Goal: Transaction & Acquisition: Purchase product/service

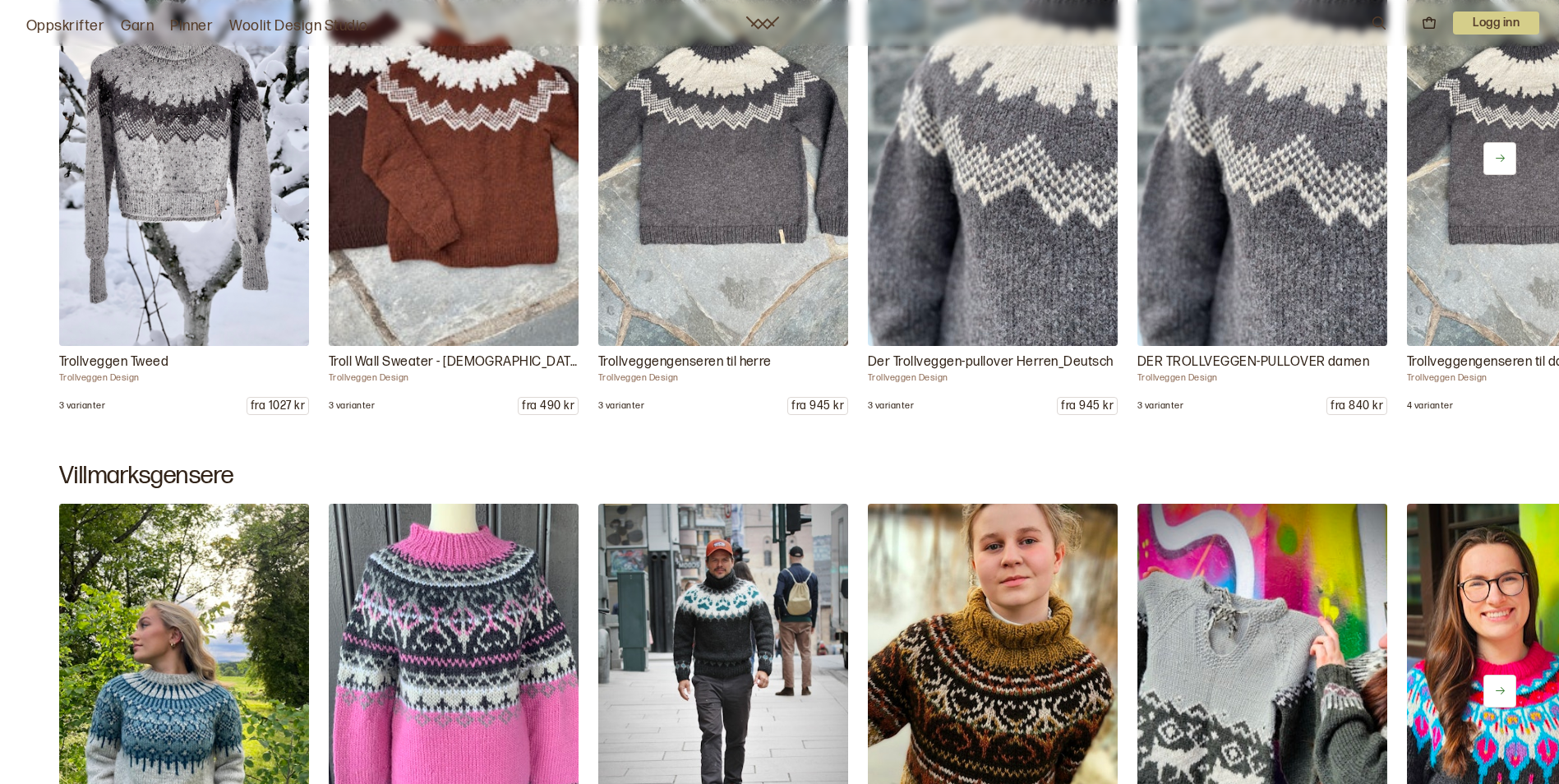
scroll to position [9779, 0]
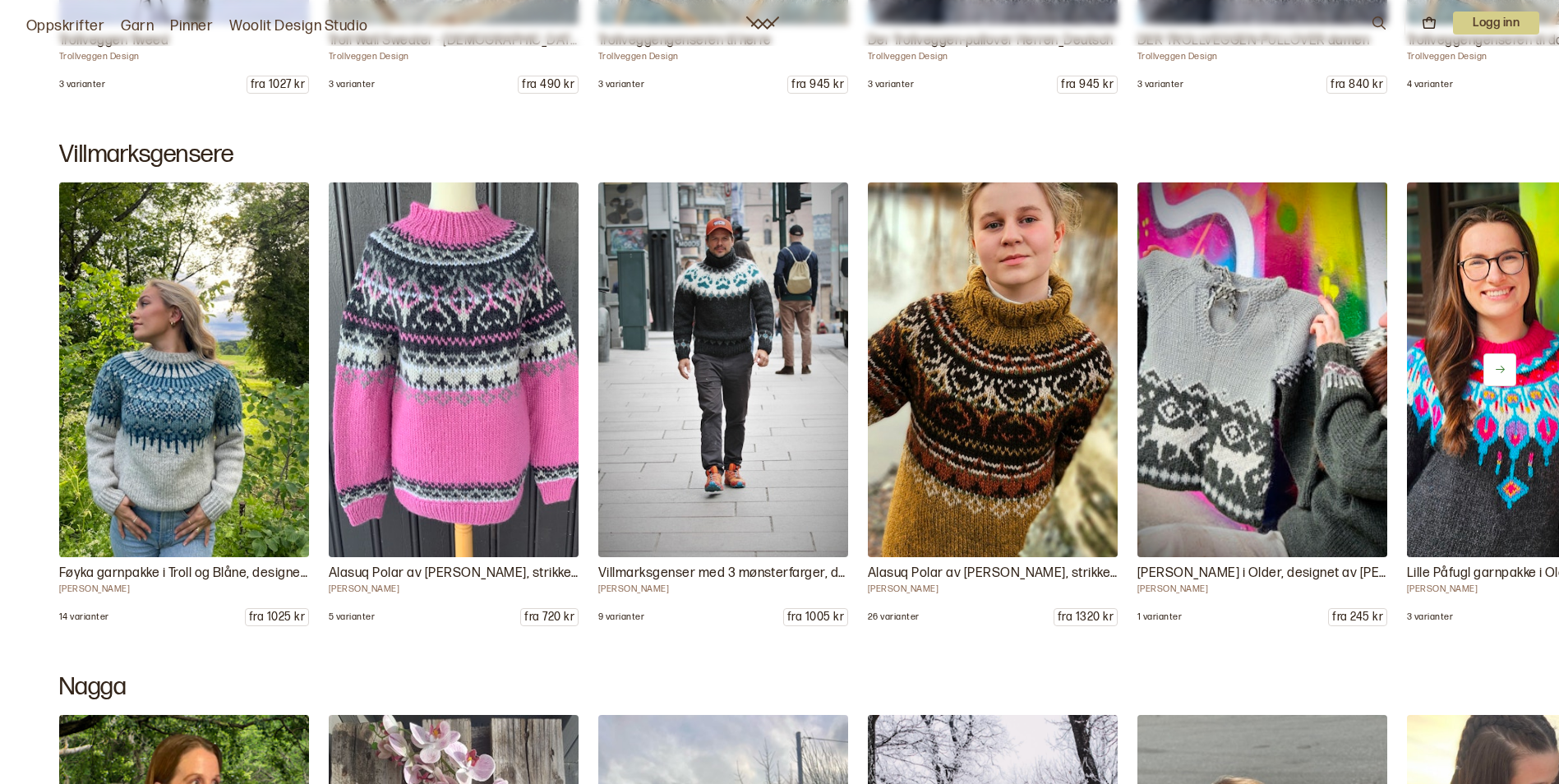
click at [1501, 366] on icon at bounding box center [1500, 369] width 13 height 13
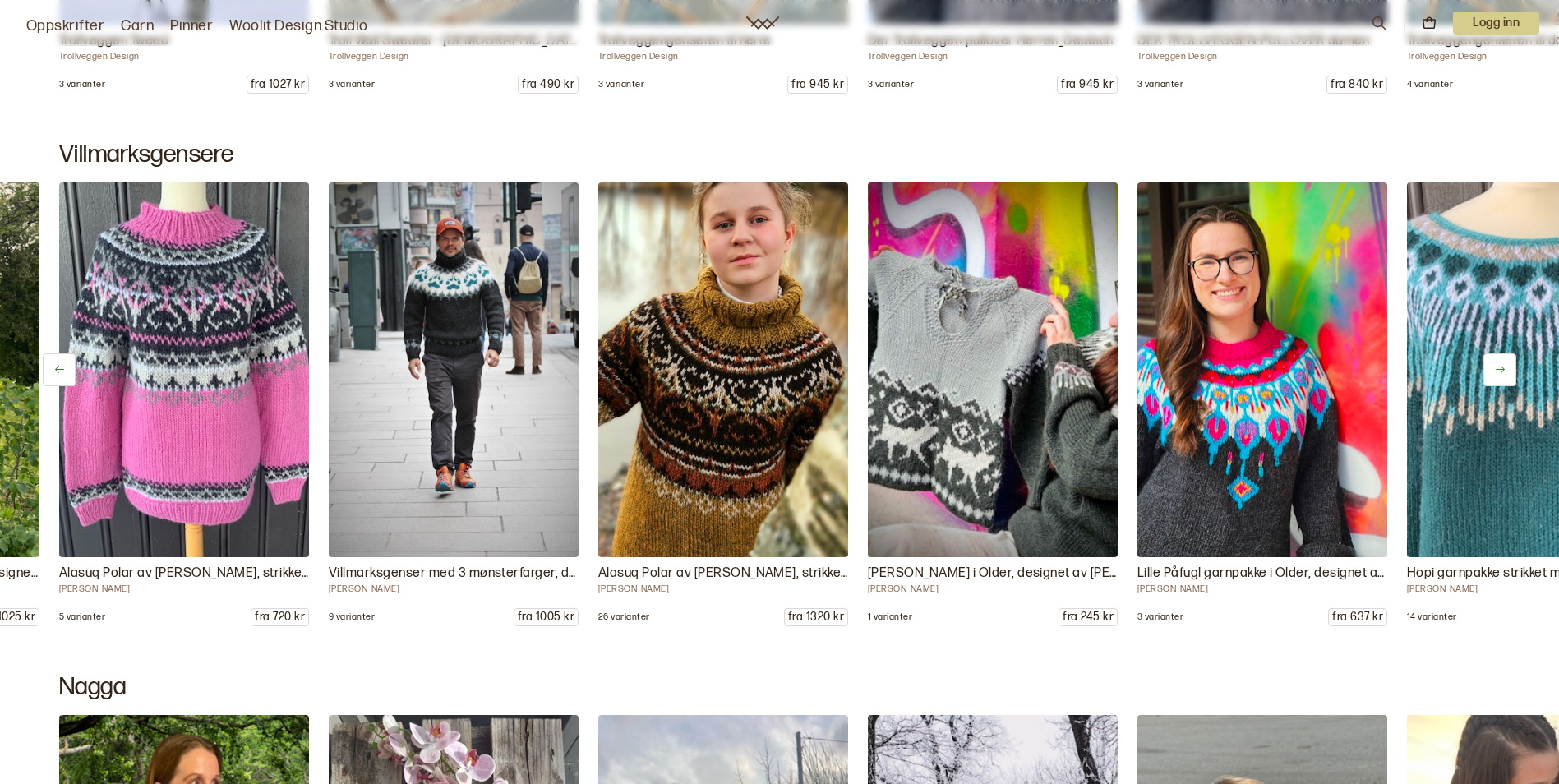
click at [1501, 365] on icon at bounding box center [1500, 369] width 13 height 13
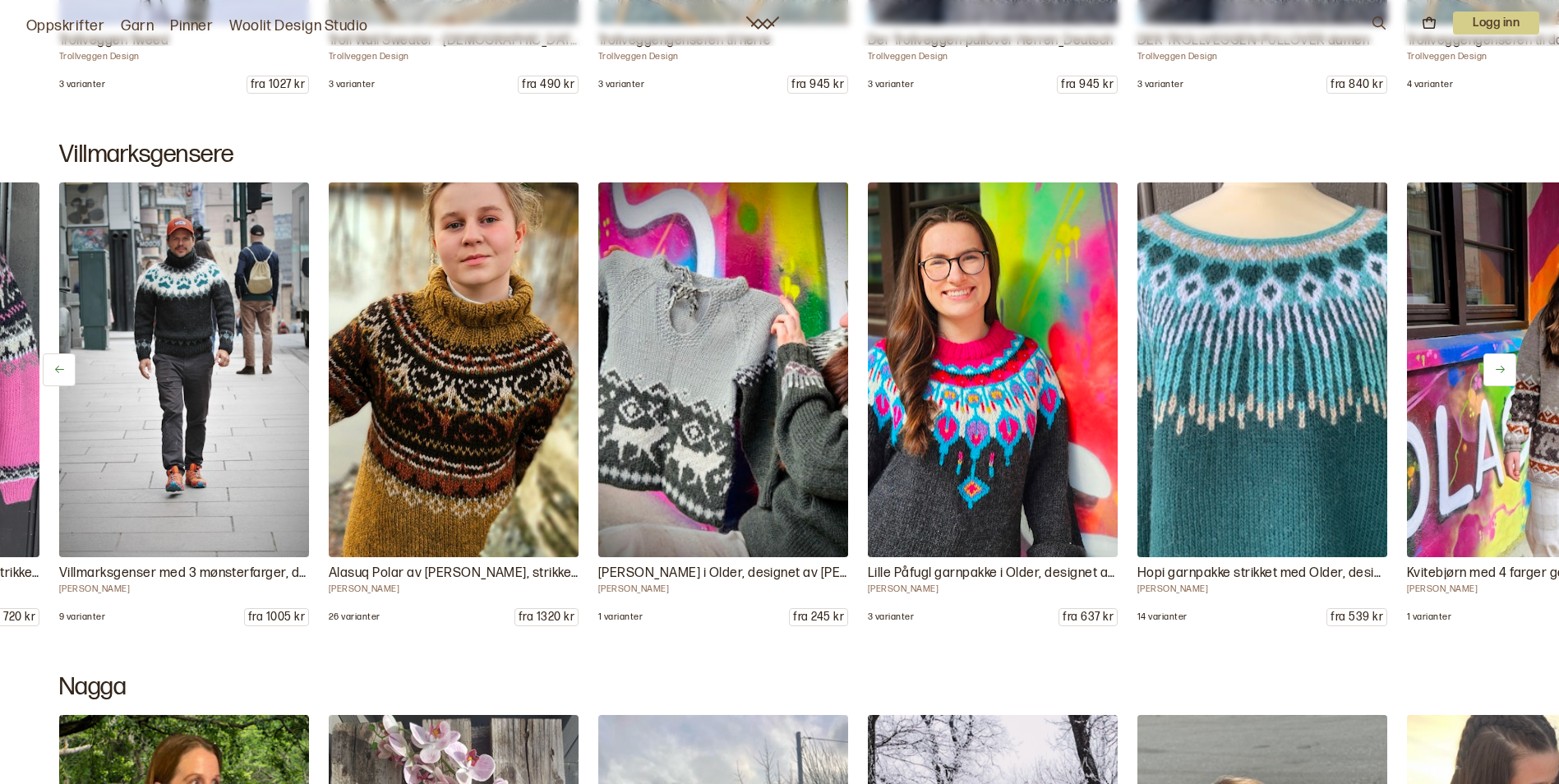
click at [1501, 365] on icon at bounding box center [1500, 369] width 13 height 13
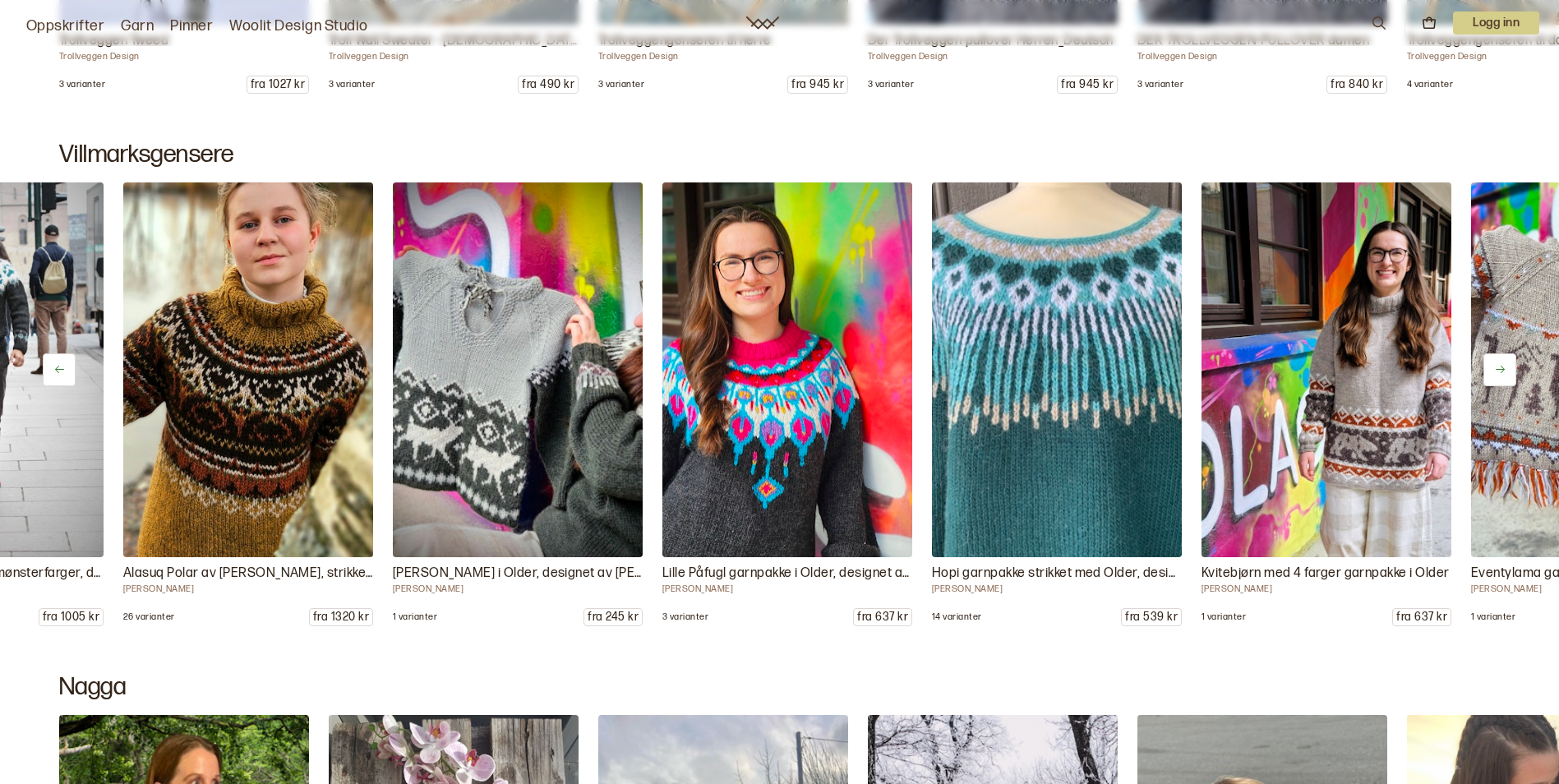
scroll to position [0, 809]
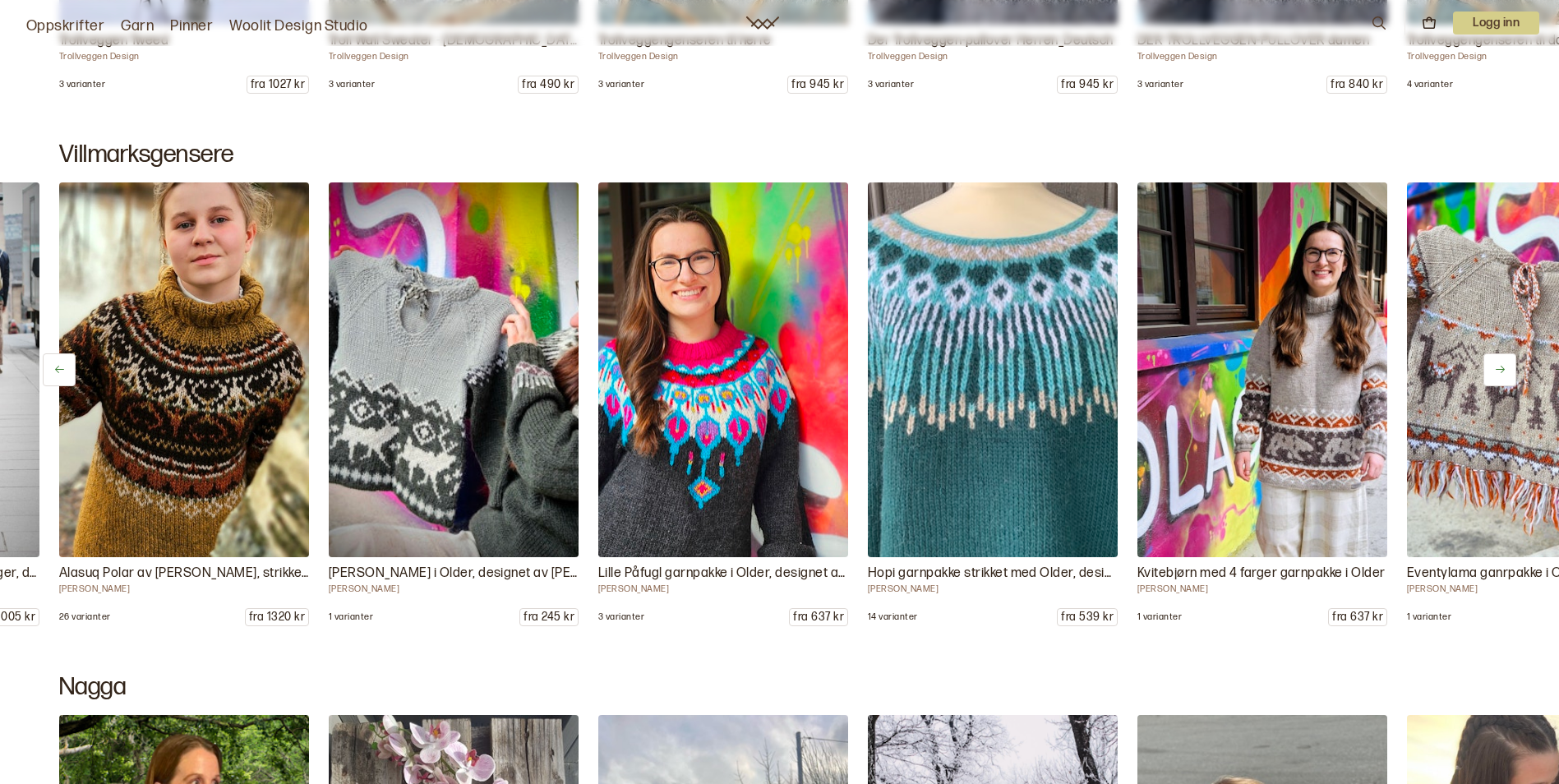
click at [1501, 365] on icon at bounding box center [1500, 369] width 13 height 13
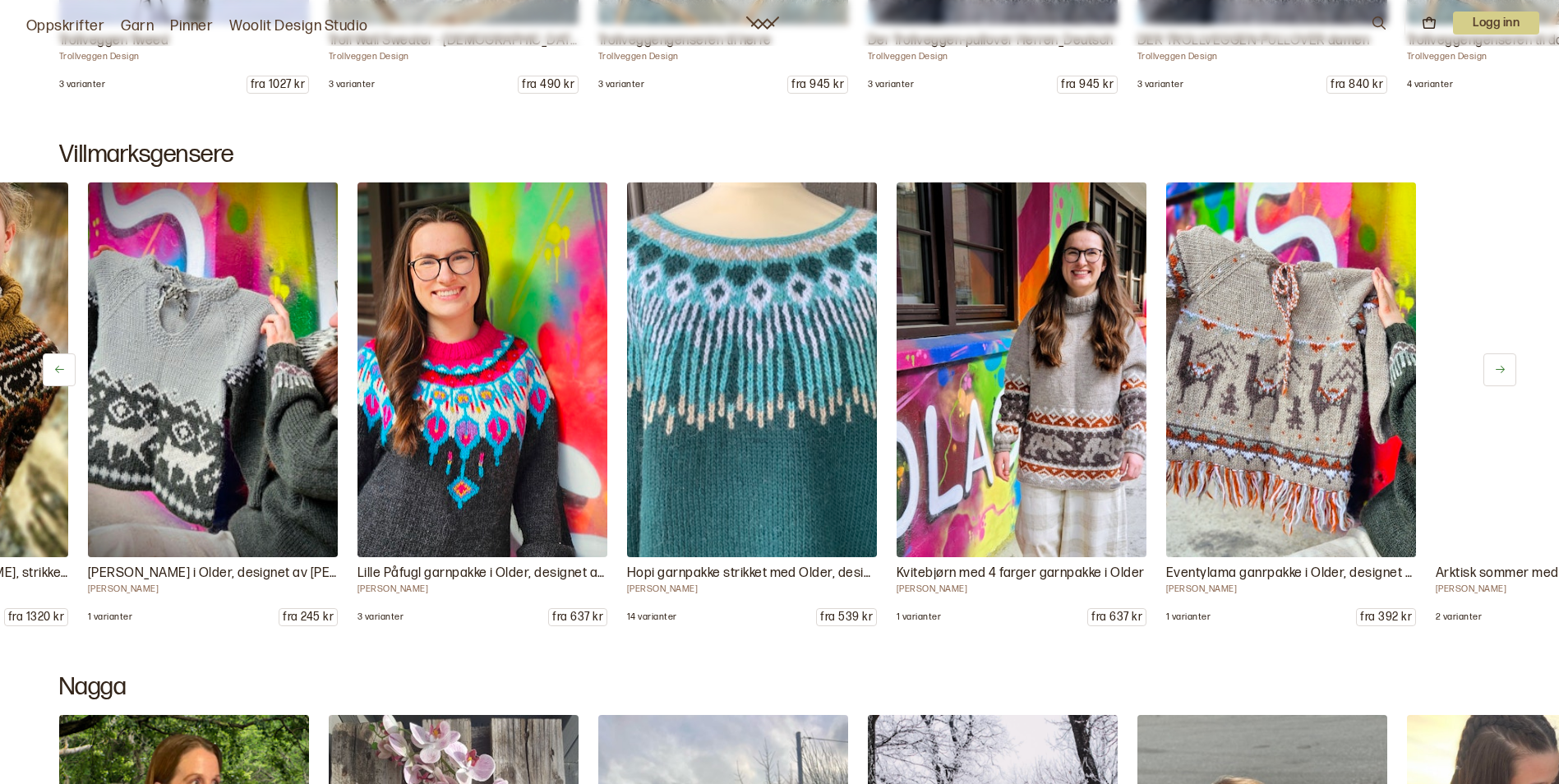
scroll to position [0, 1078]
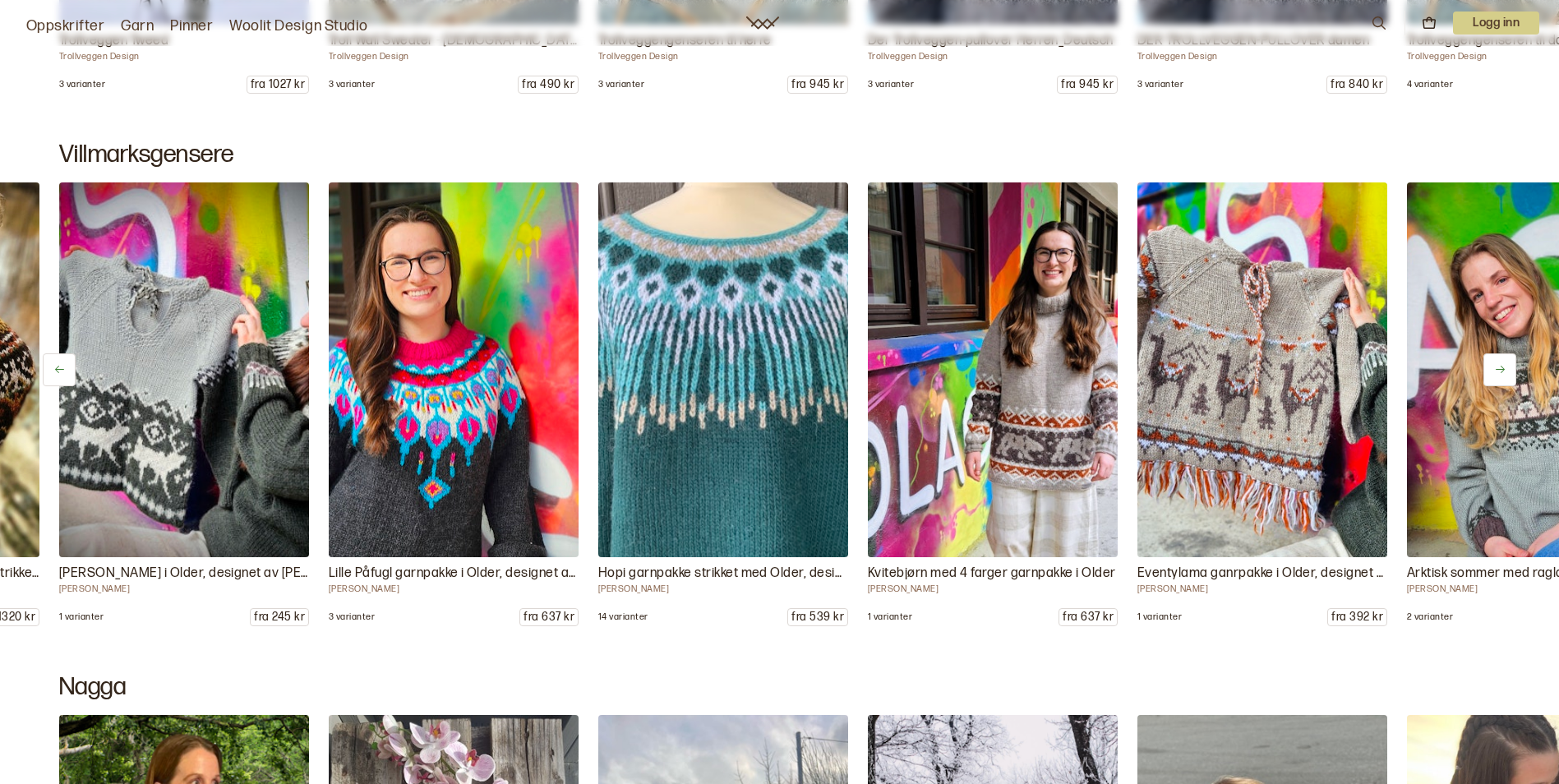
click at [1501, 365] on icon at bounding box center [1500, 369] width 13 height 13
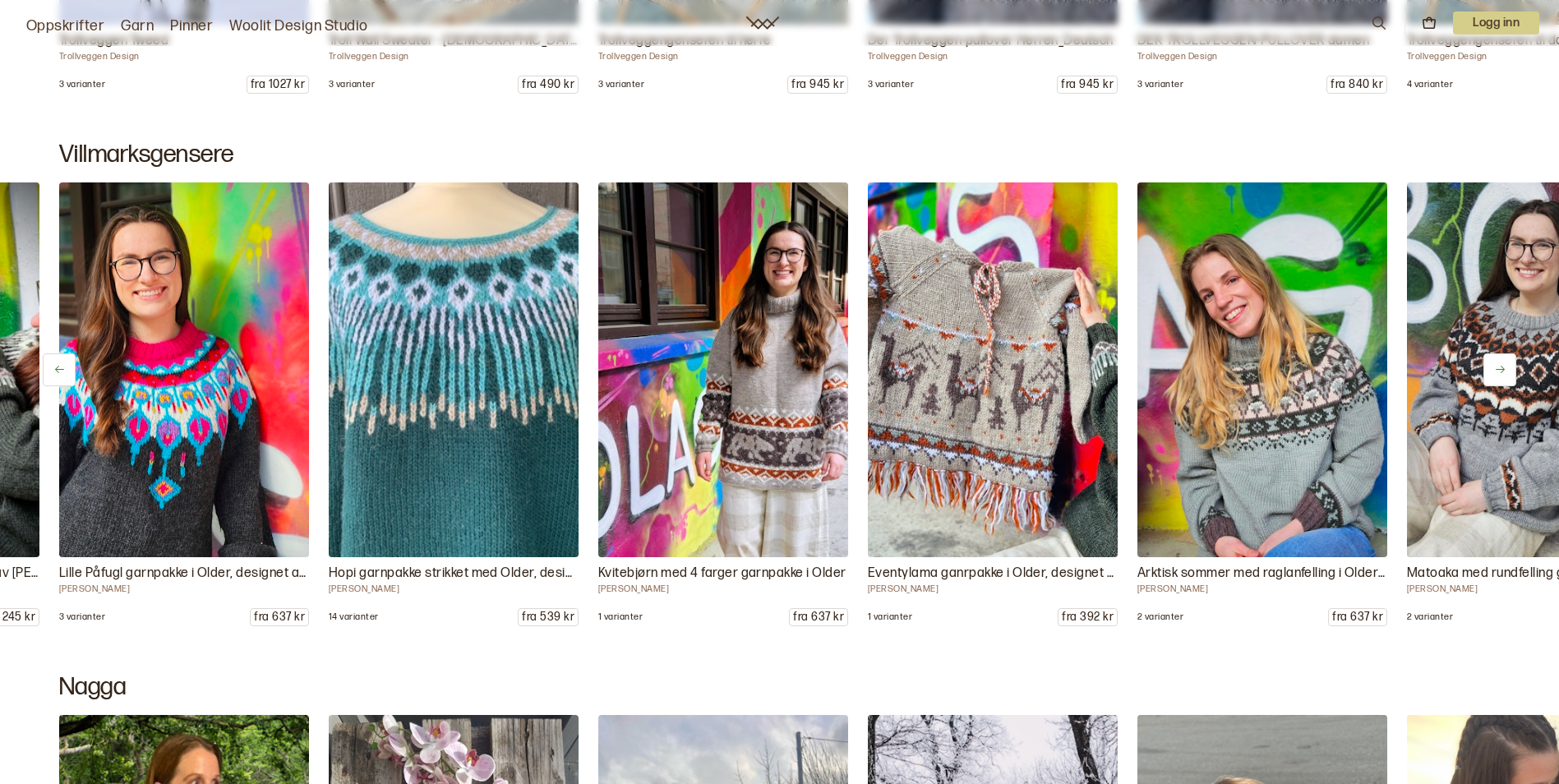
click at [1501, 365] on icon at bounding box center [1500, 369] width 13 height 13
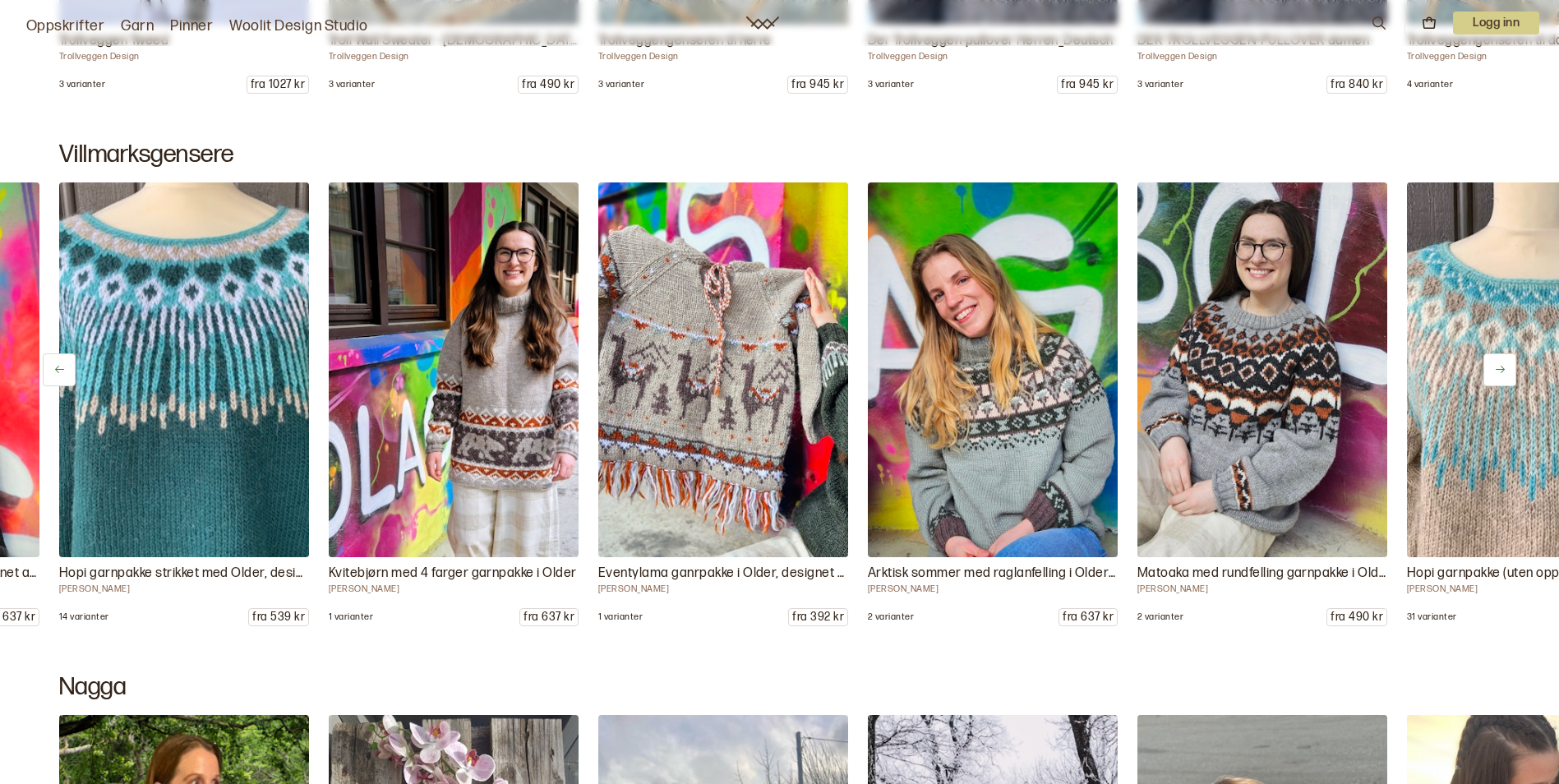
click at [1501, 365] on icon at bounding box center [1500, 369] width 13 height 13
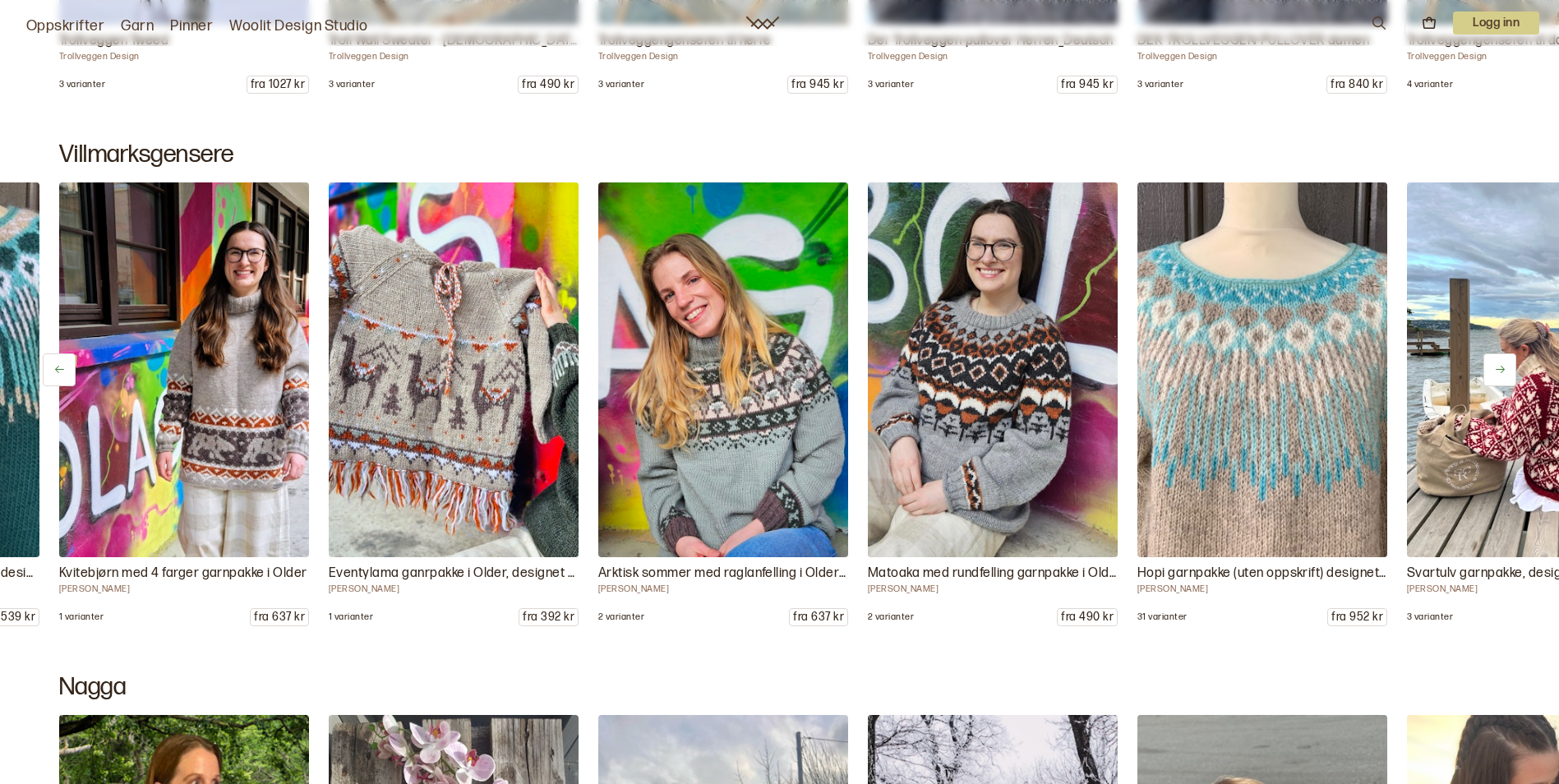
click at [1501, 365] on icon at bounding box center [1500, 369] width 13 height 13
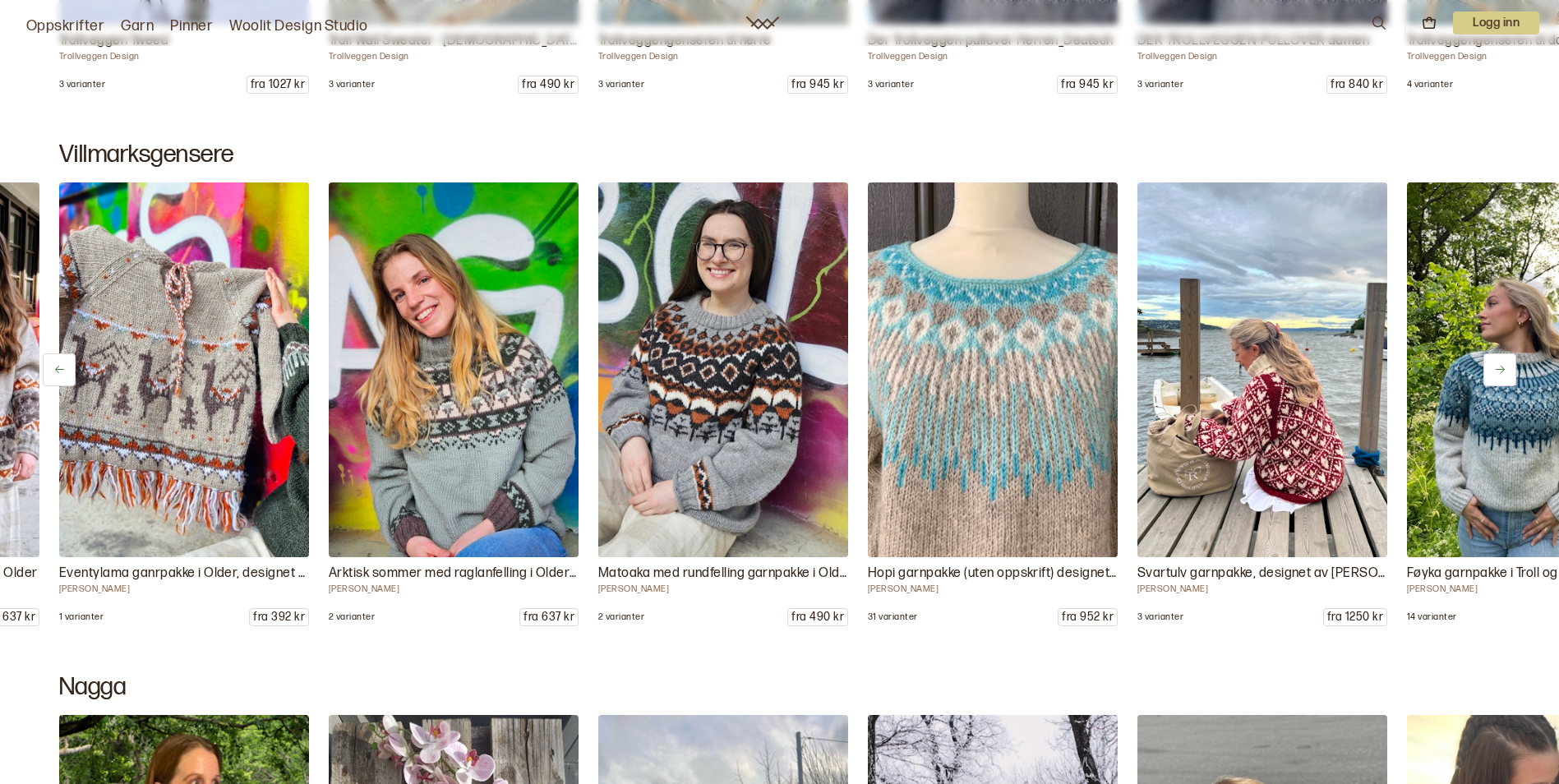
click at [1501, 365] on icon at bounding box center [1500, 369] width 13 height 13
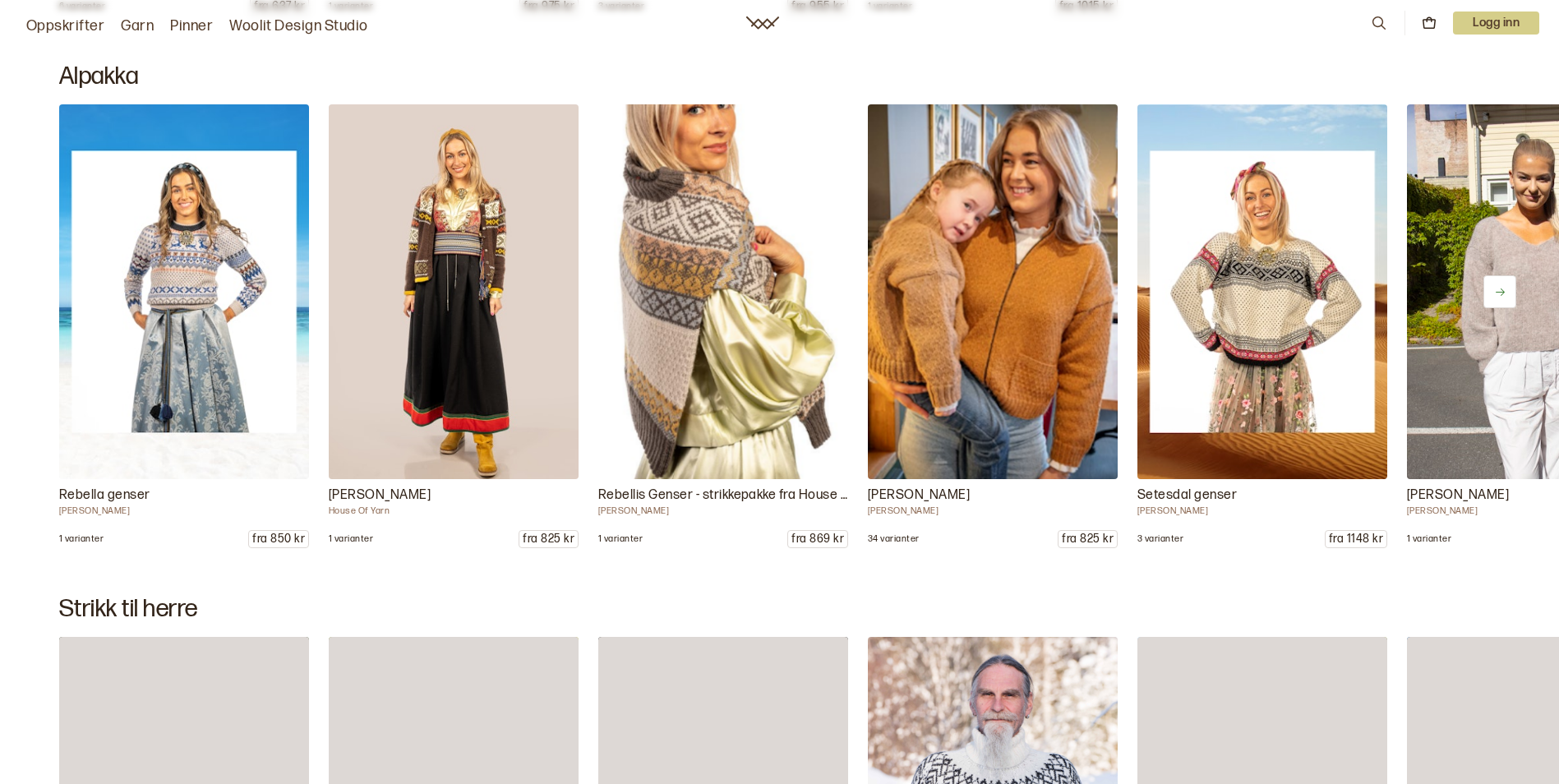
scroll to position [24487, 0]
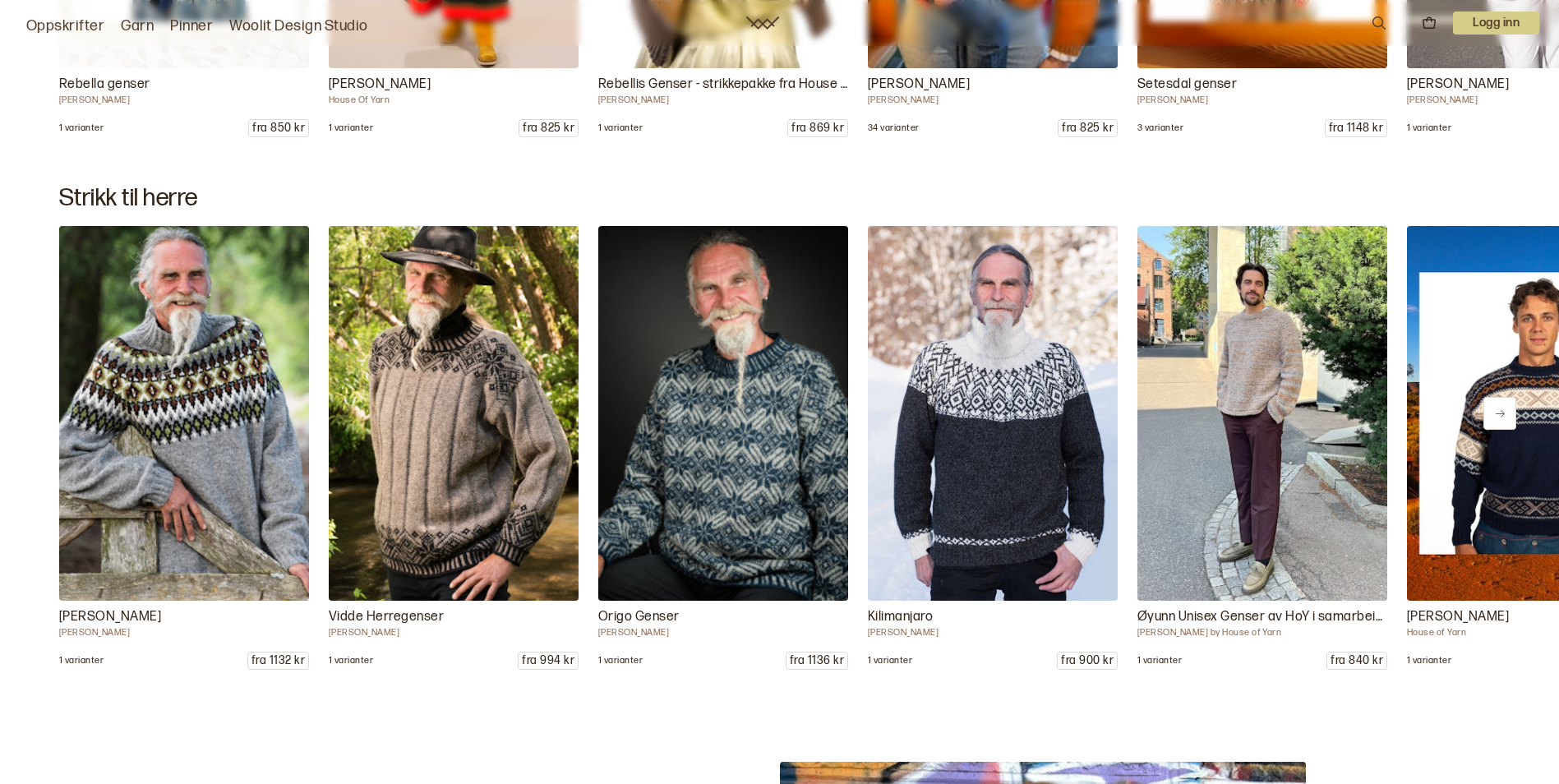
click at [1499, 411] on icon at bounding box center [1500, 413] width 13 height 13
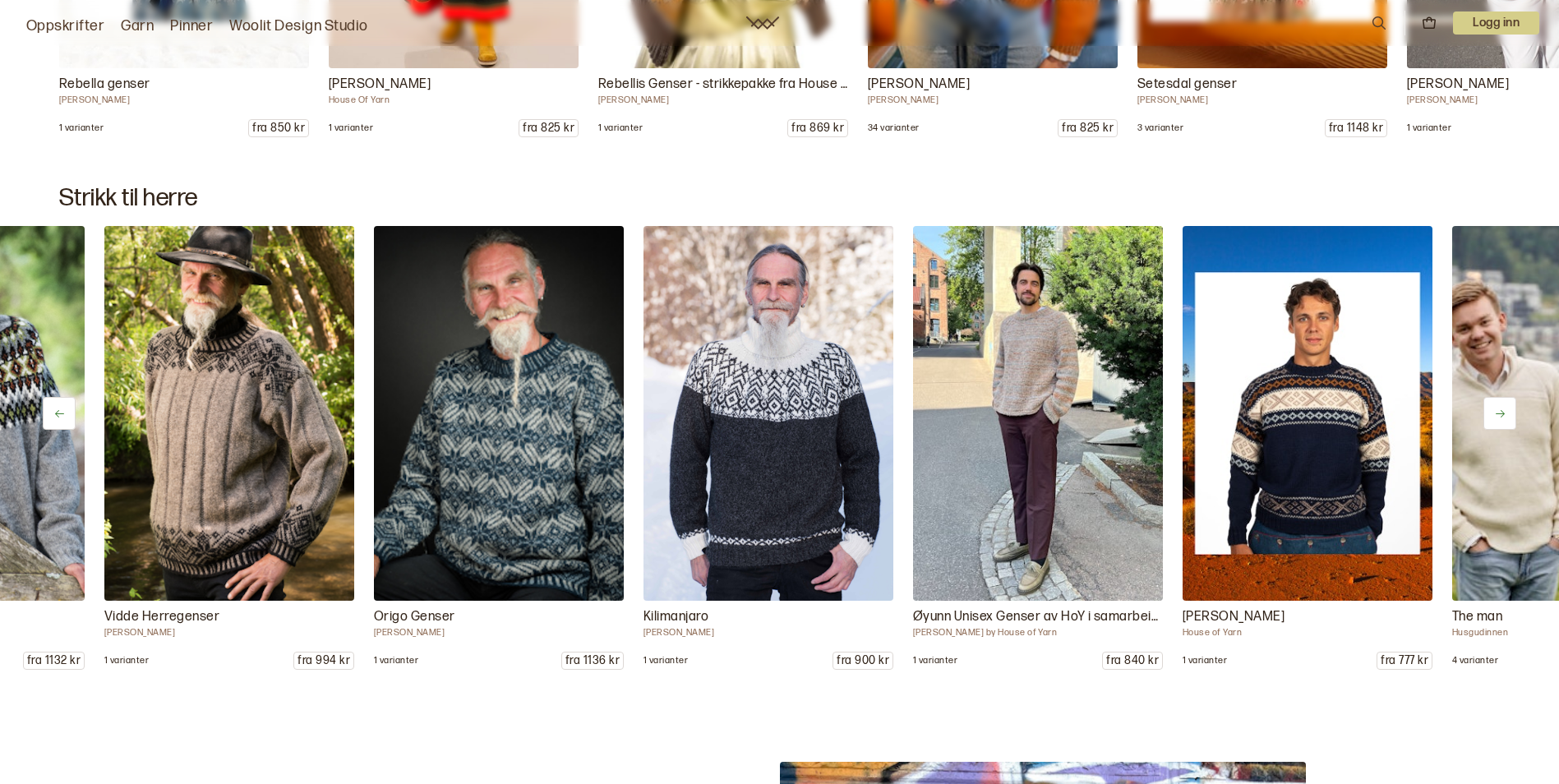
scroll to position [0, 269]
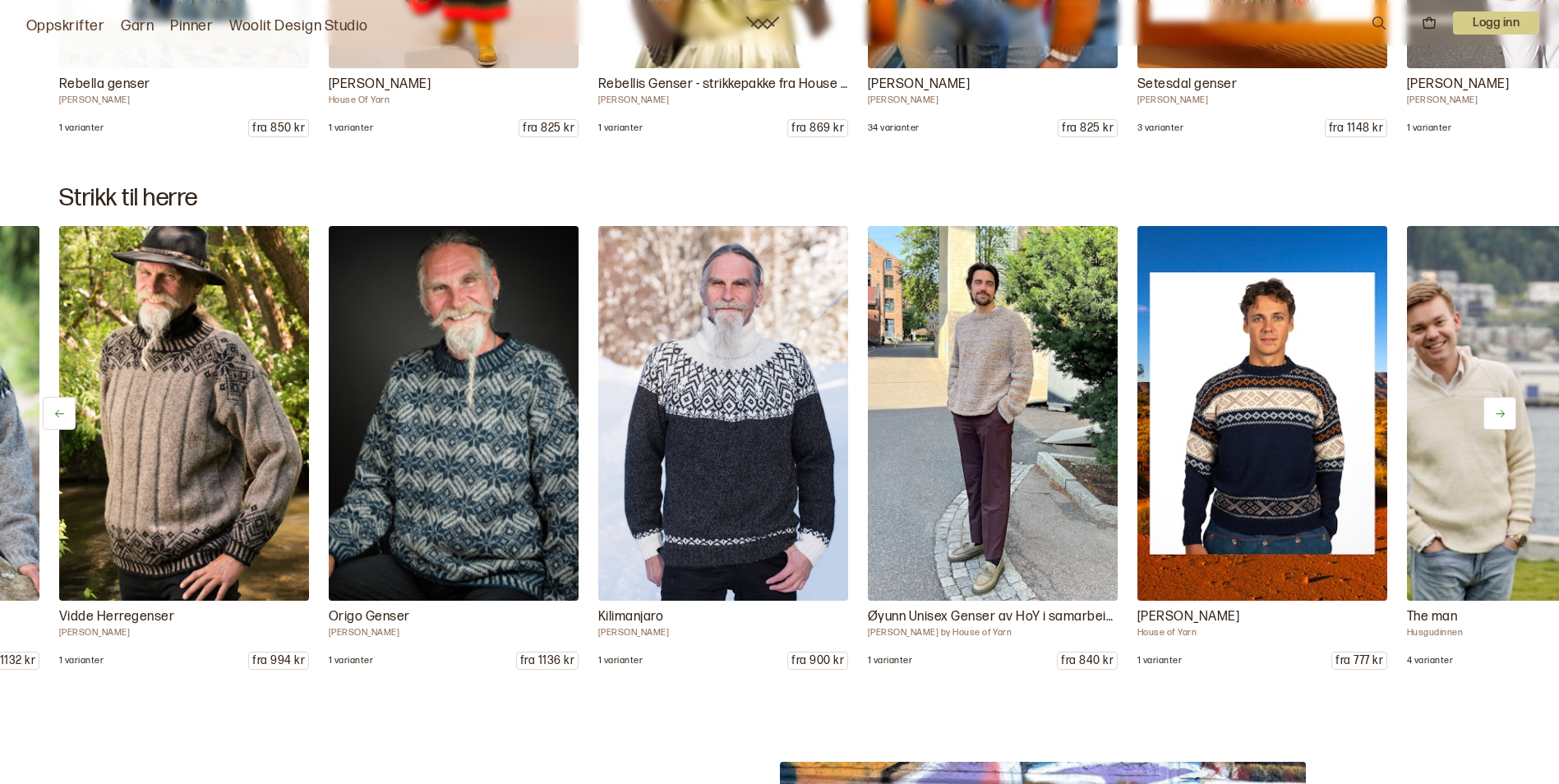
click at [1499, 411] on icon at bounding box center [1500, 413] width 13 height 13
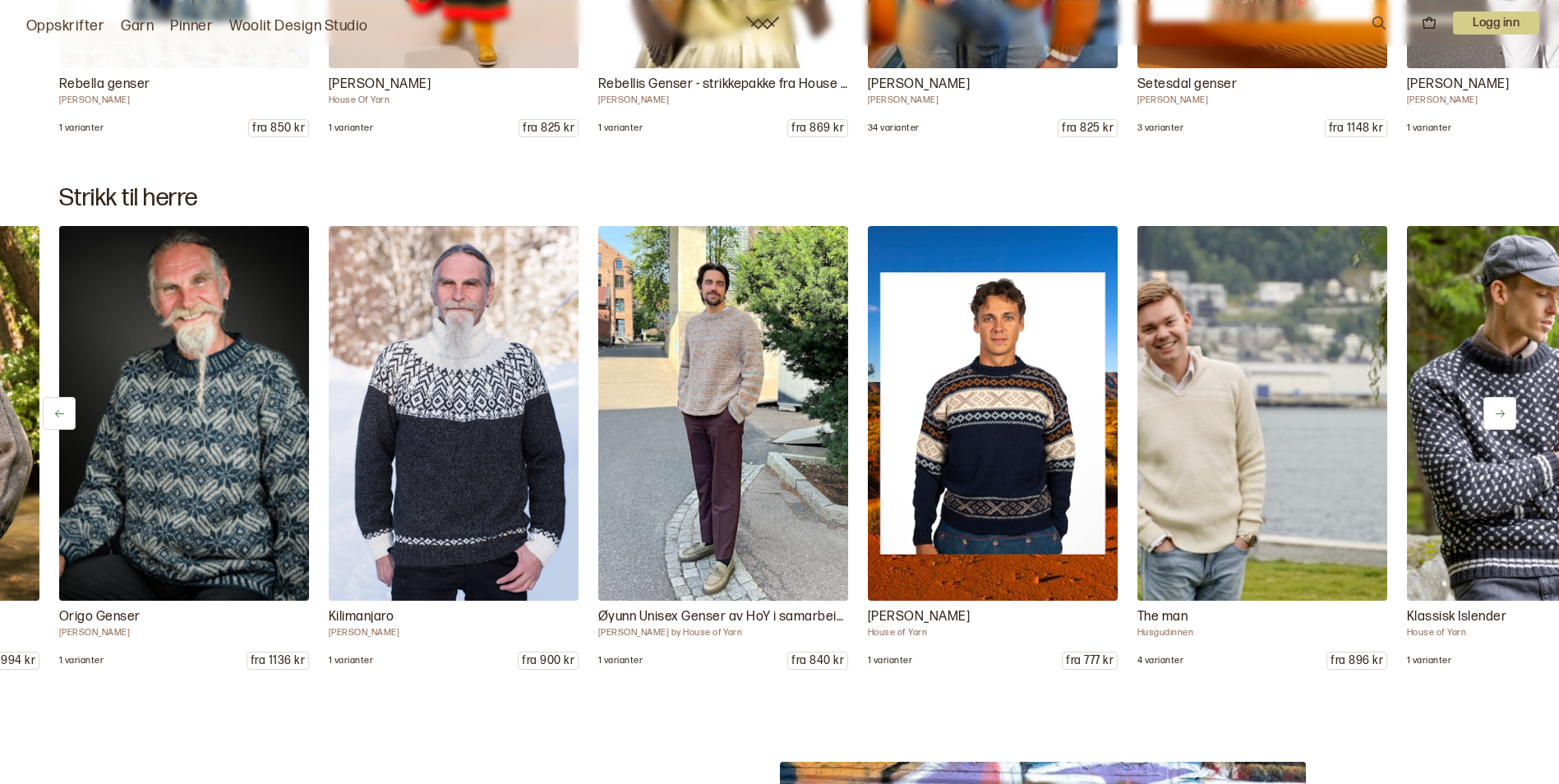
click at [1499, 411] on icon at bounding box center [1500, 413] width 13 height 13
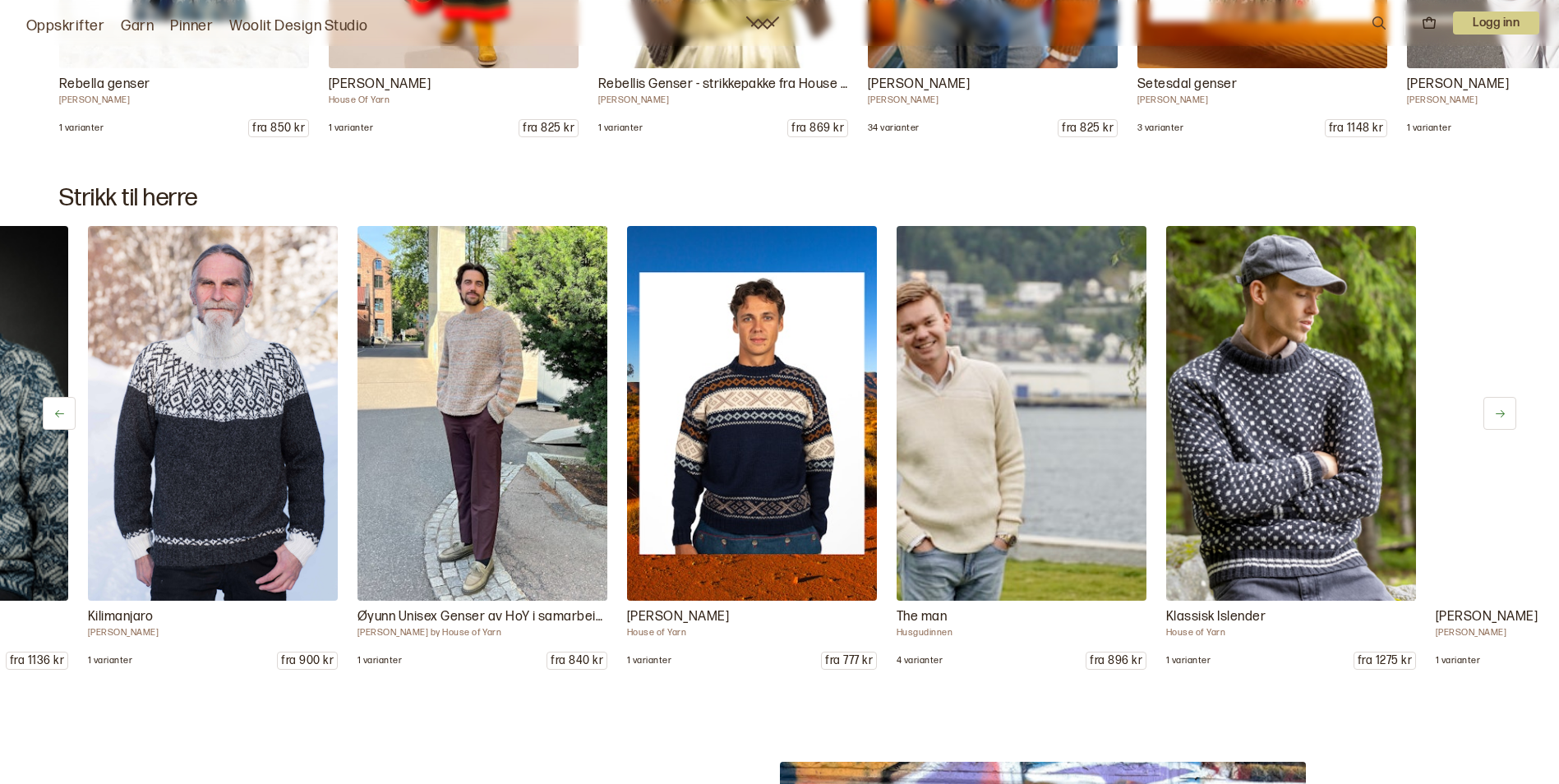
scroll to position [0, 809]
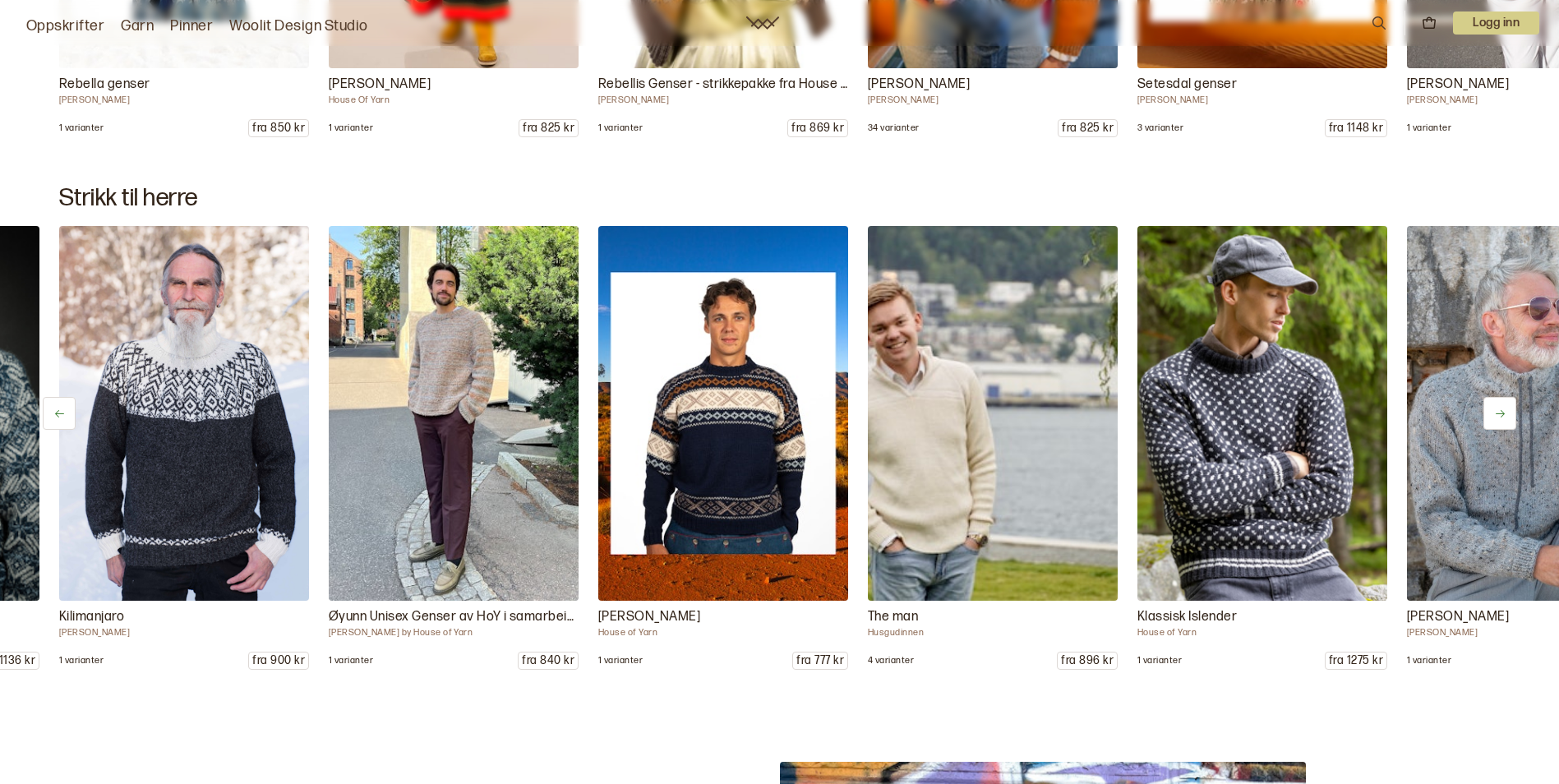
click at [1499, 411] on icon at bounding box center [1500, 413] width 13 height 13
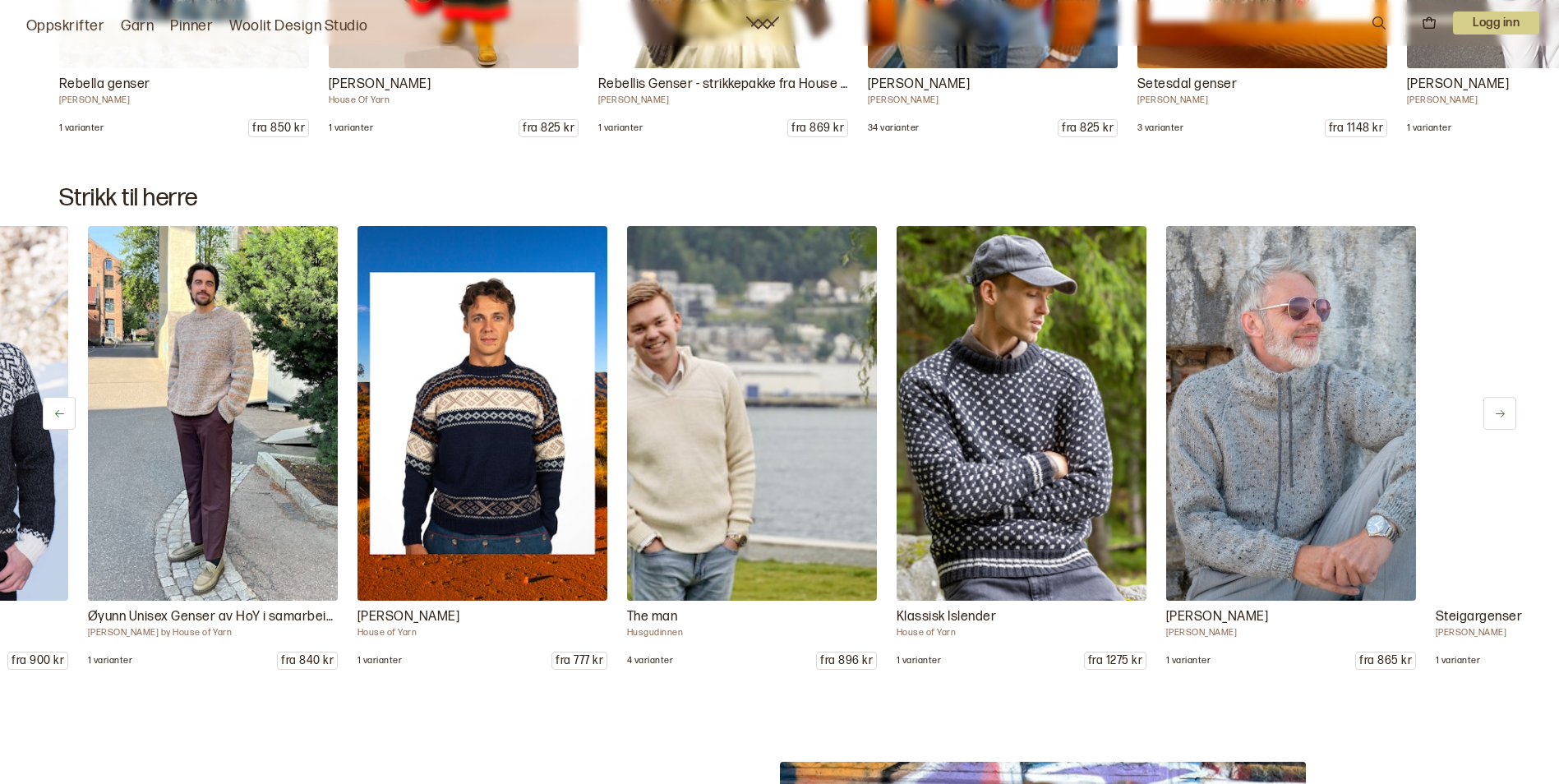
scroll to position [0, 1078]
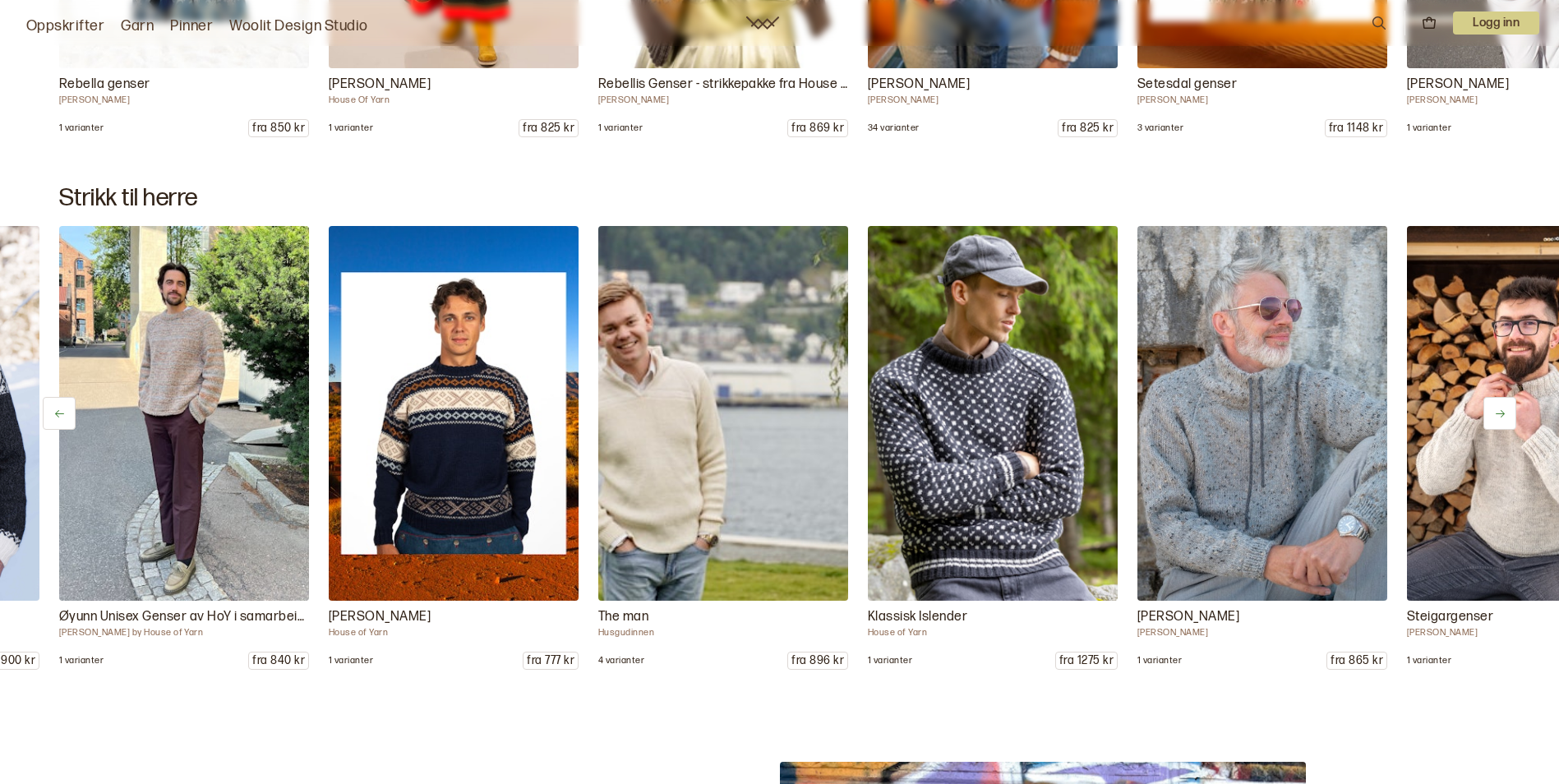
click at [1499, 411] on icon at bounding box center [1500, 413] width 13 height 13
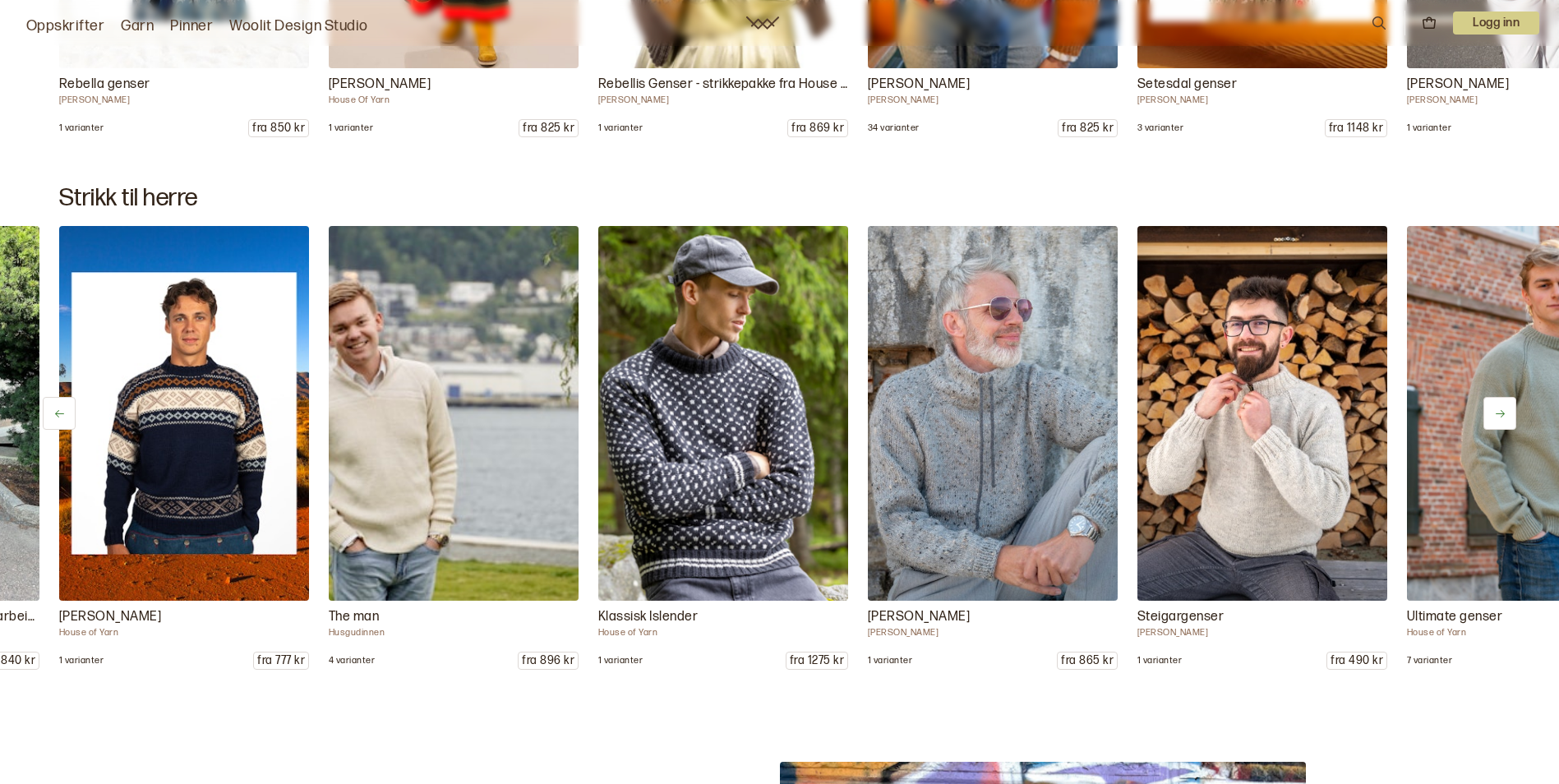
click at [1499, 411] on icon at bounding box center [1500, 413] width 13 height 13
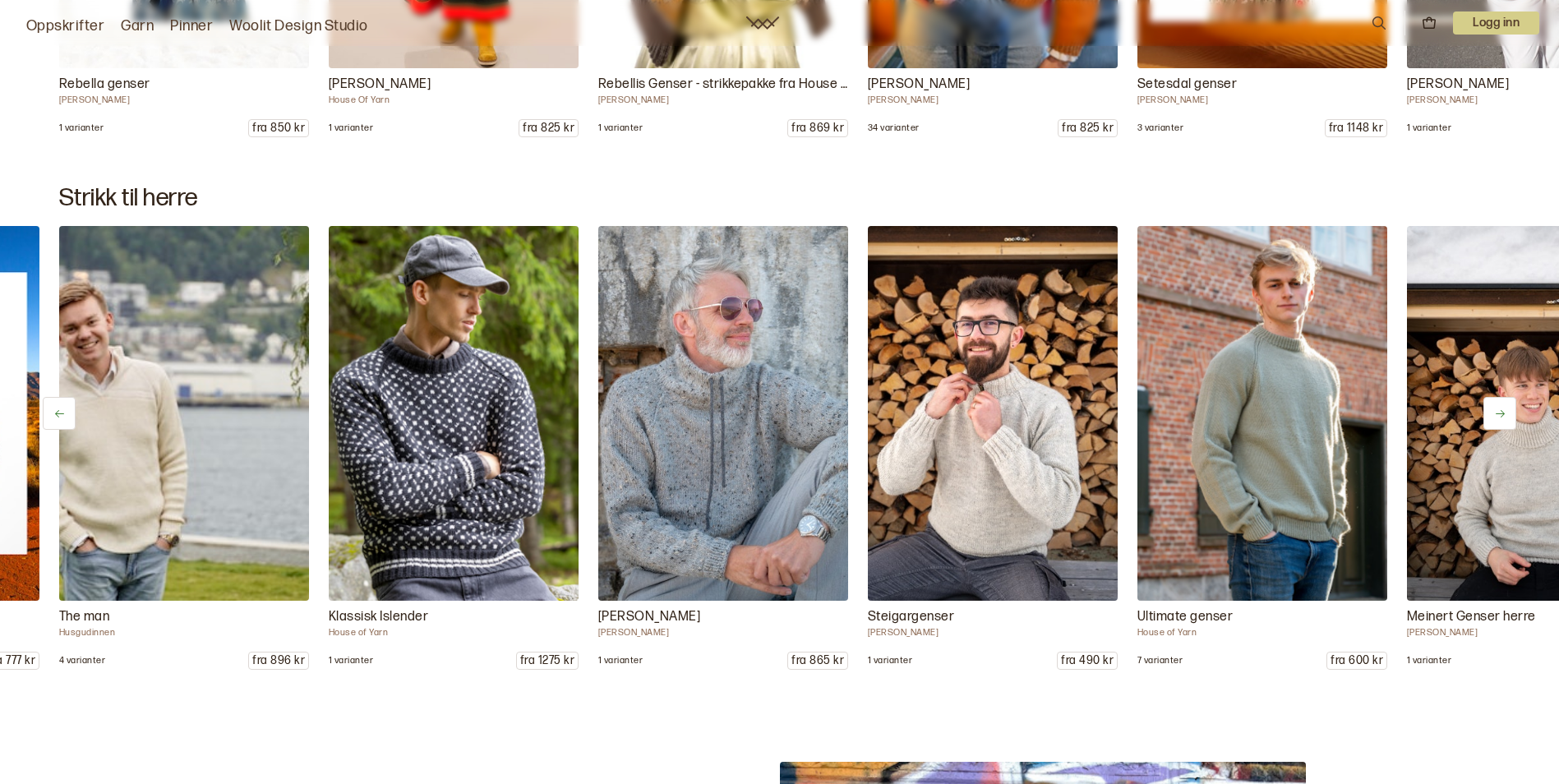
click at [1499, 411] on icon at bounding box center [1500, 413] width 13 height 13
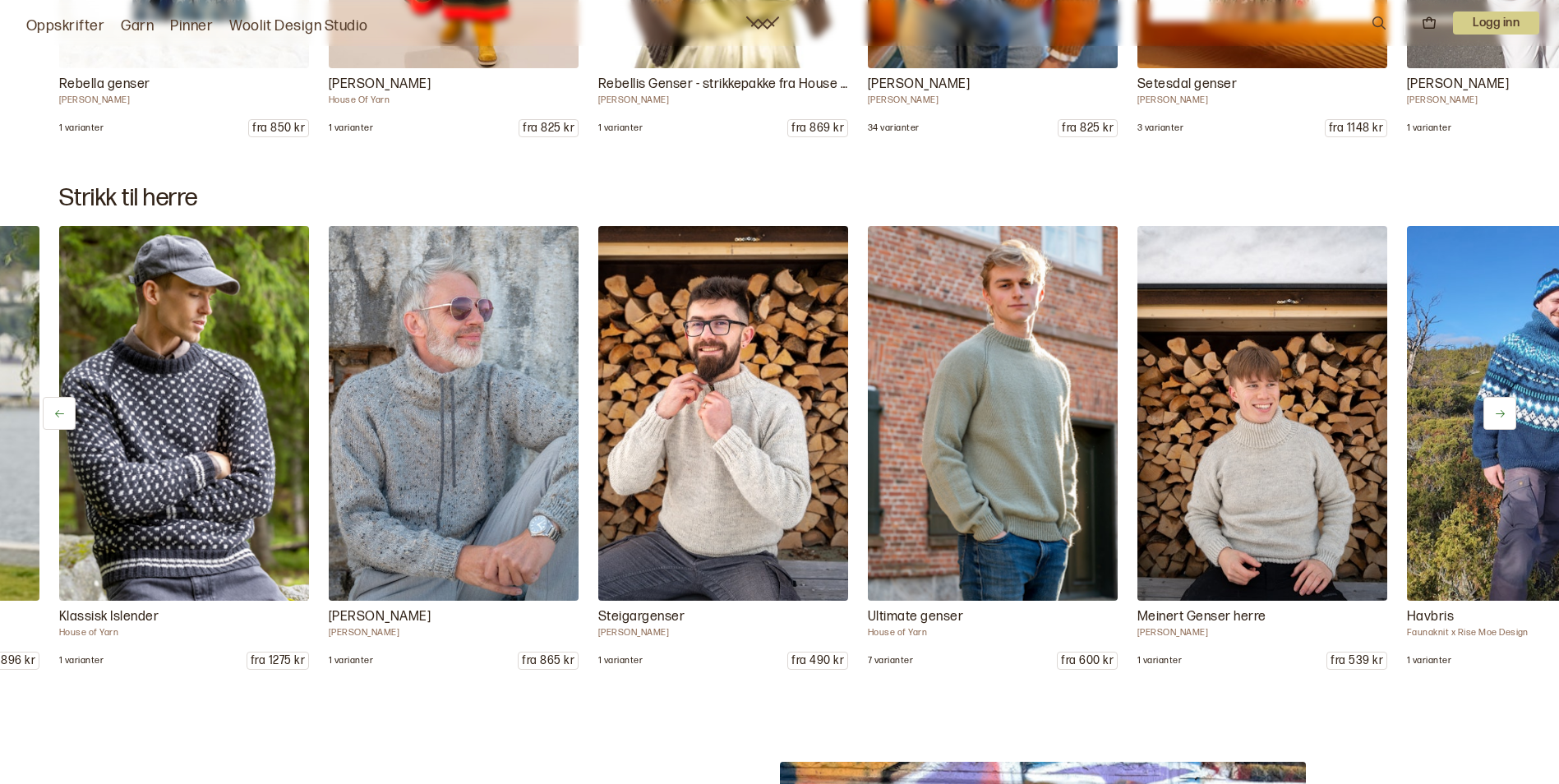
click at [1499, 411] on icon at bounding box center [1500, 413] width 13 height 13
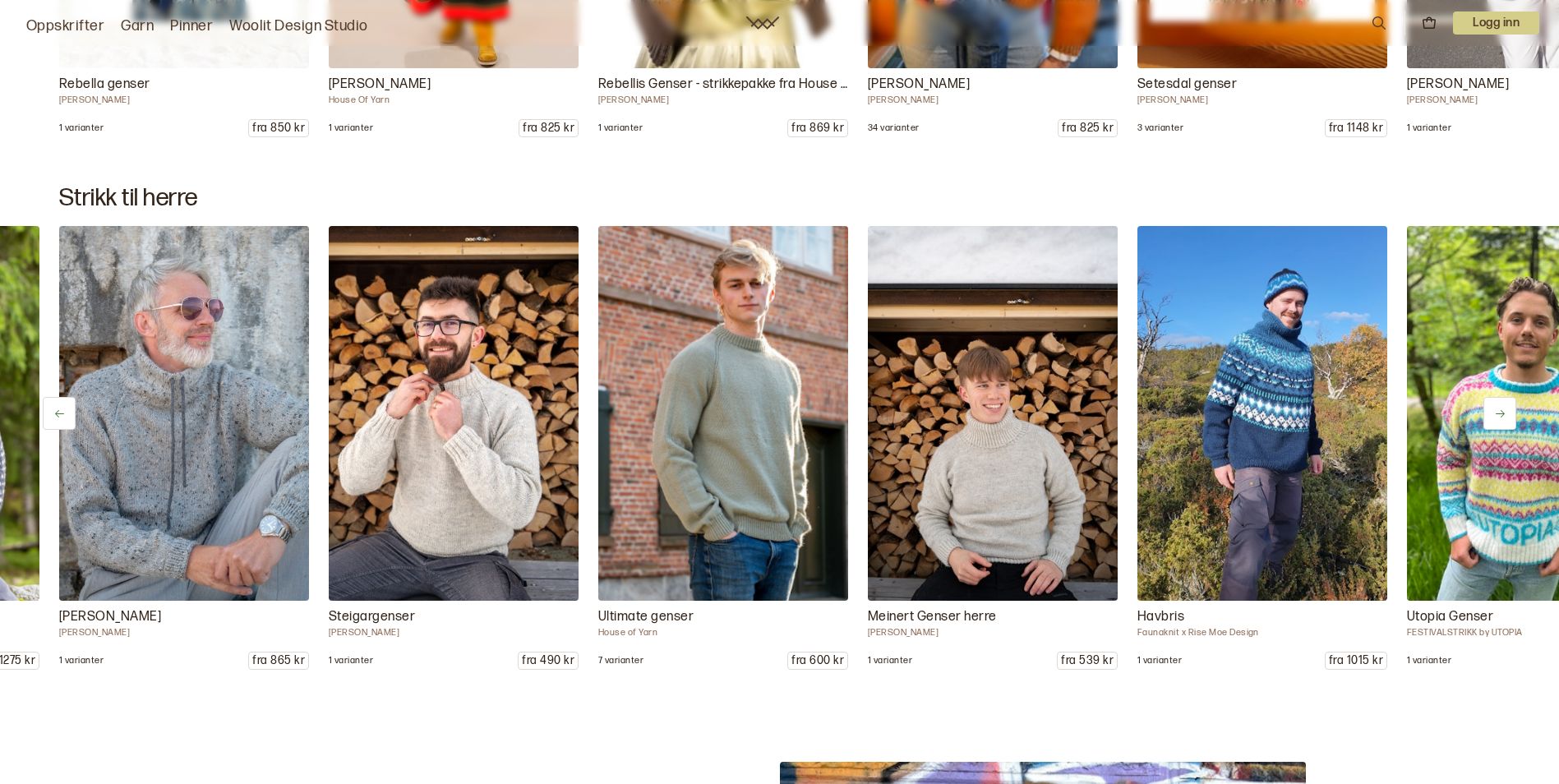
click at [1499, 411] on icon at bounding box center [1500, 413] width 13 height 13
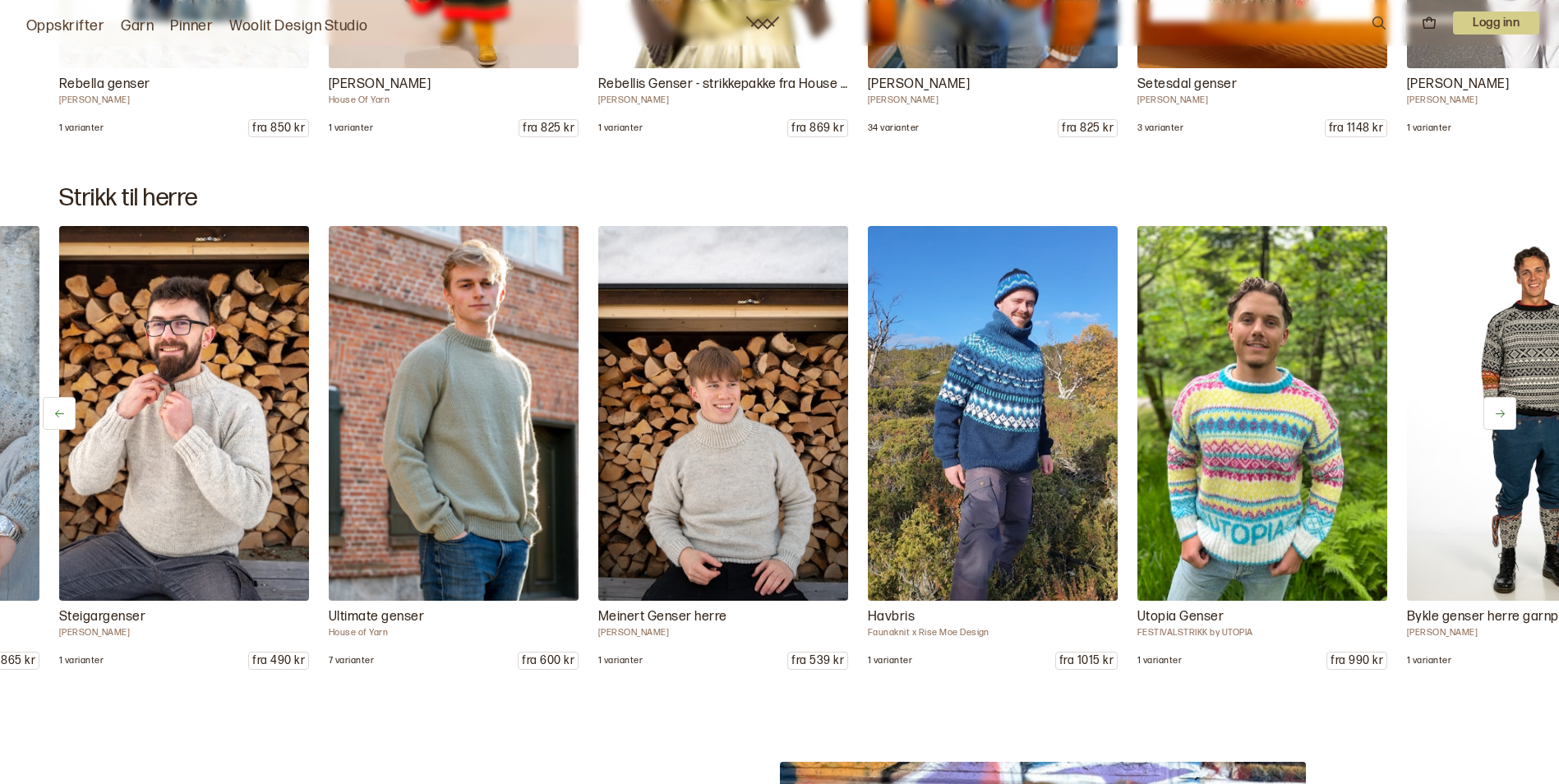
click at [1499, 411] on icon at bounding box center [1500, 413] width 13 height 13
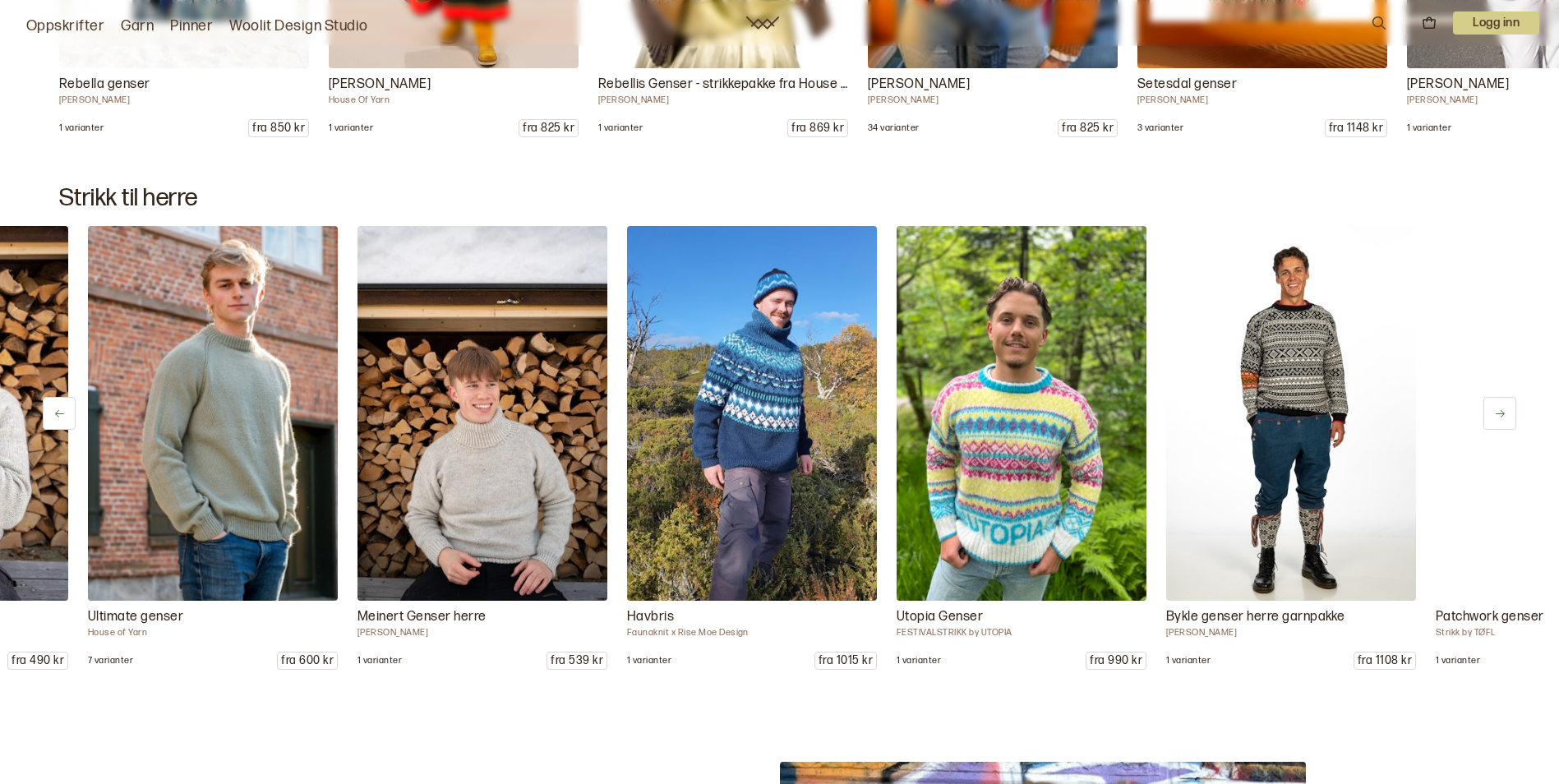
scroll to position [0, 2695]
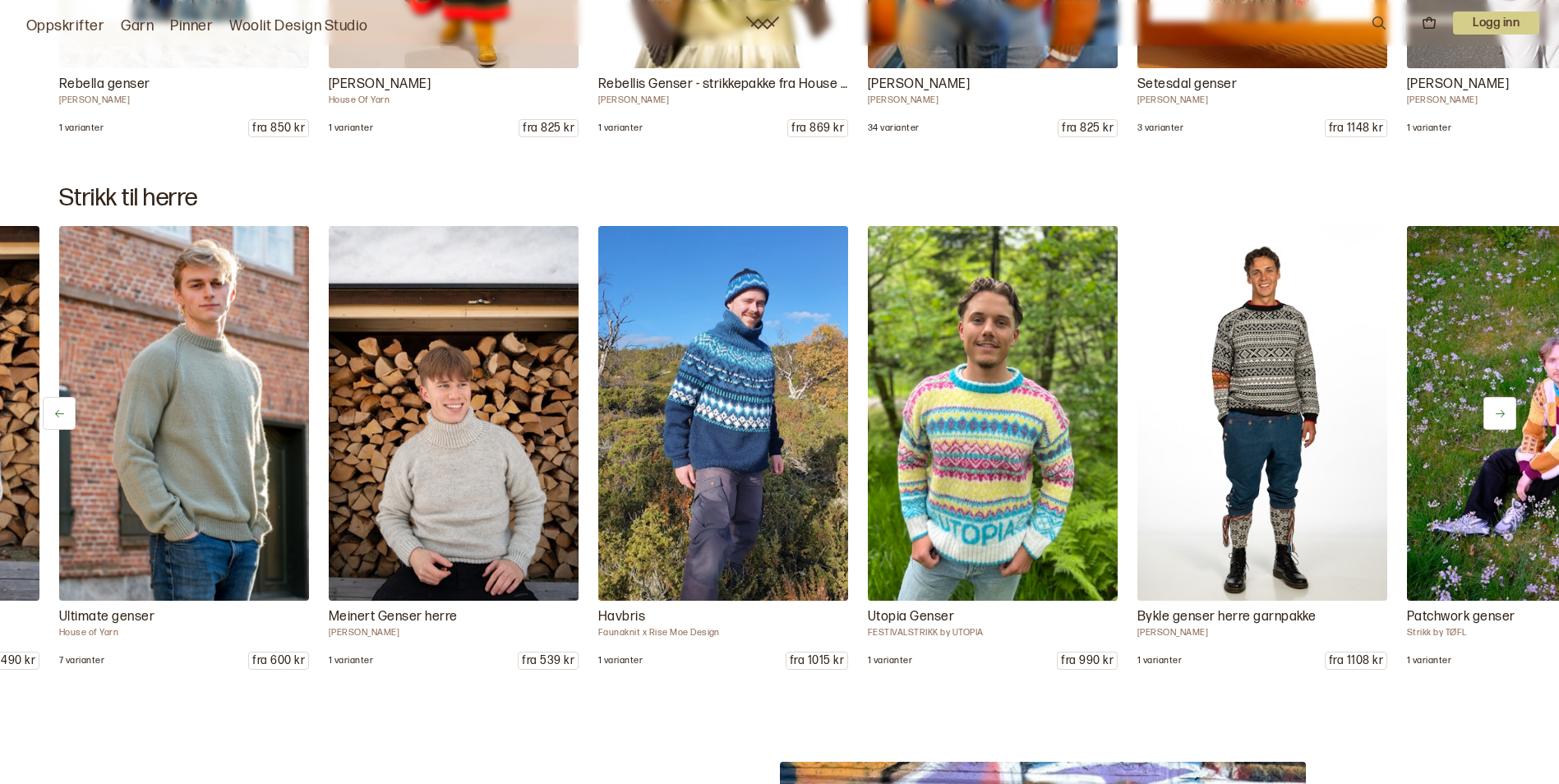
click at [1499, 411] on icon at bounding box center [1500, 413] width 13 height 13
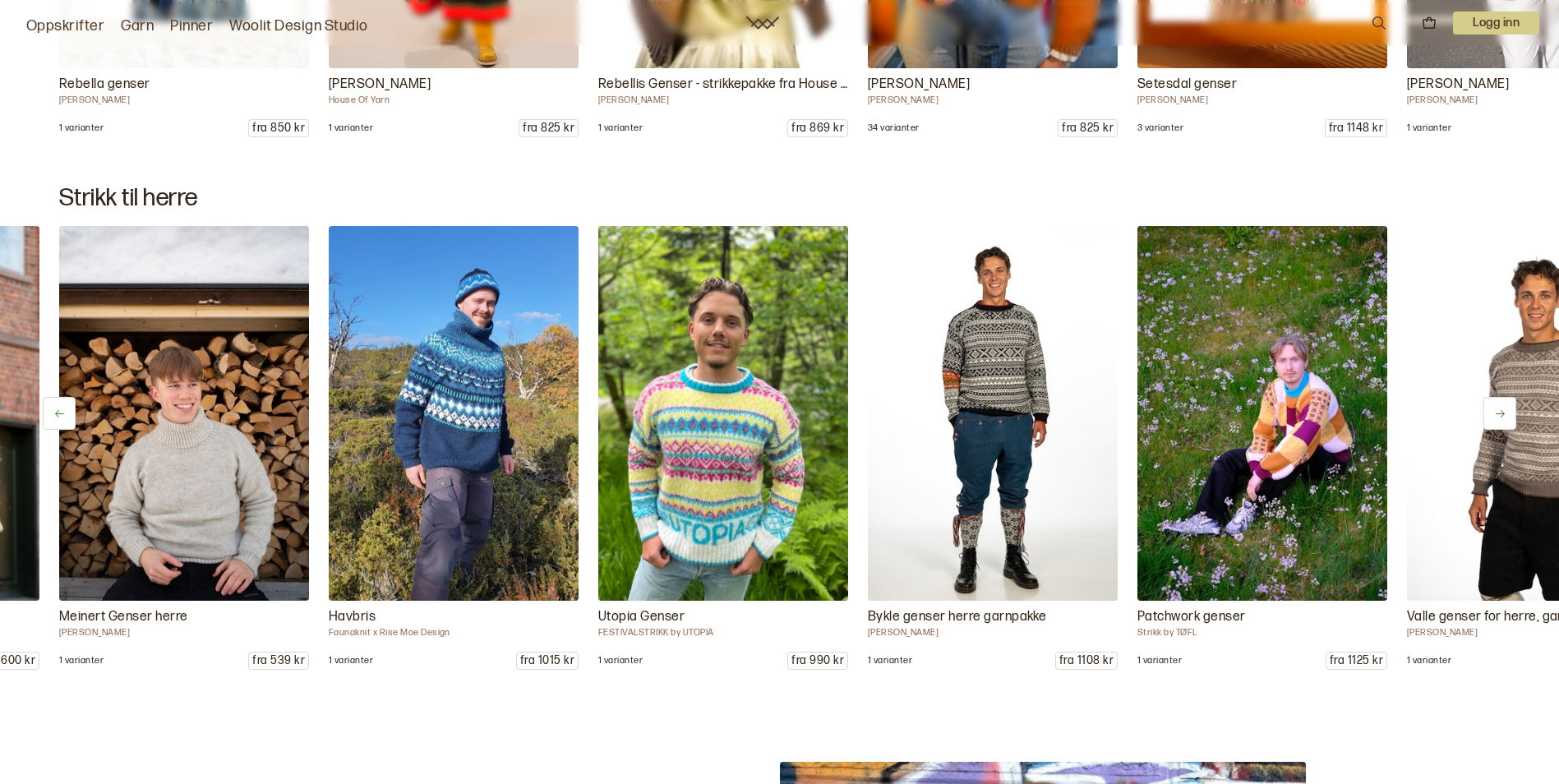
click at [1499, 411] on icon at bounding box center [1500, 413] width 13 height 13
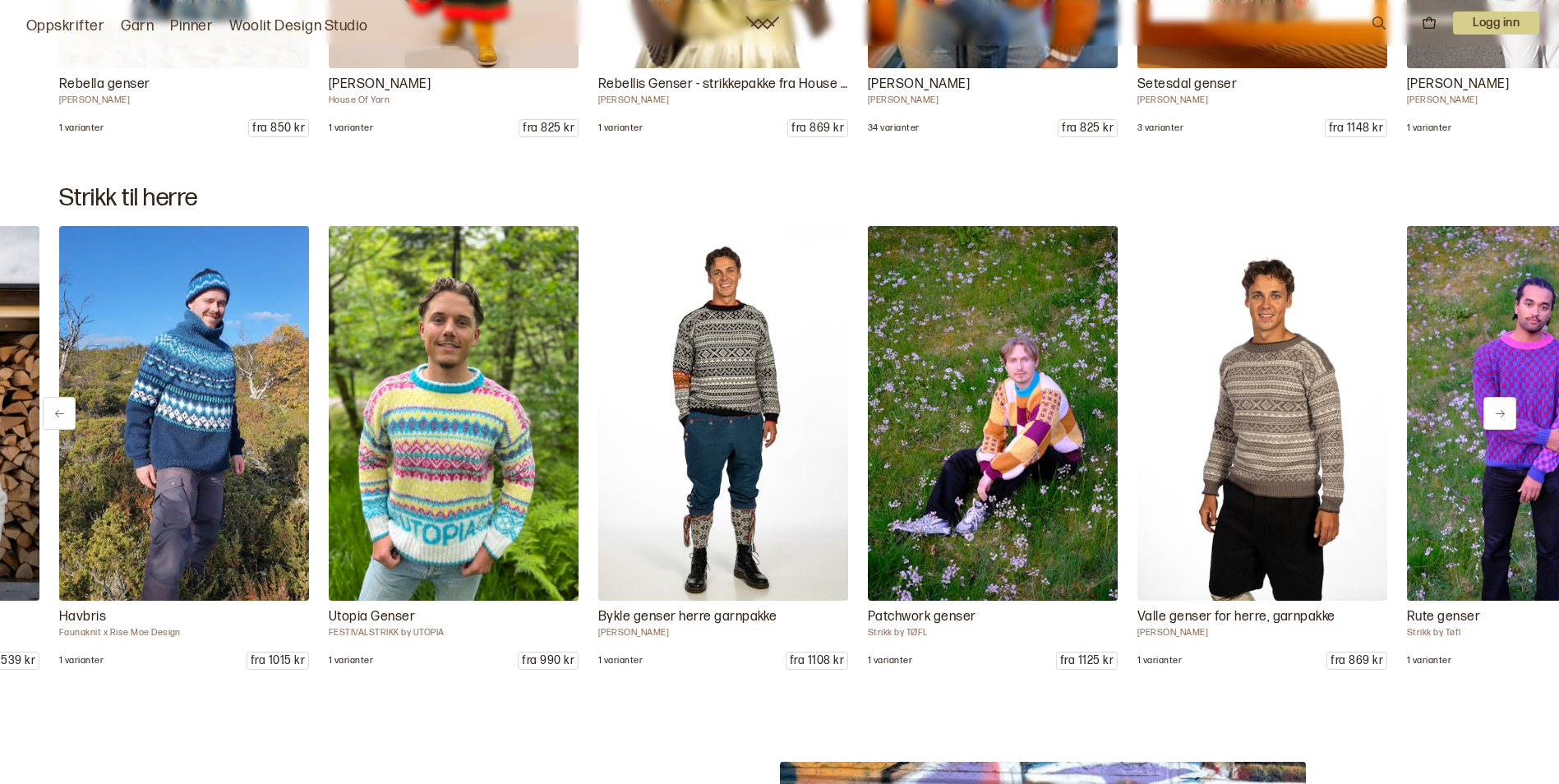
click at [1499, 411] on icon at bounding box center [1500, 413] width 13 height 13
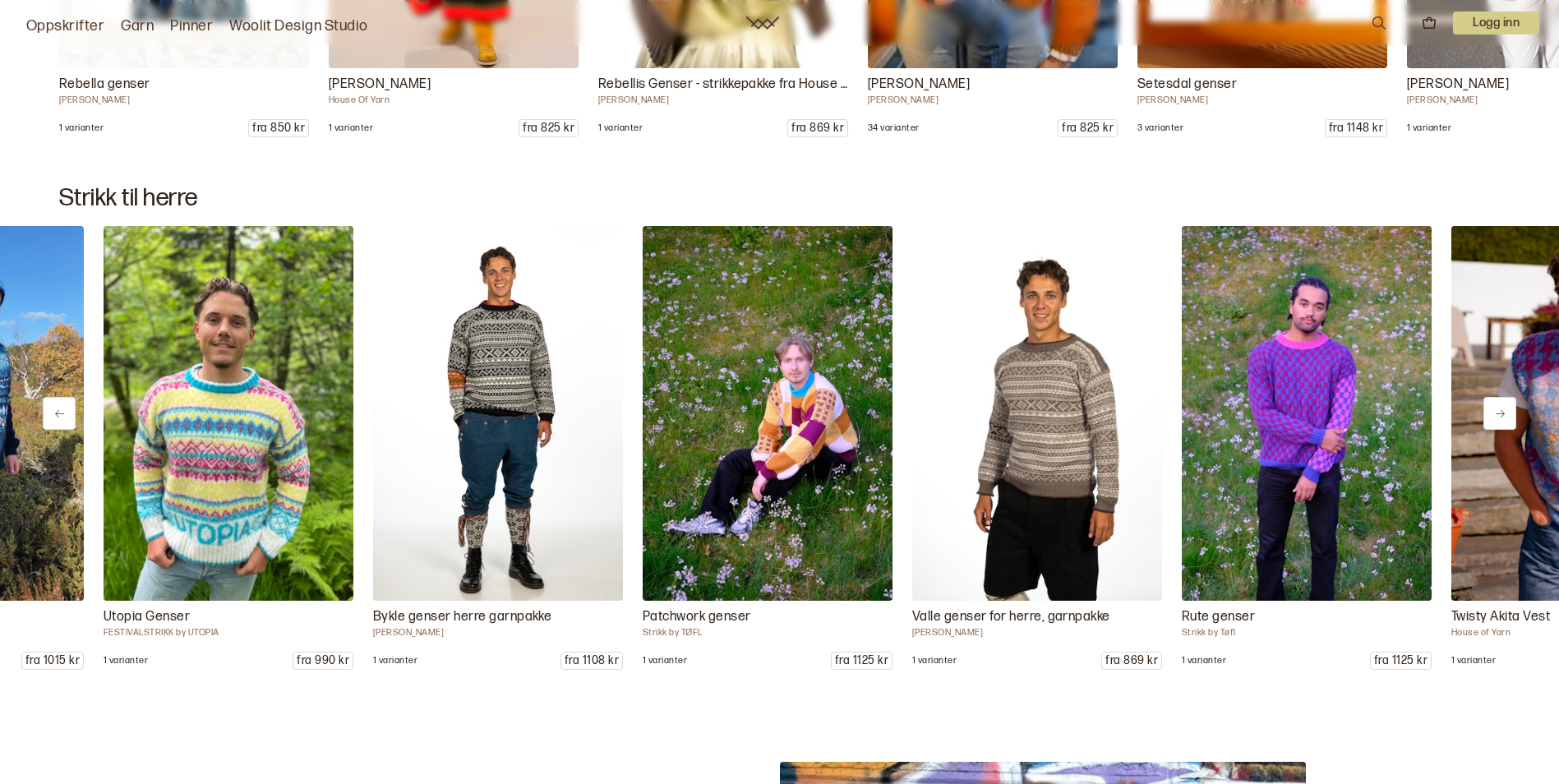
click at [1499, 411] on icon at bounding box center [1500, 413] width 13 height 13
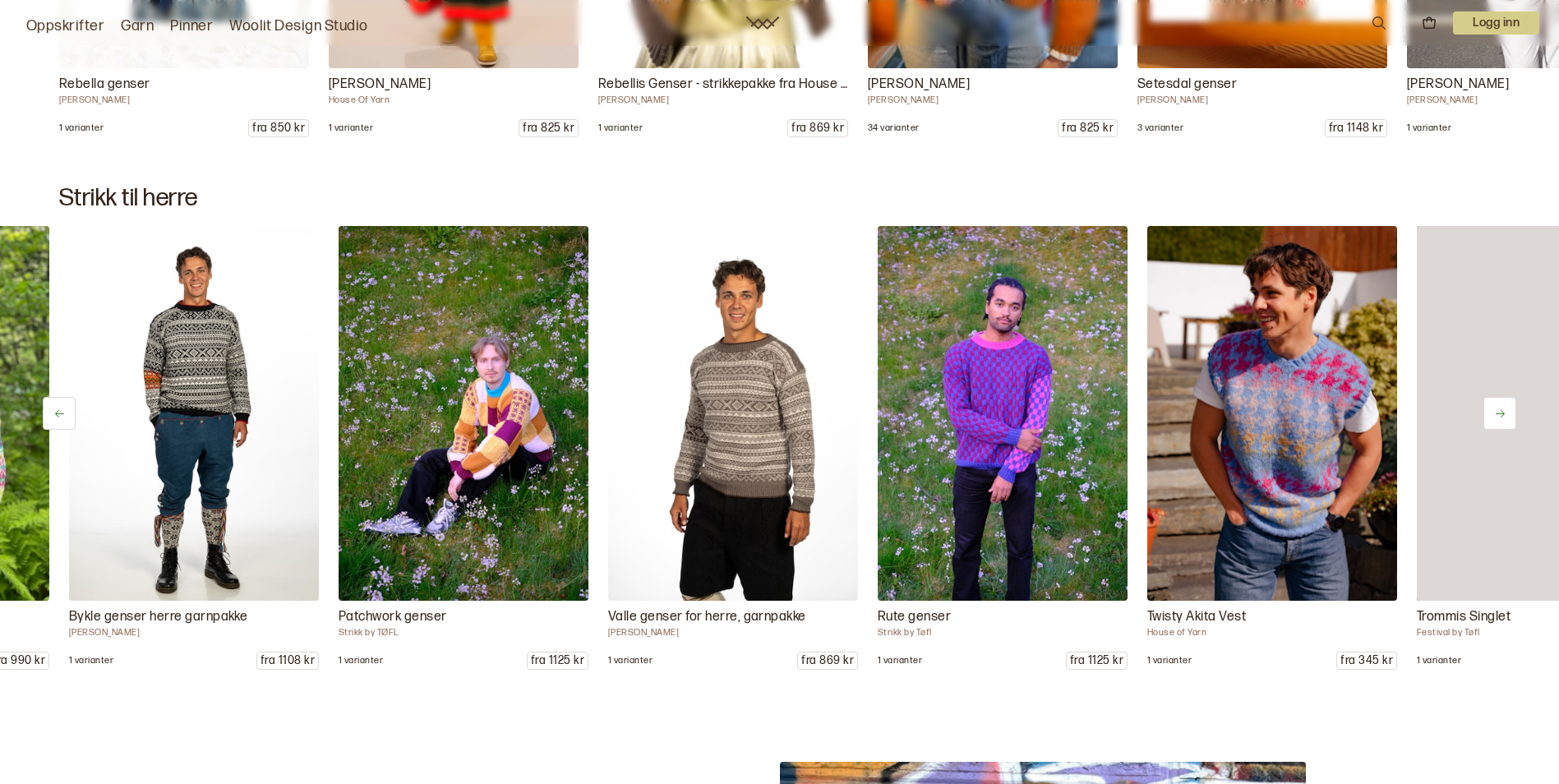
click at [1499, 411] on icon at bounding box center [1500, 413] width 13 height 13
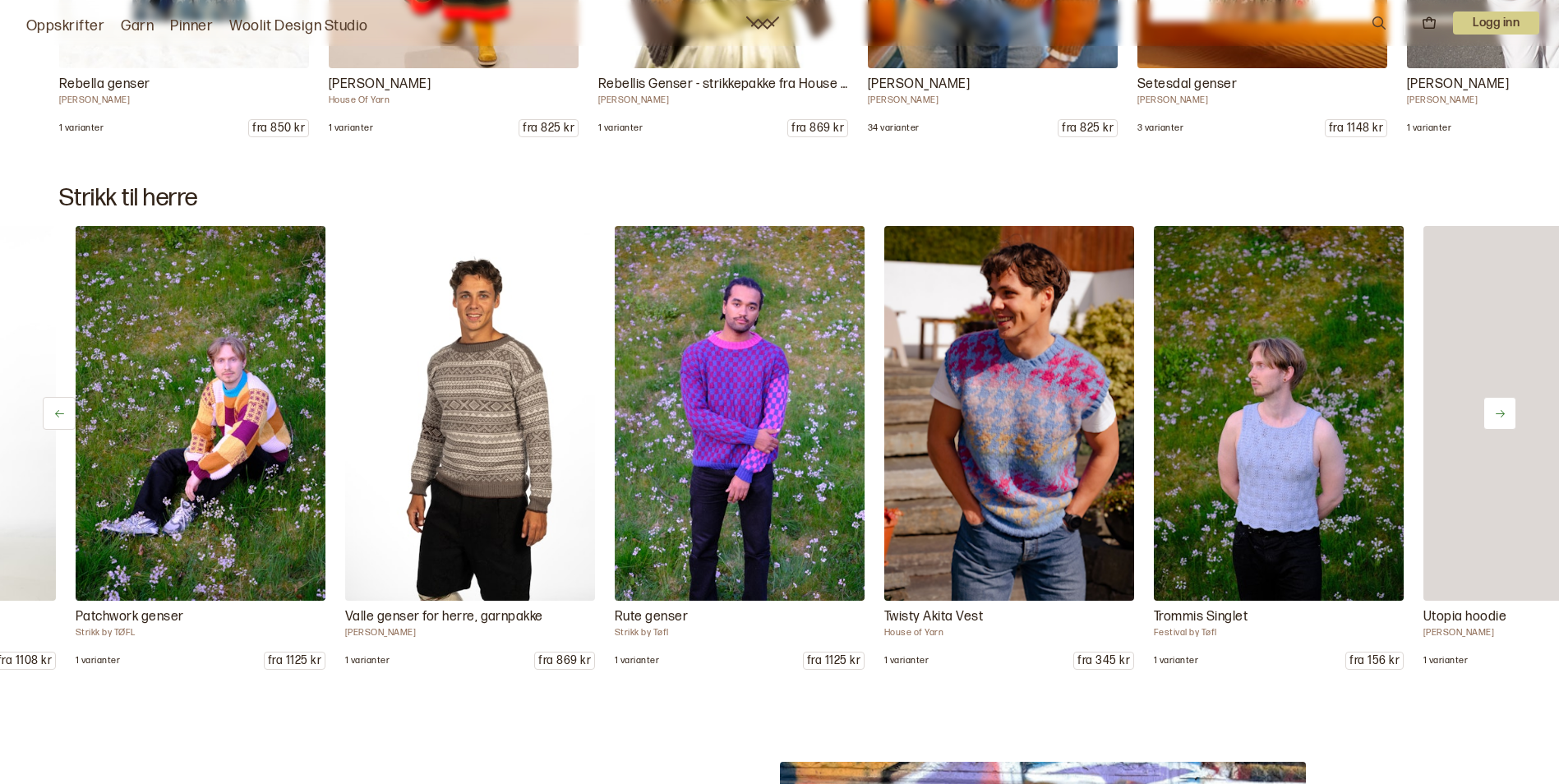
click at [1499, 411] on icon at bounding box center [1500, 413] width 13 height 13
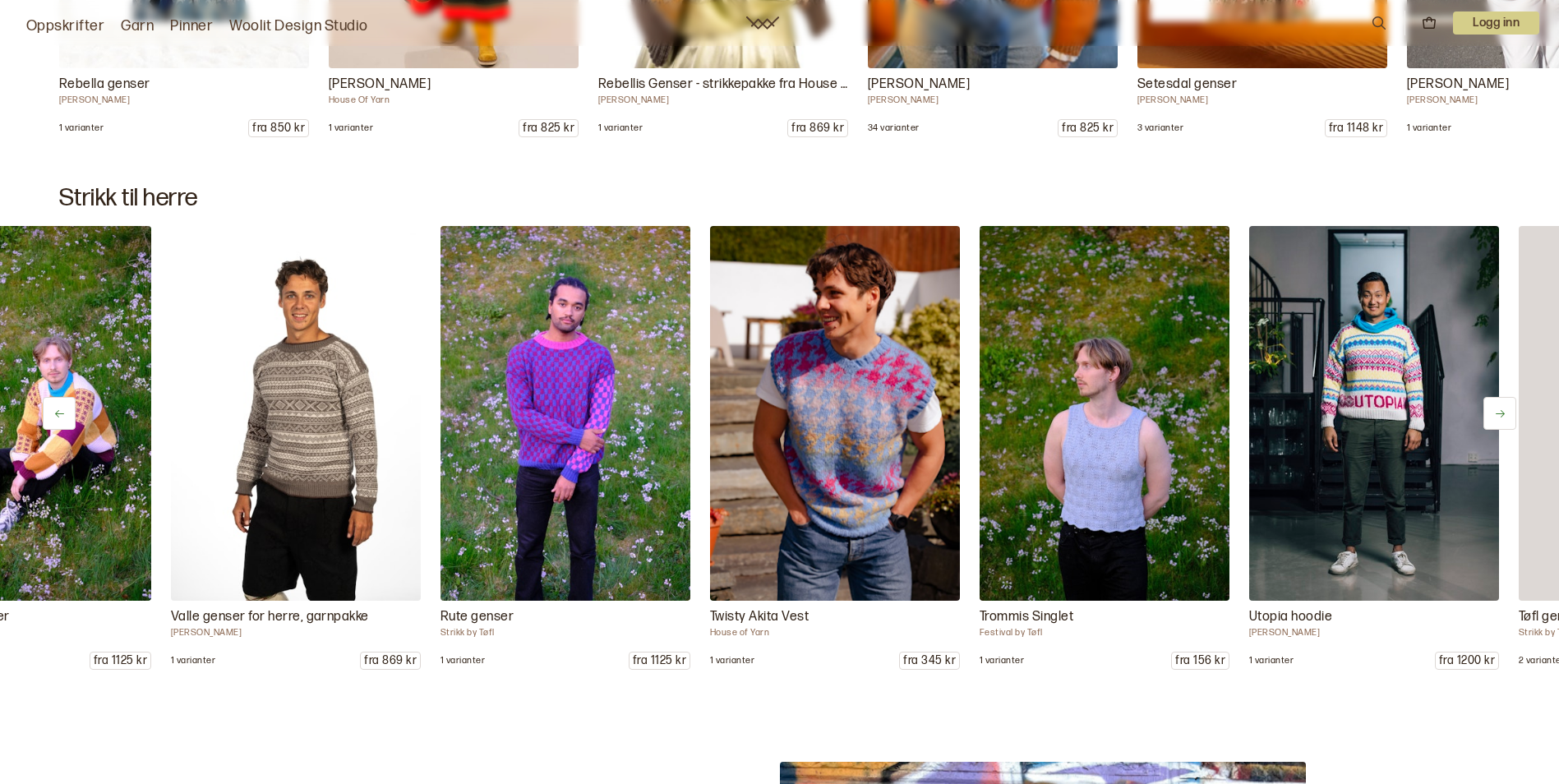
click at [1499, 411] on icon at bounding box center [1500, 413] width 13 height 13
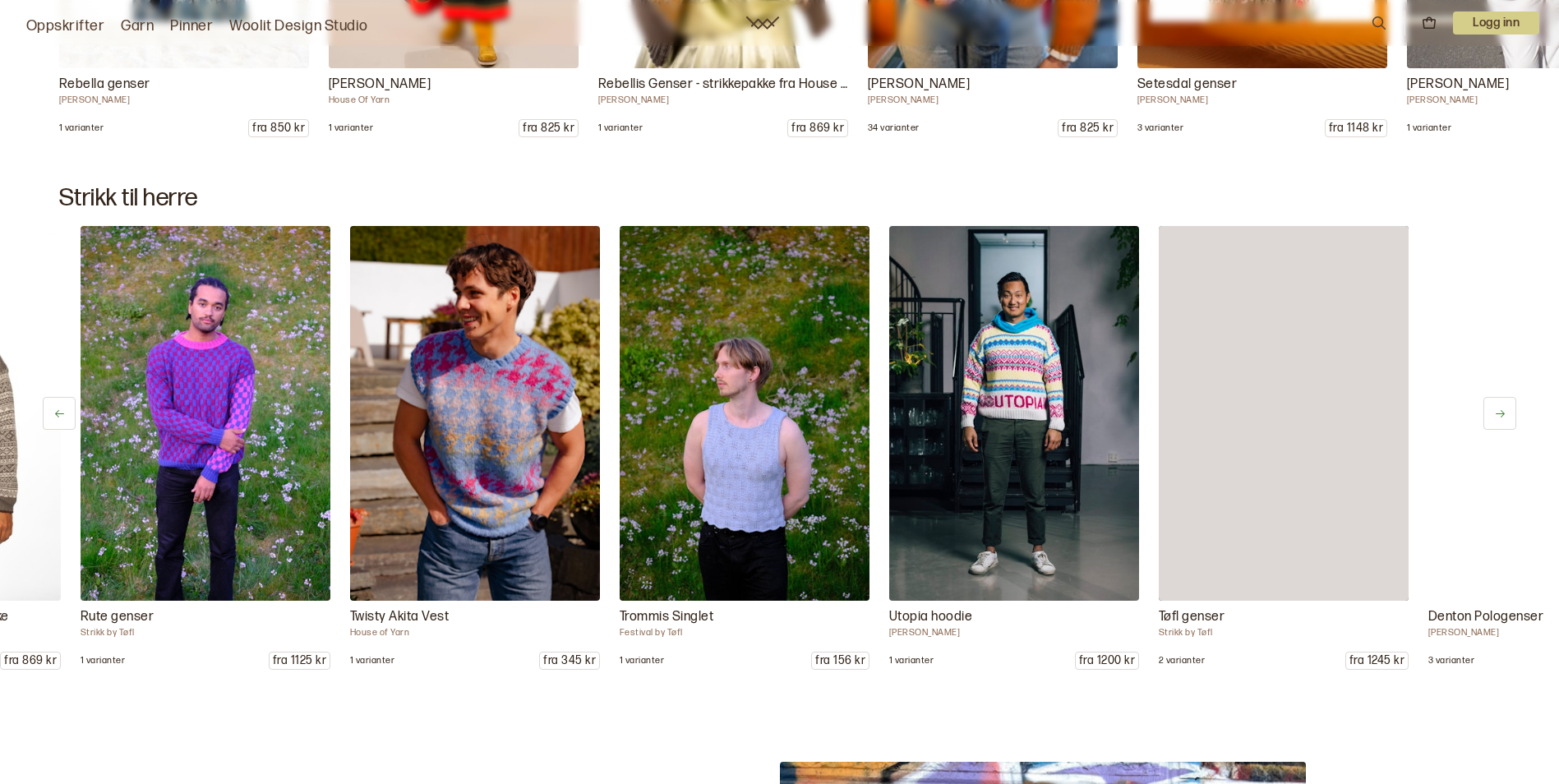
click at [1499, 411] on icon at bounding box center [1500, 413] width 13 height 13
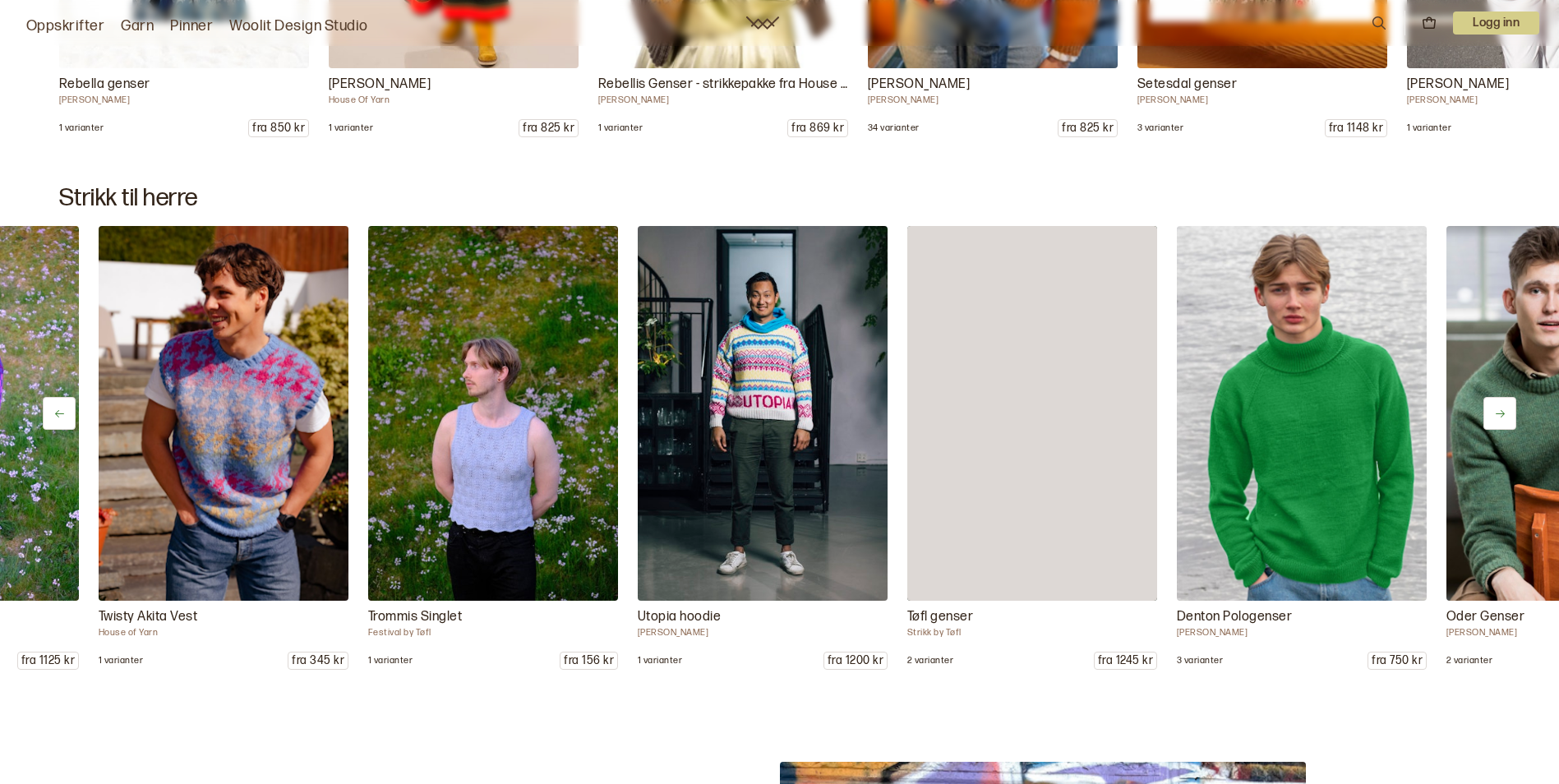
click at [1499, 411] on icon at bounding box center [1500, 413] width 13 height 13
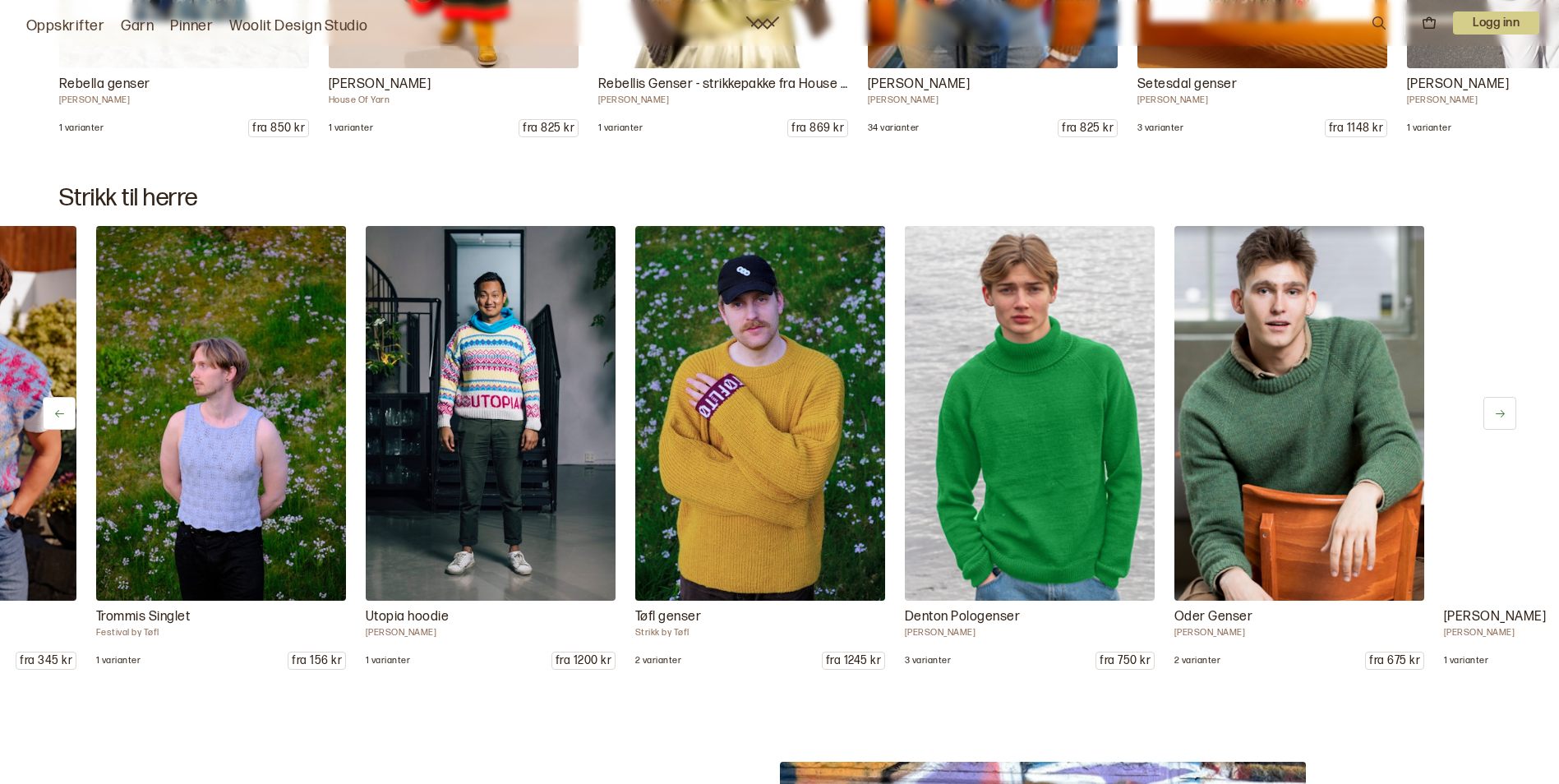
scroll to position [0, 5122]
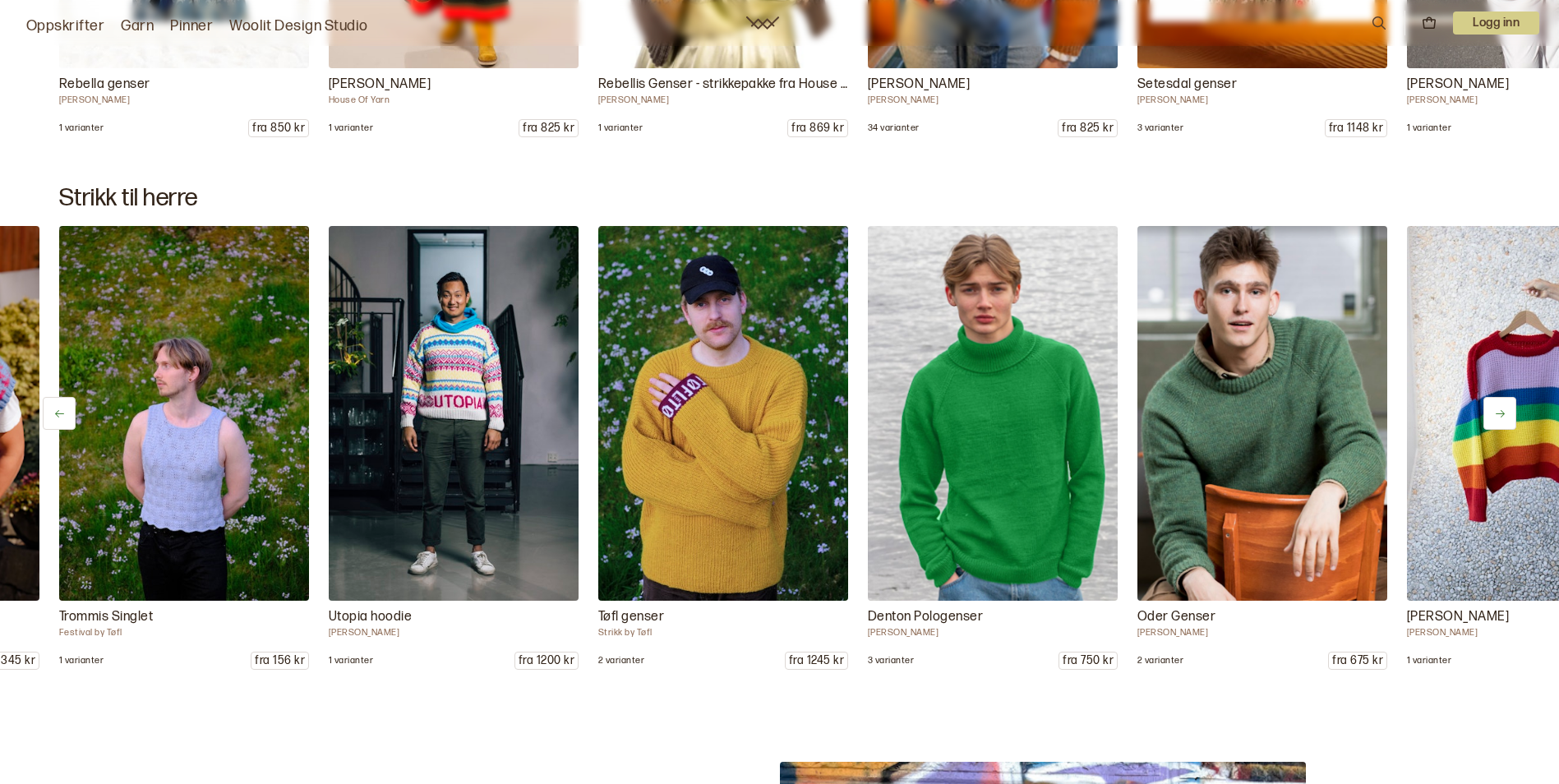
click at [1499, 411] on icon at bounding box center [1500, 413] width 13 height 13
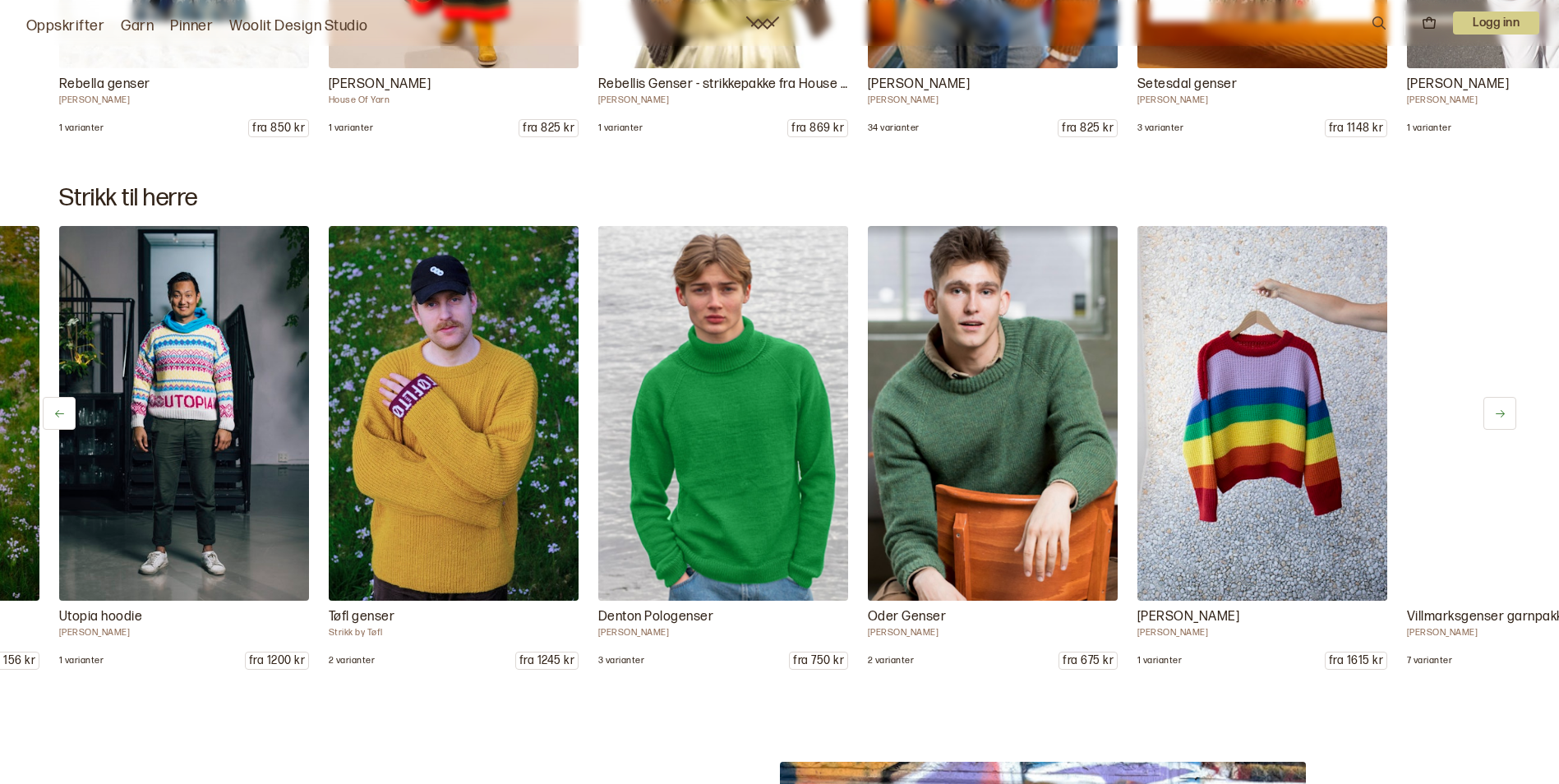
click at [1499, 411] on icon at bounding box center [1500, 413] width 13 height 13
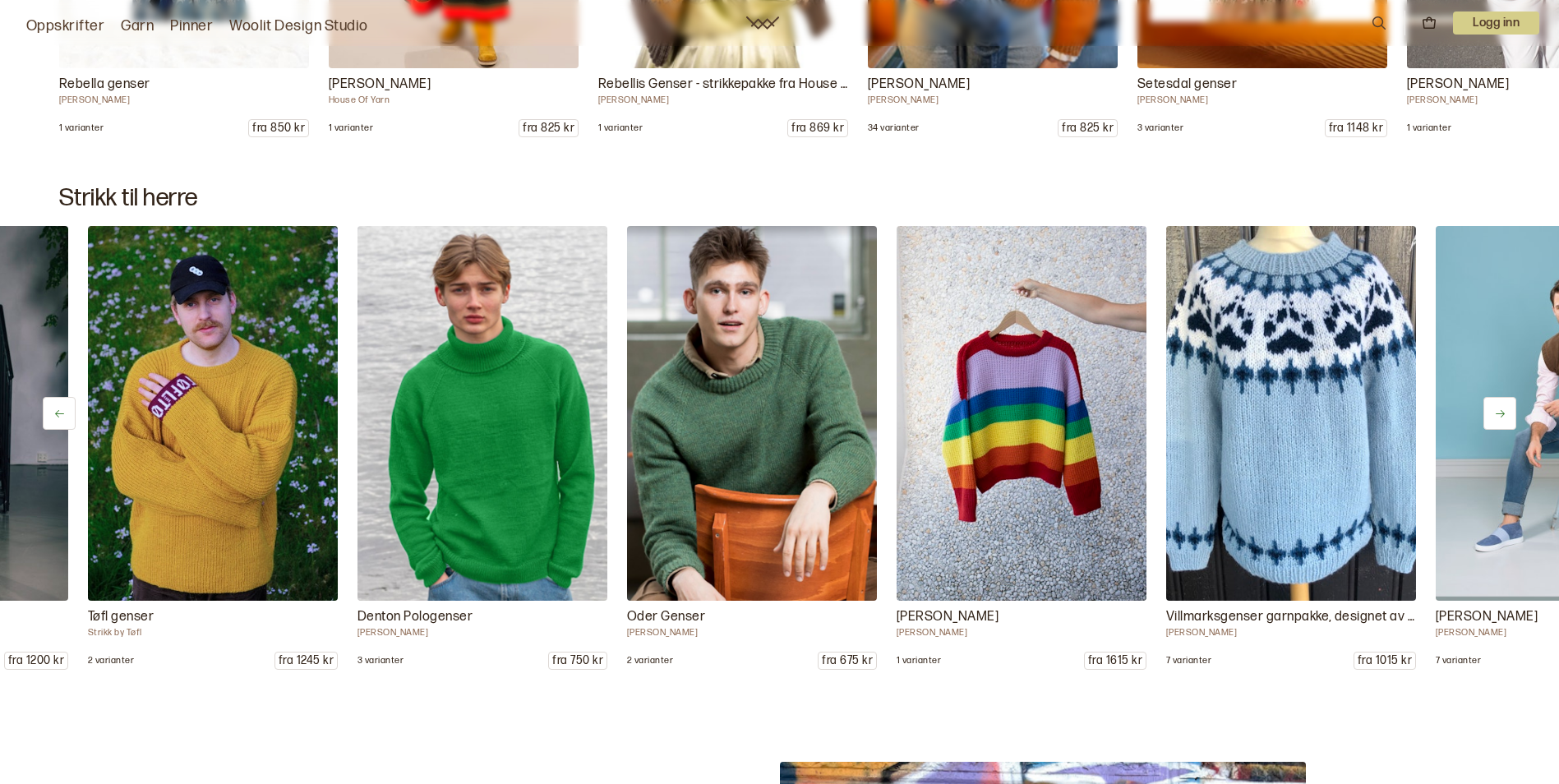
click at [1499, 411] on icon at bounding box center [1500, 413] width 13 height 13
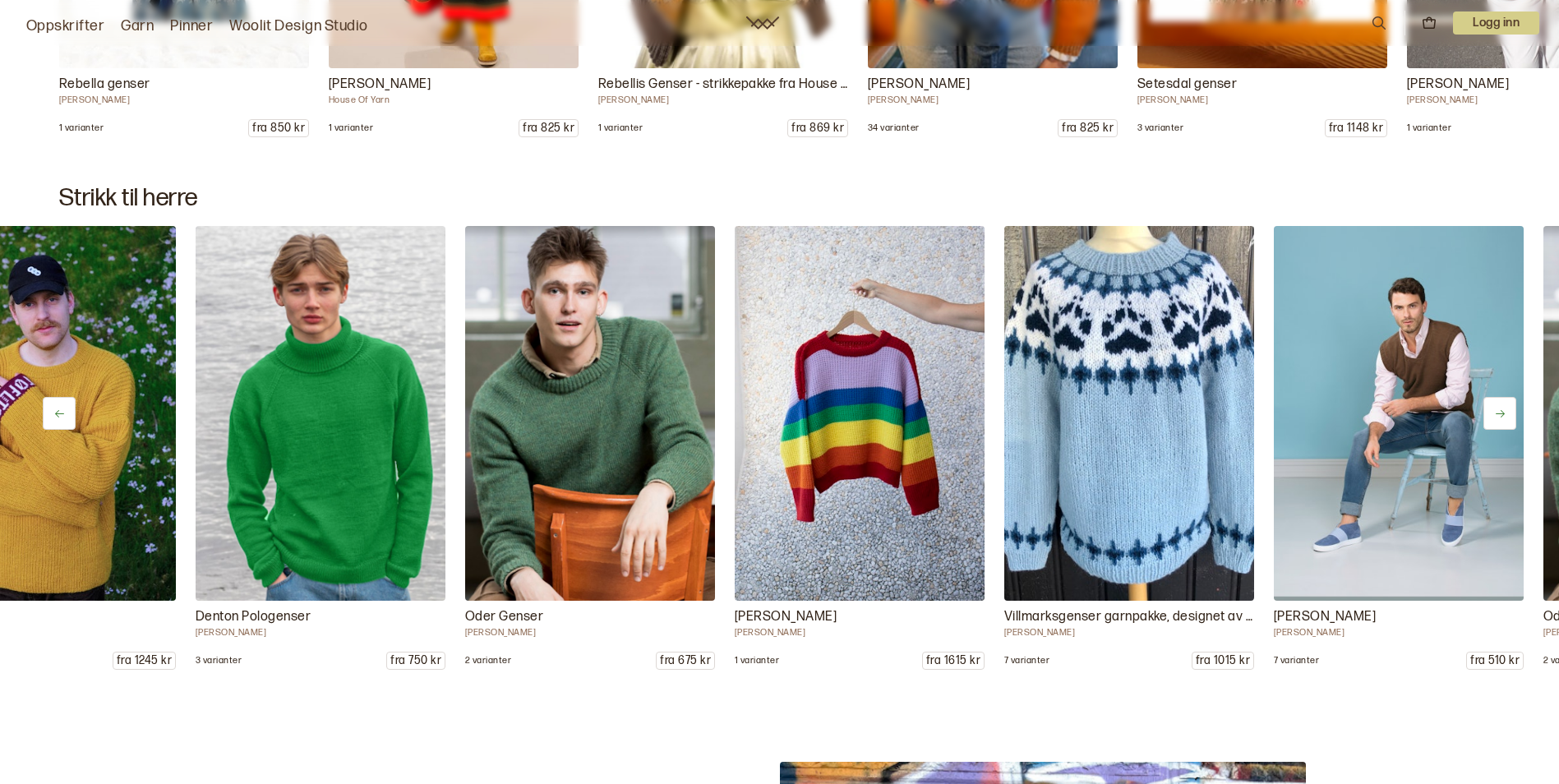
click at [1499, 411] on icon at bounding box center [1500, 413] width 13 height 13
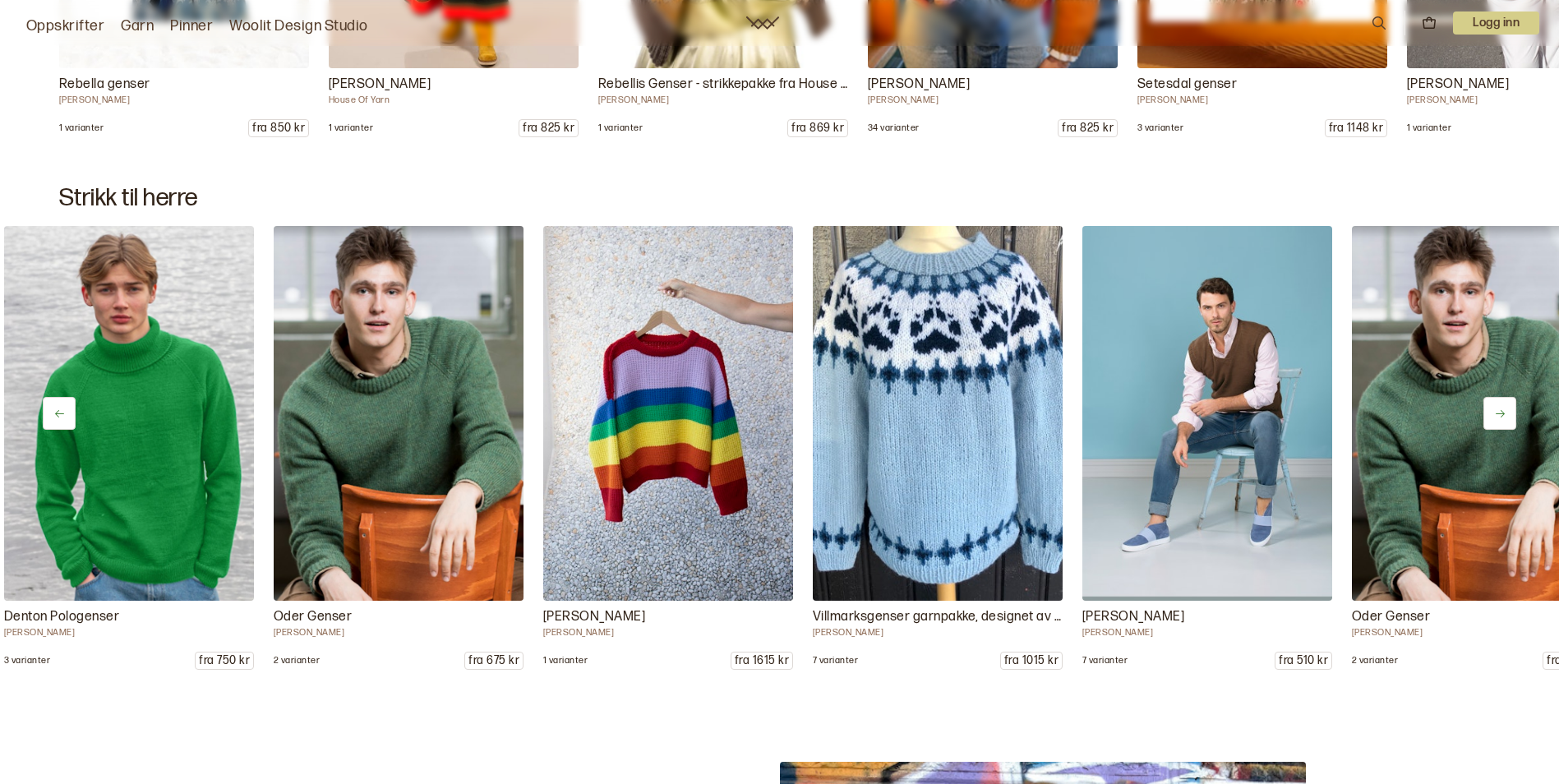
scroll to position [0, 6200]
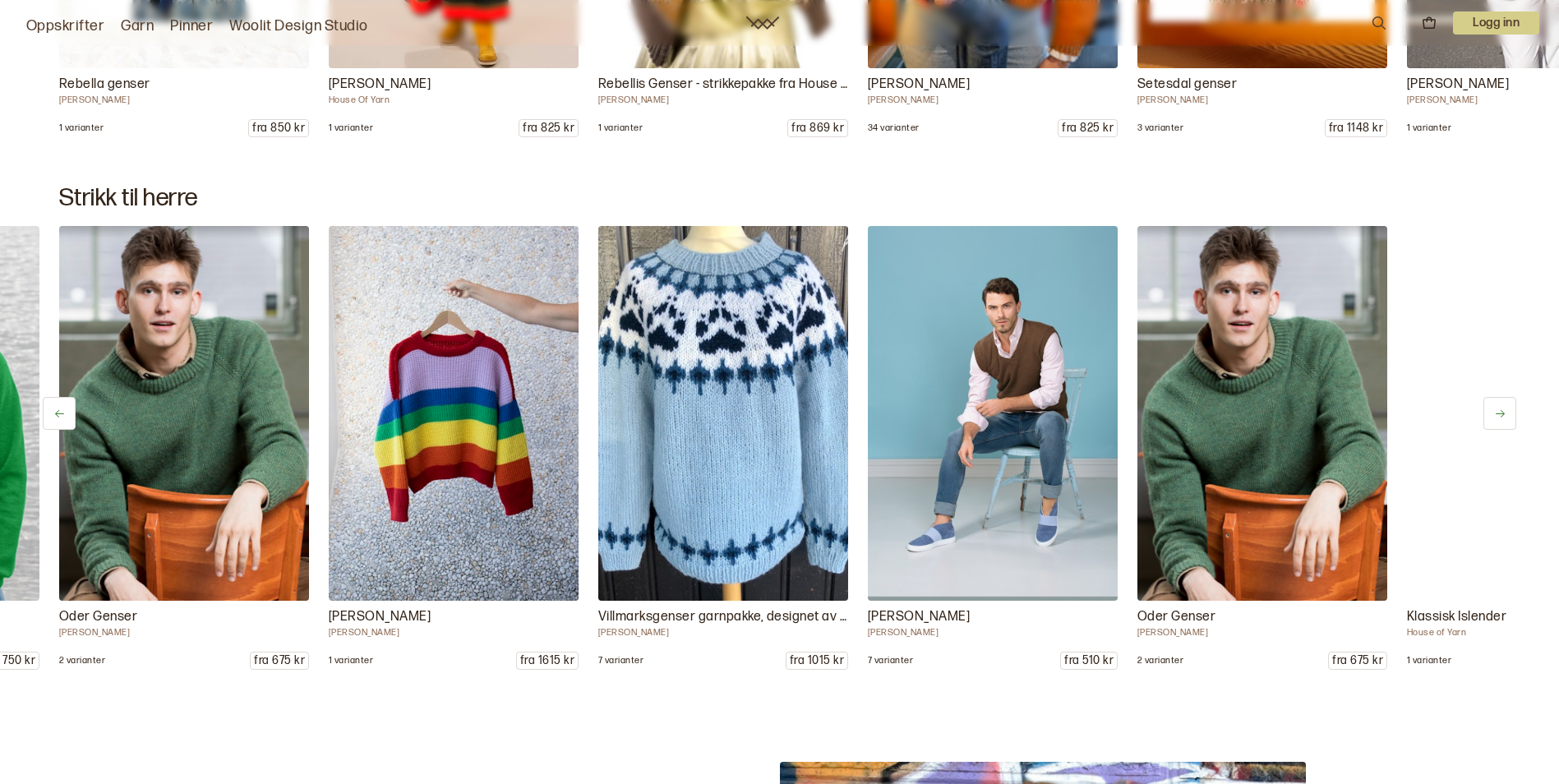
click at [1499, 411] on icon at bounding box center [1500, 413] width 13 height 13
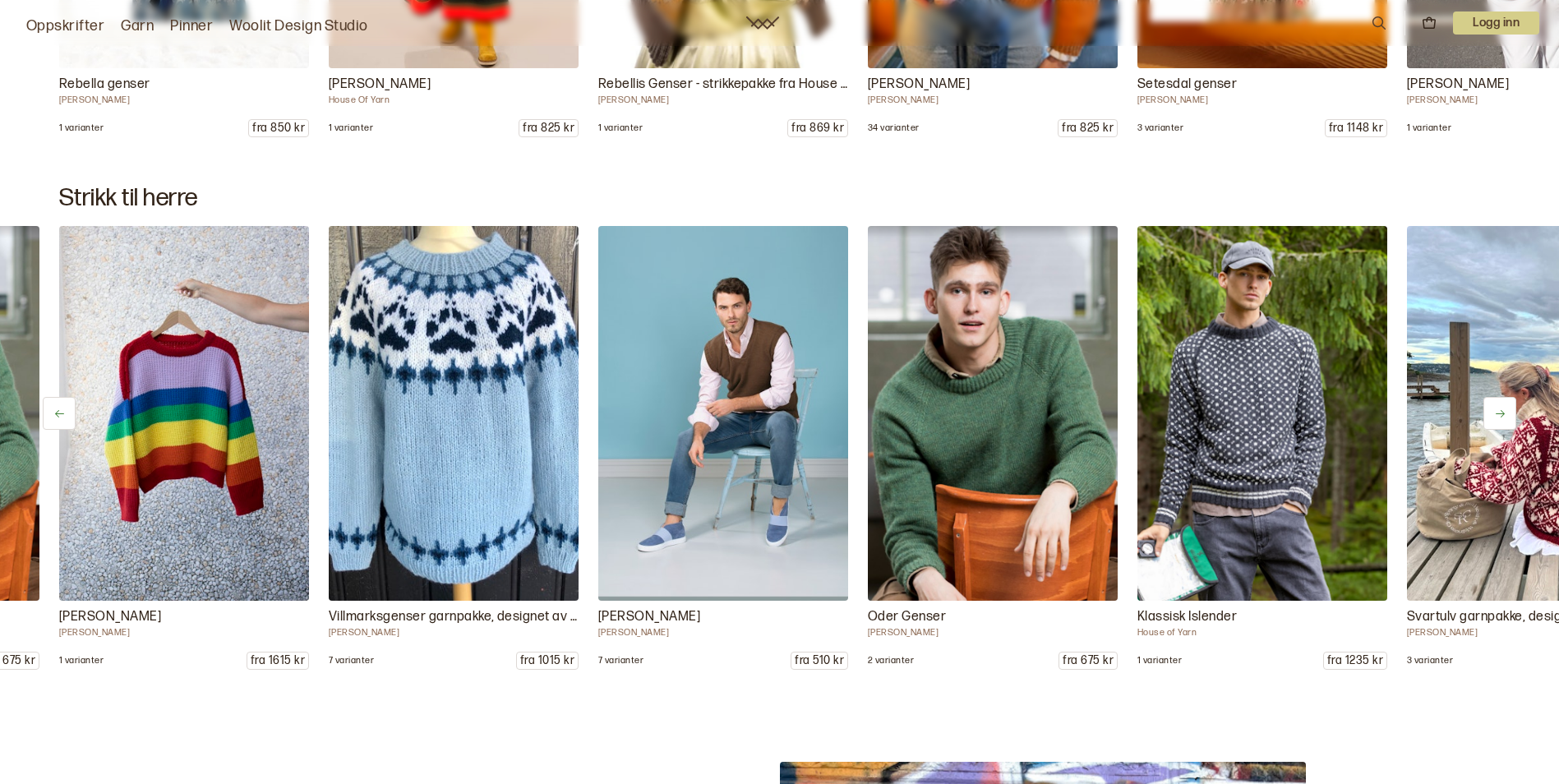
click at [1499, 411] on icon at bounding box center [1500, 413] width 13 height 13
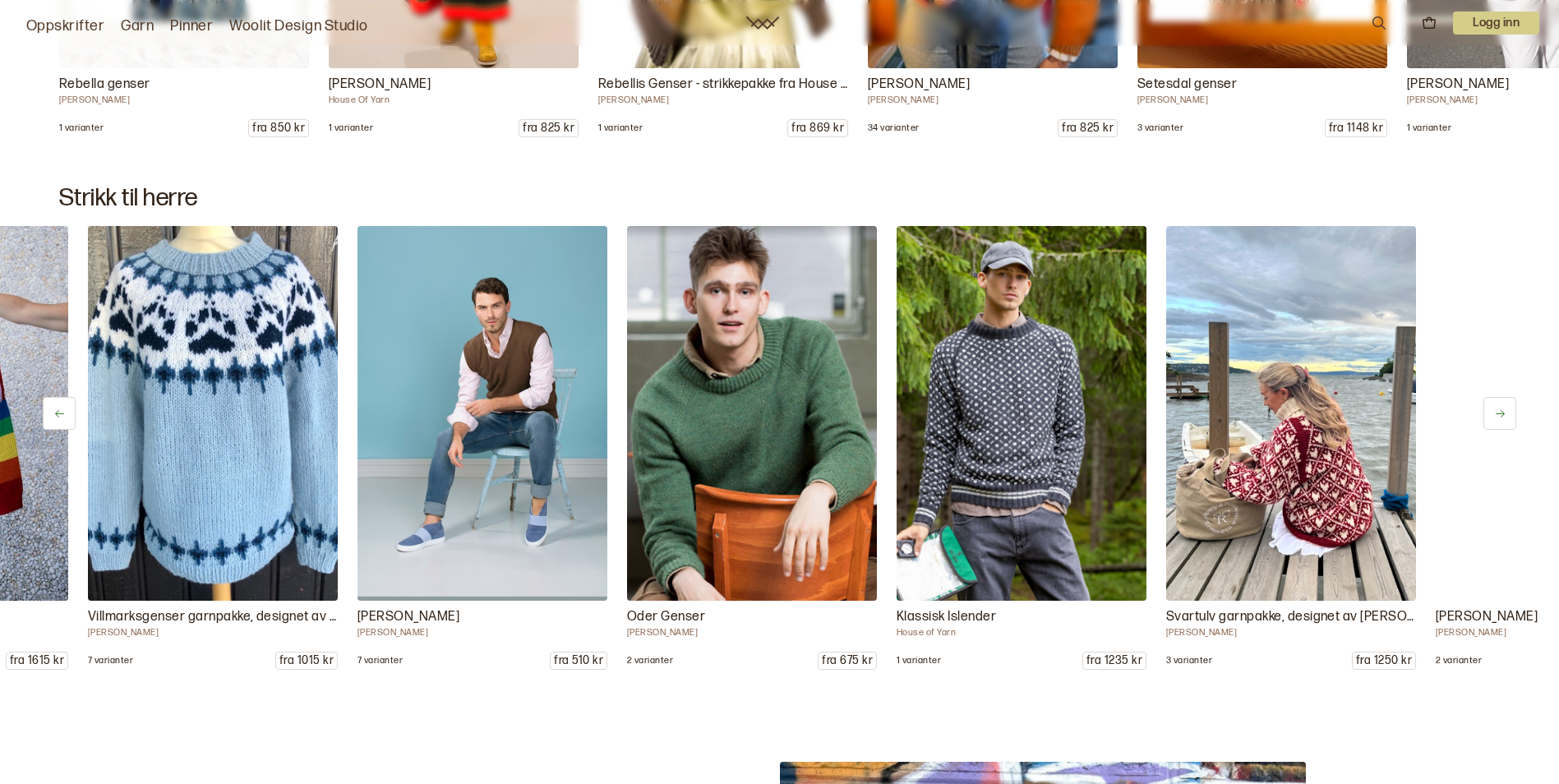
scroll to position [0, 6740]
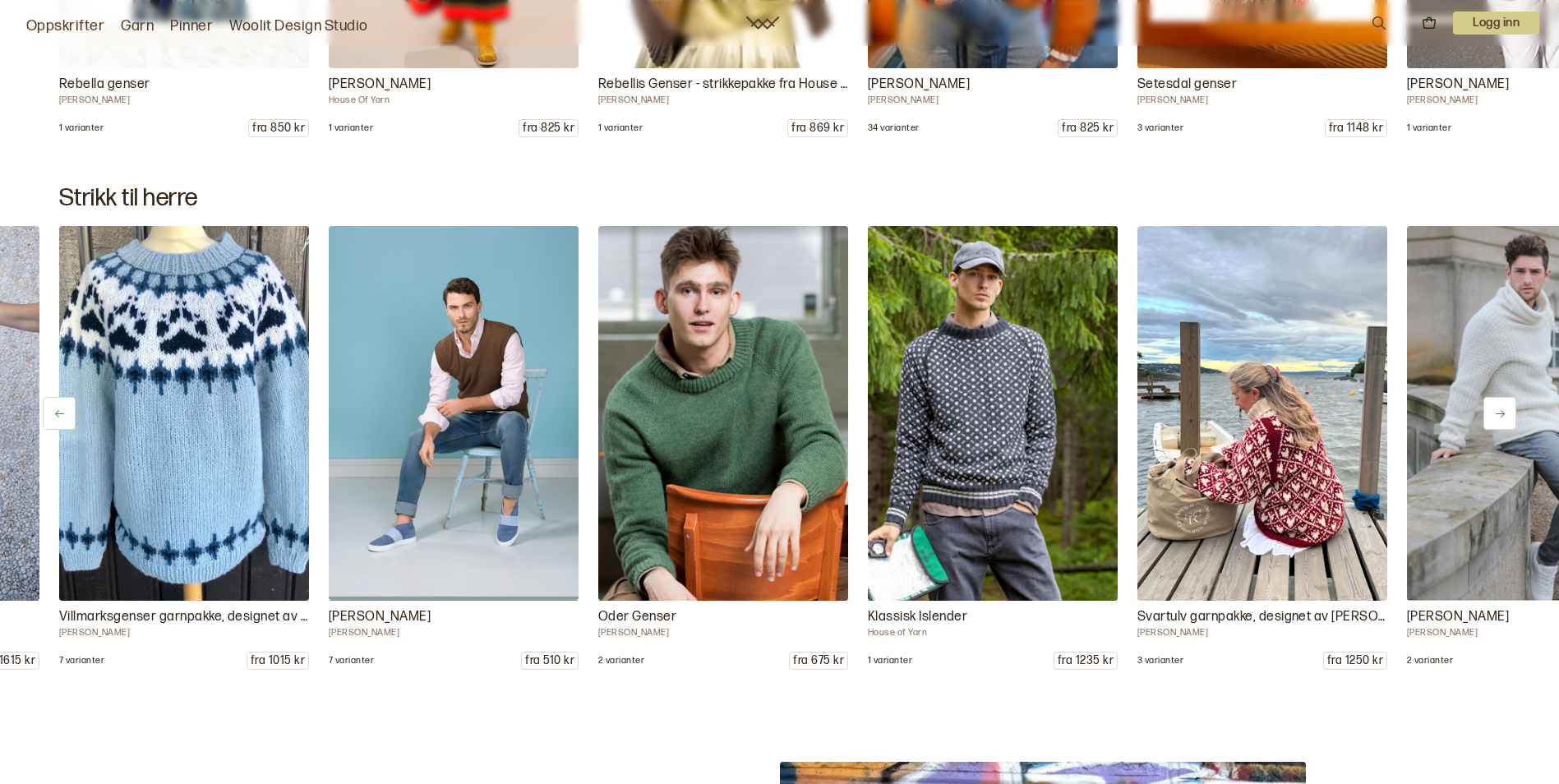
click at [1499, 411] on icon at bounding box center [1500, 413] width 13 height 13
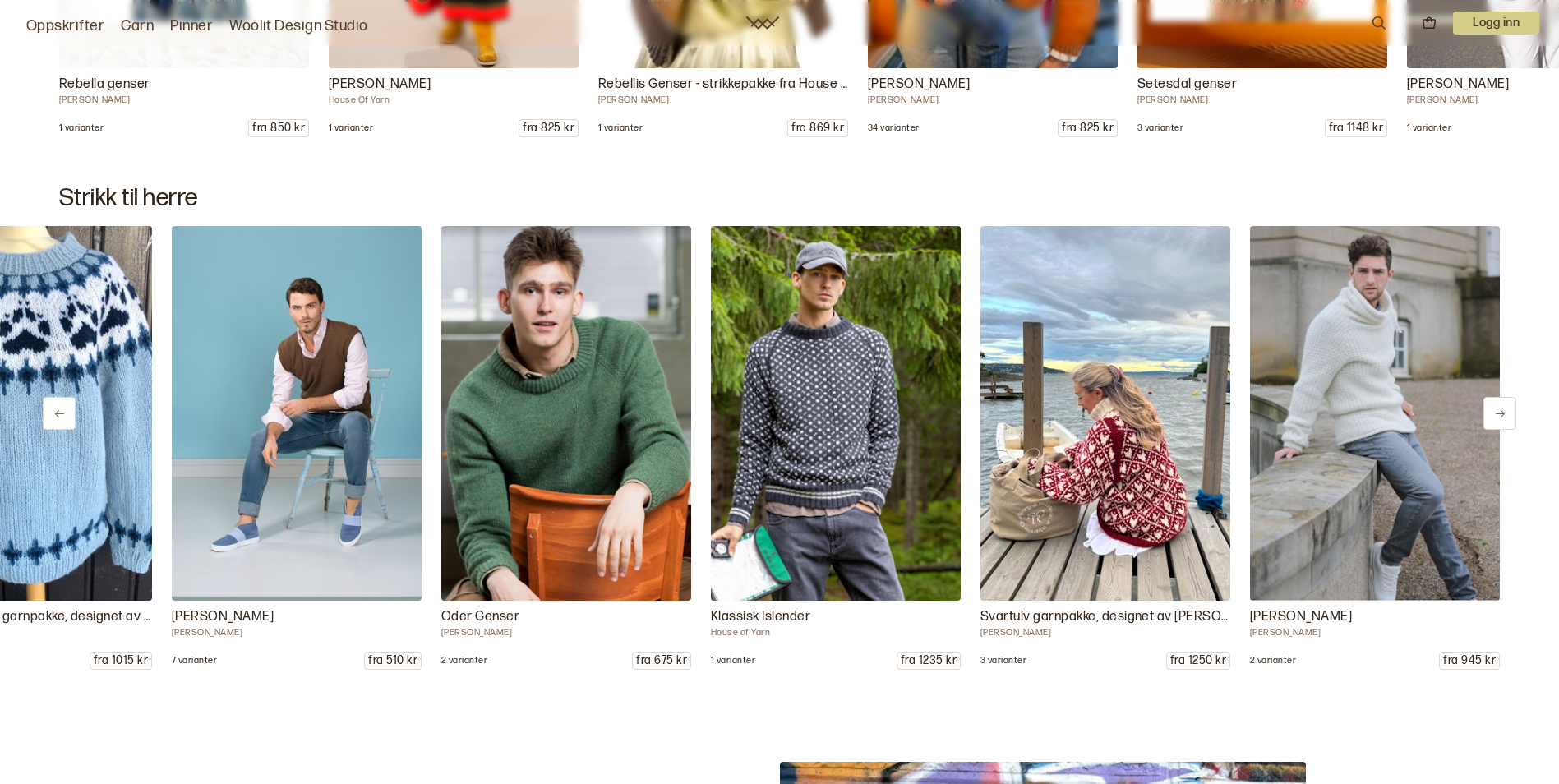
click at [1499, 411] on icon at bounding box center [1500, 413] width 13 height 13
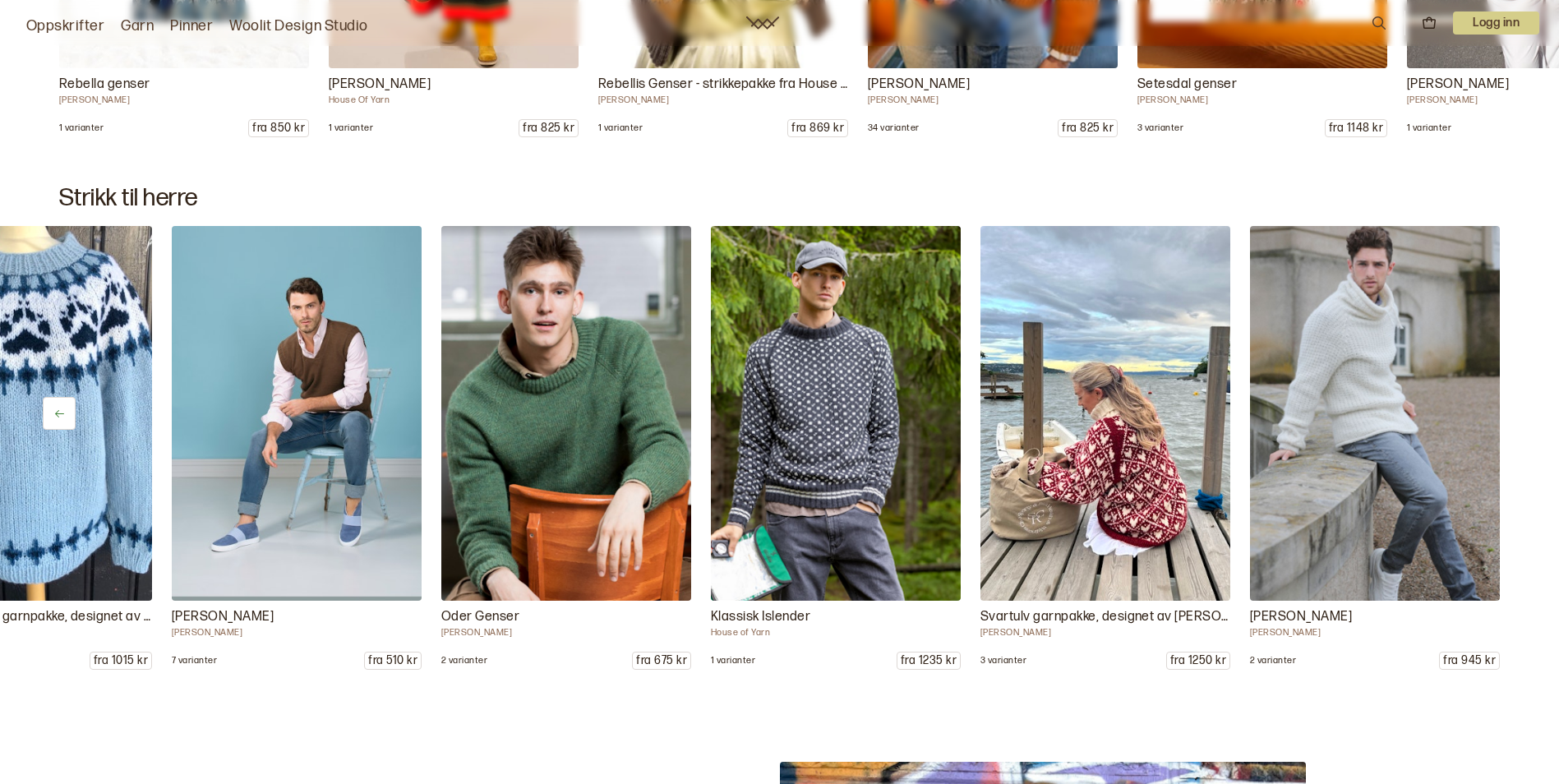
click at [1499, 411] on img at bounding box center [1374, 413] width 263 height 394
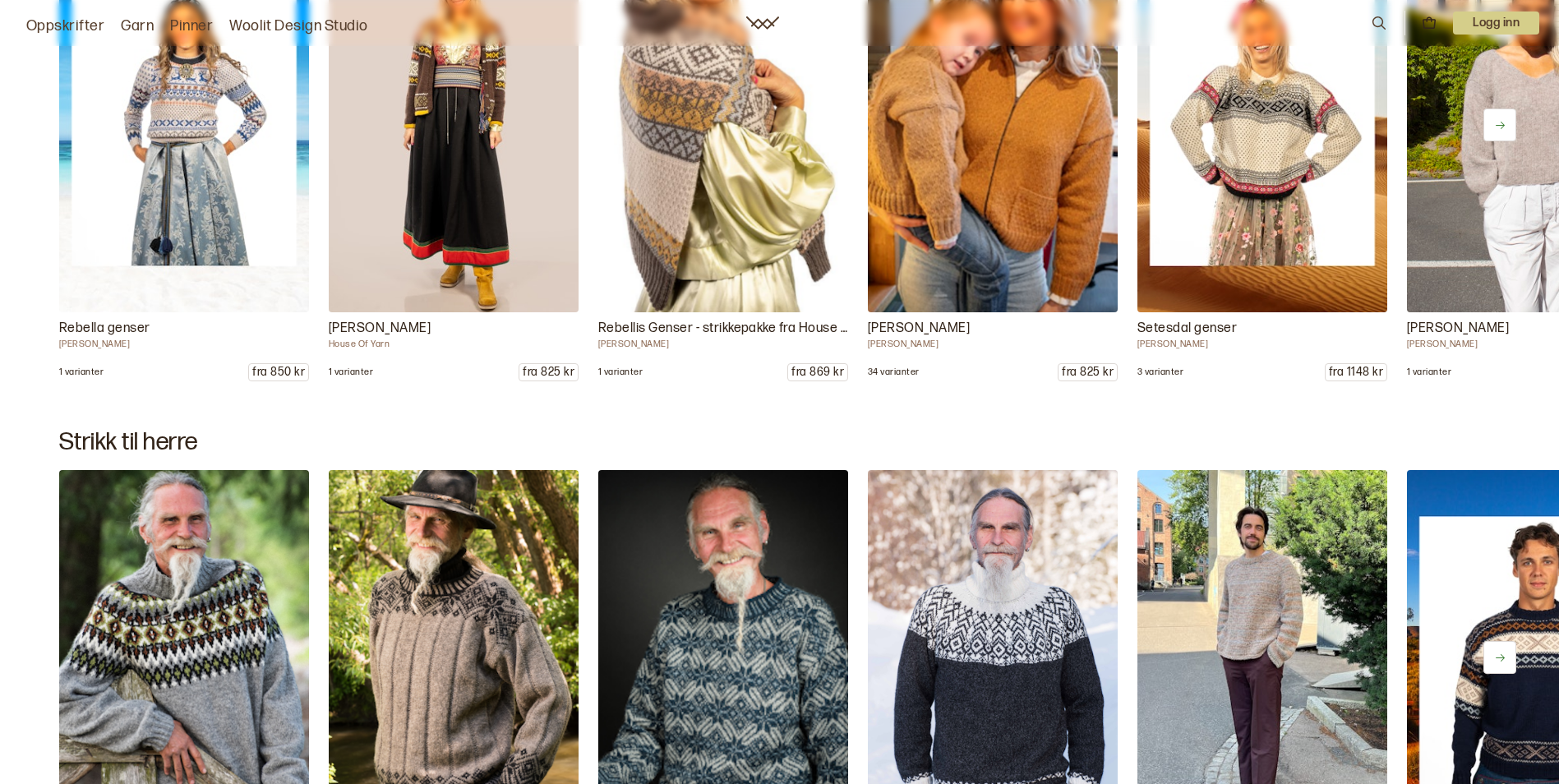
scroll to position [24429, 0]
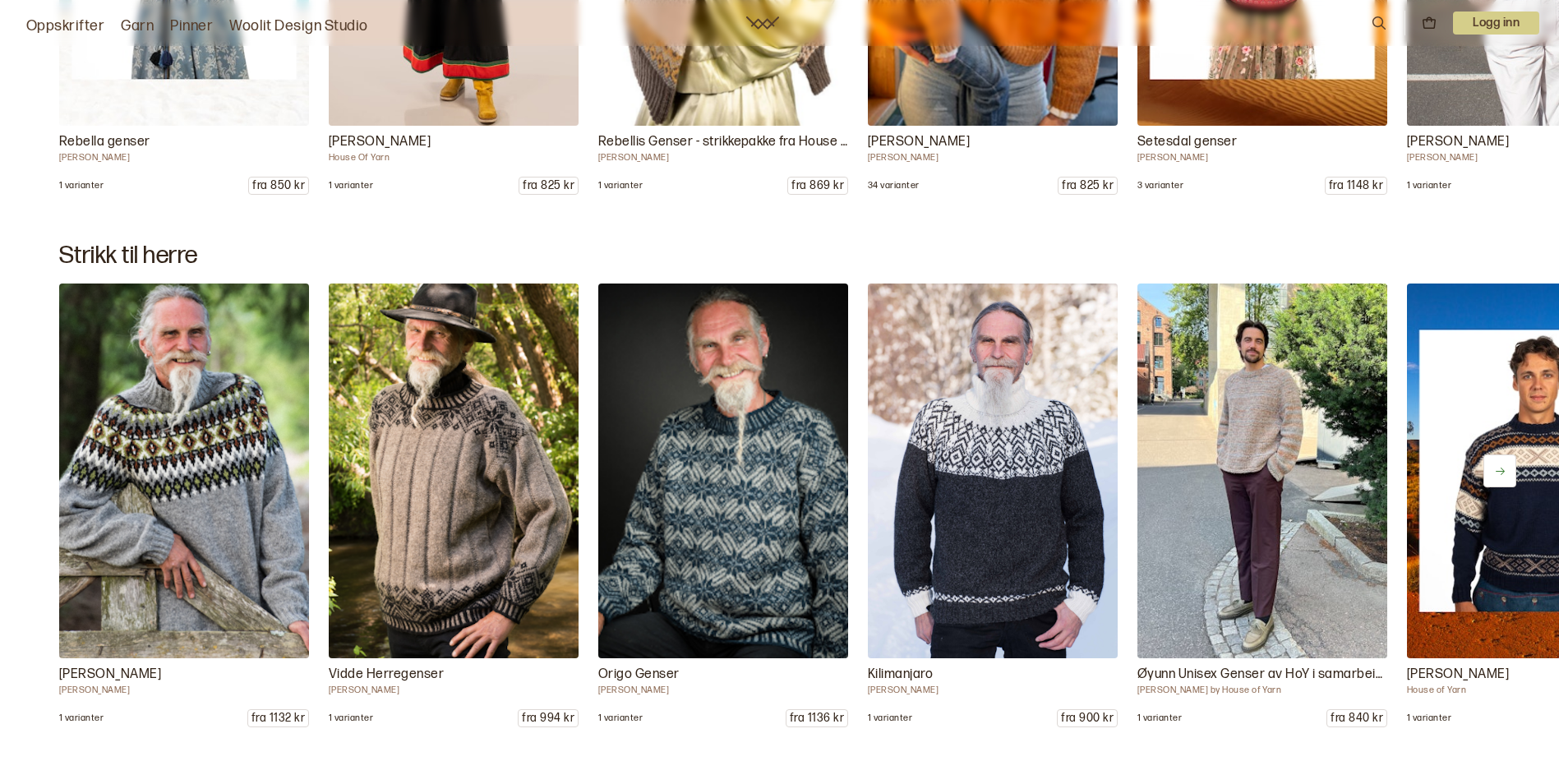
click at [1501, 457] on button at bounding box center [1500, 471] width 33 height 33
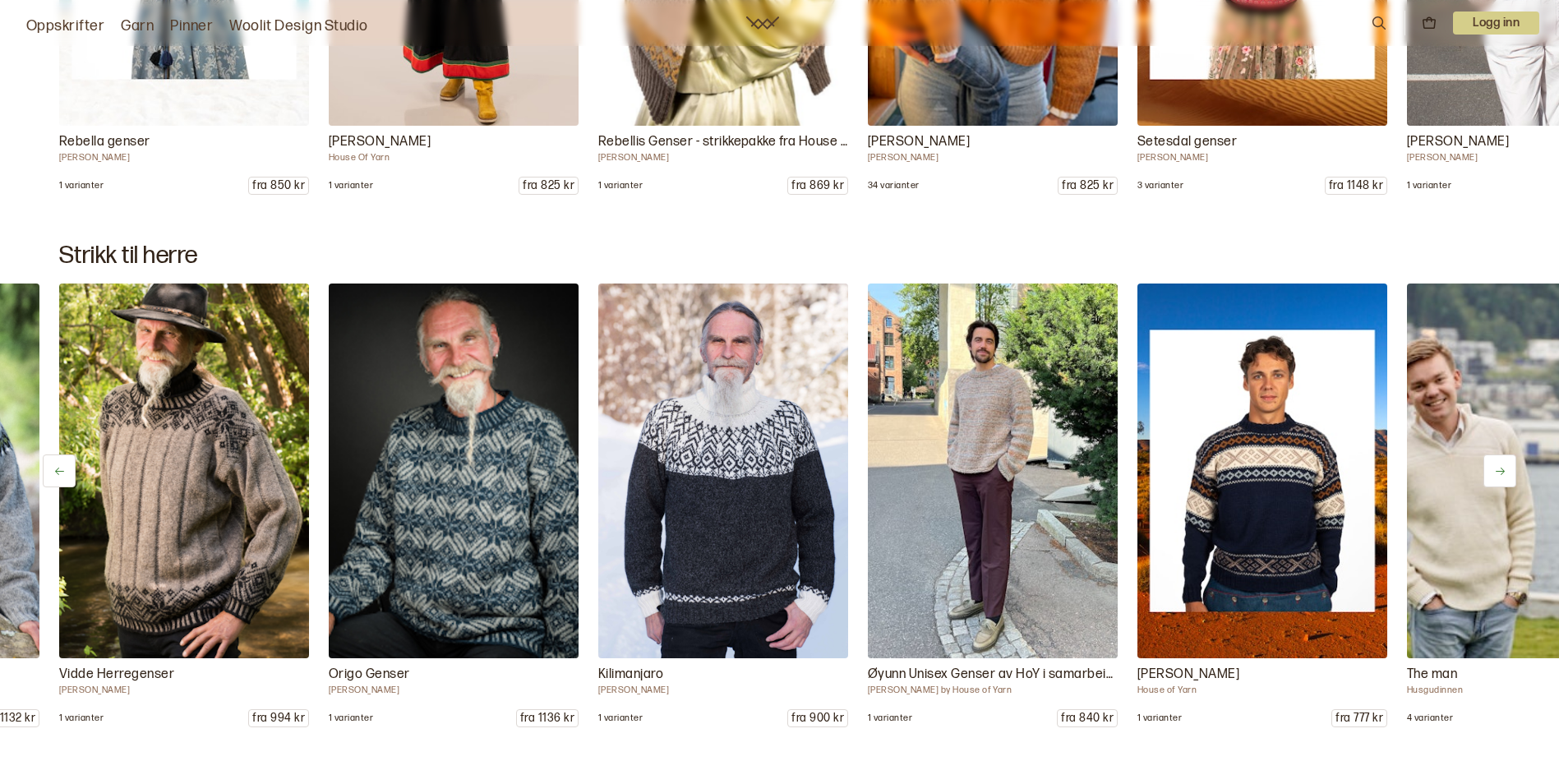
click at [1501, 457] on button at bounding box center [1500, 471] width 33 height 33
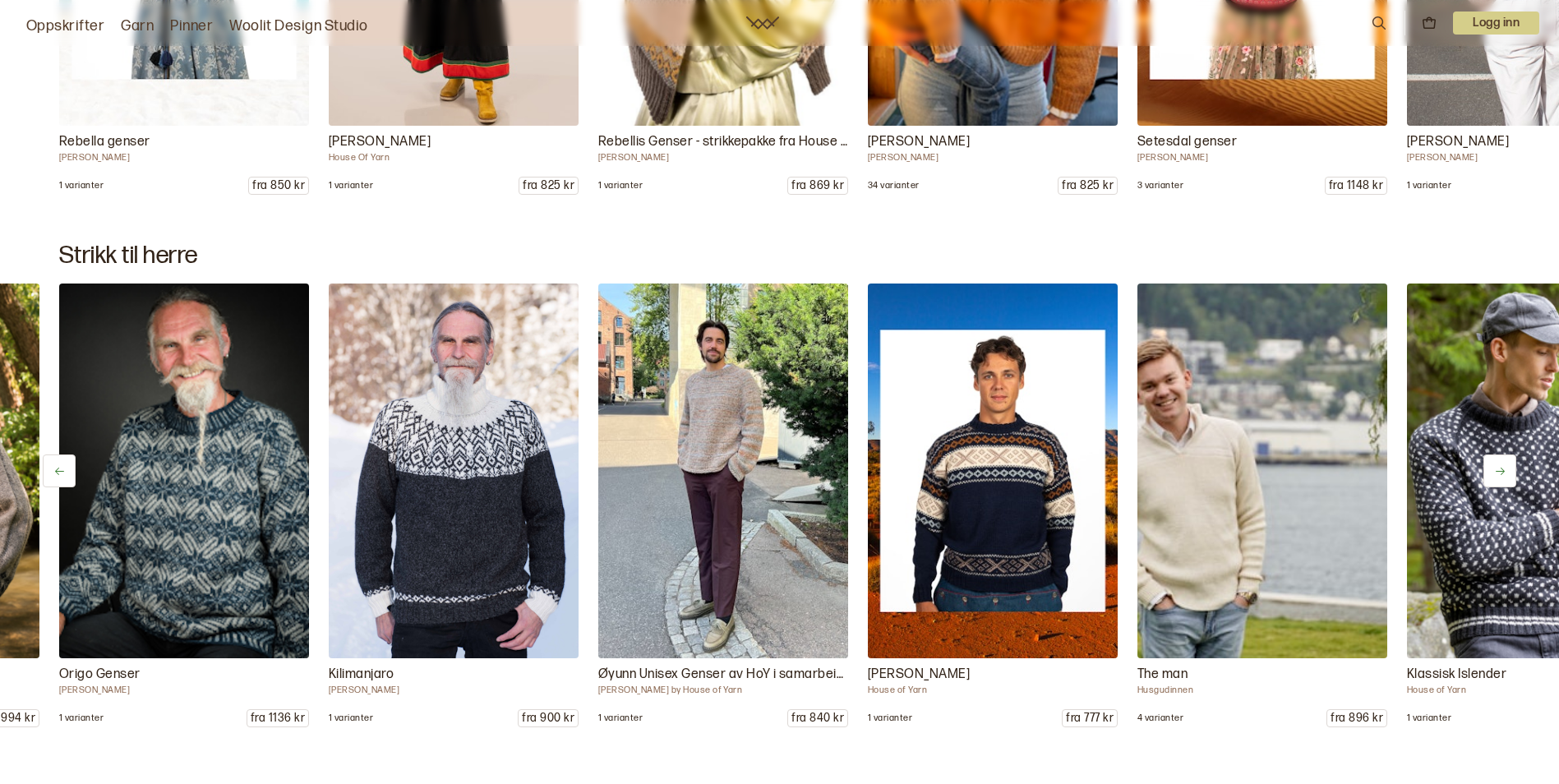
click at [1501, 457] on button at bounding box center [1500, 471] width 33 height 33
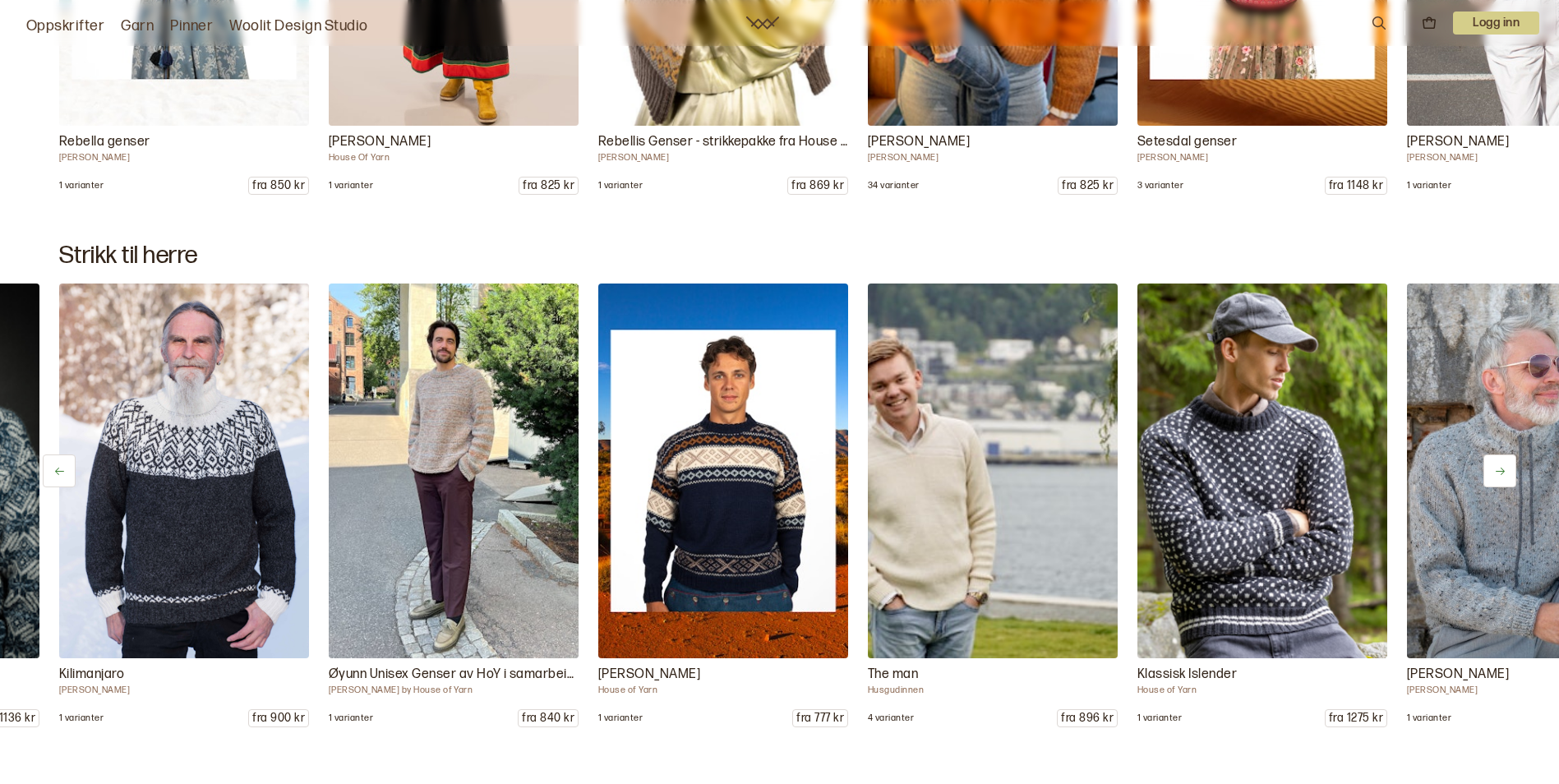
click at [1501, 457] on button at bounding box center [1500, 471] width 33 height 33
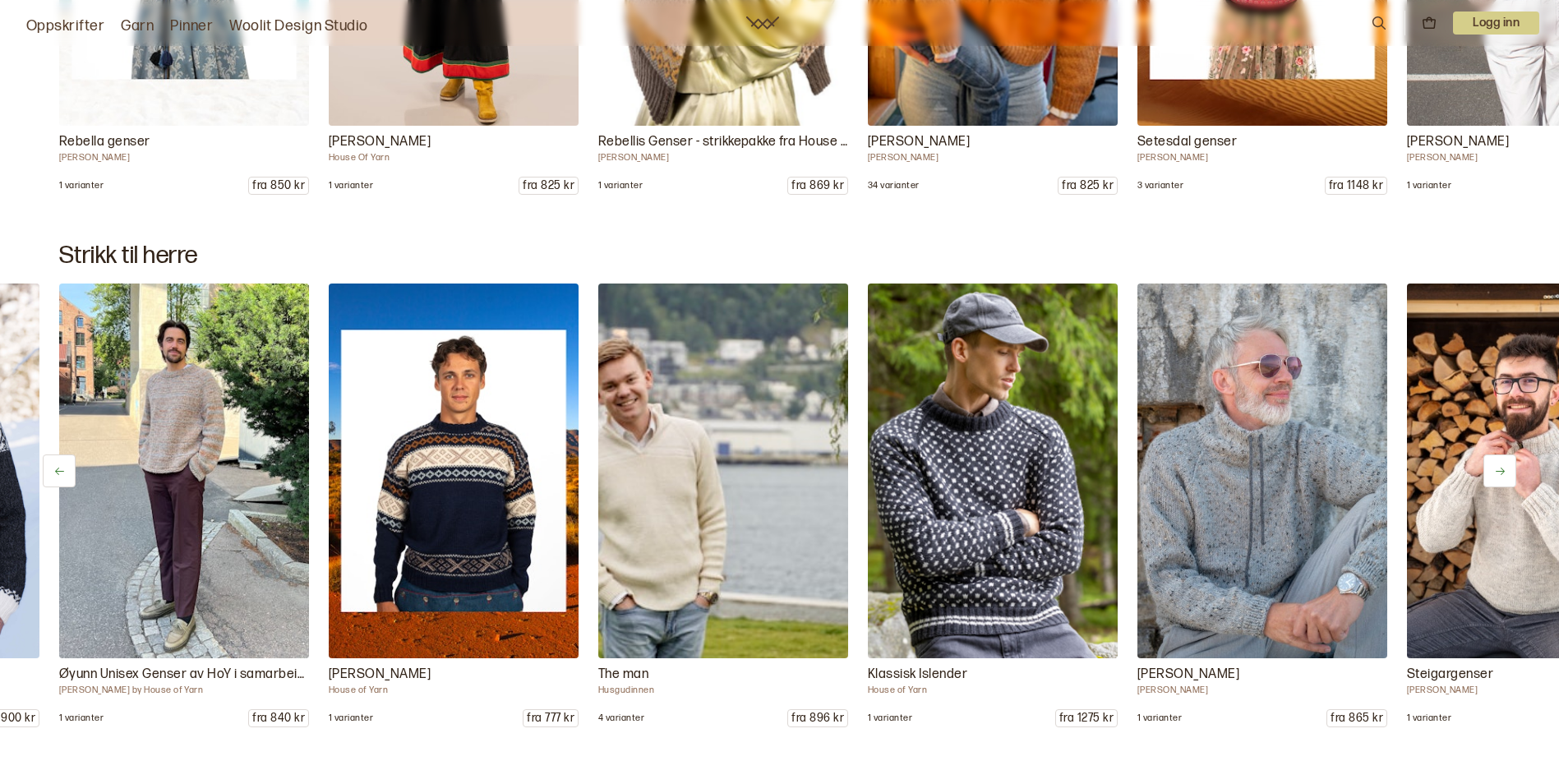
click at [1501, 456] on button at bounding box center [1500, 471] width 33 height 33
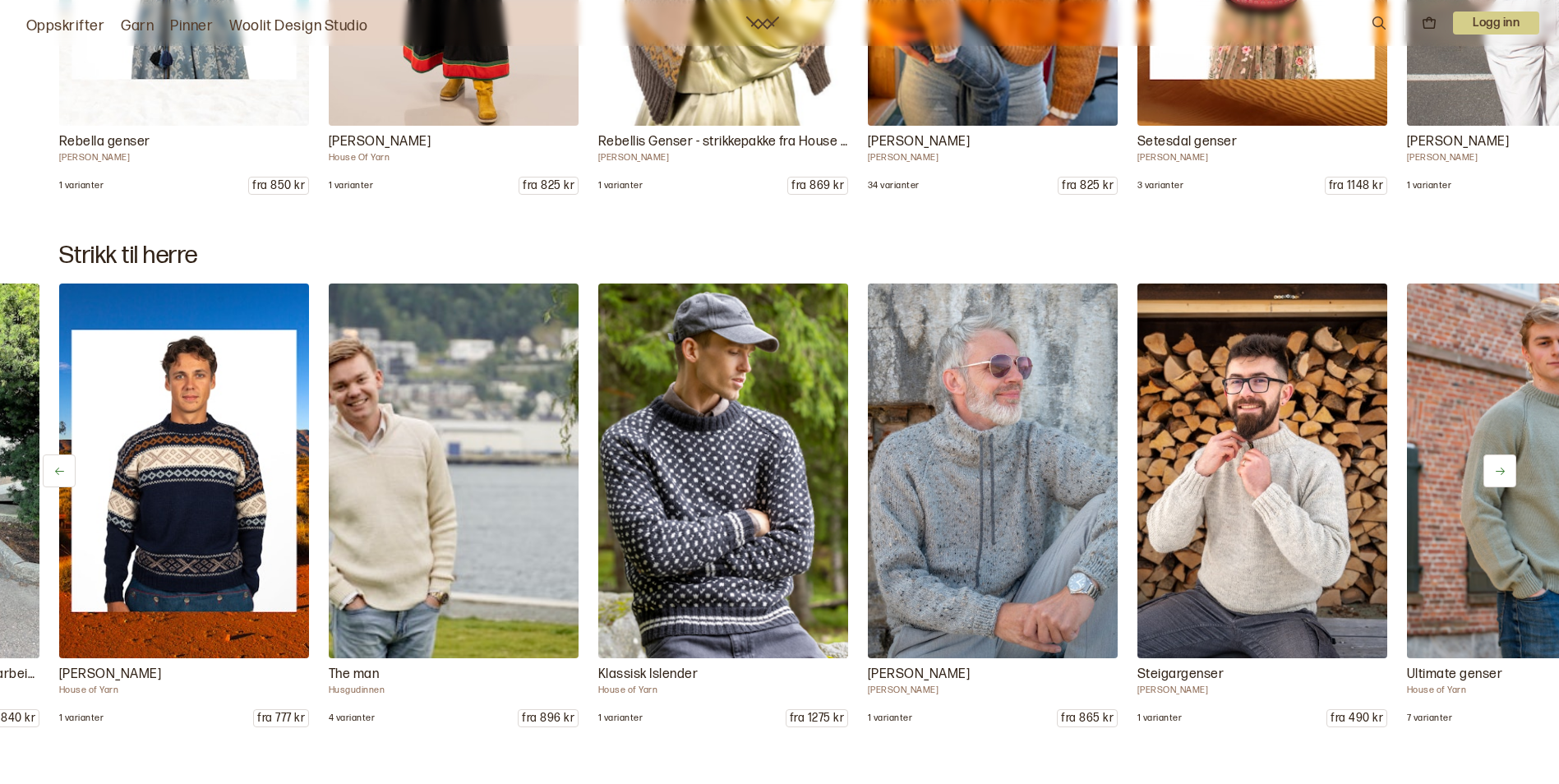
click at [1501, 456] on button at bounding box center [1500, 471] width 33 height 33
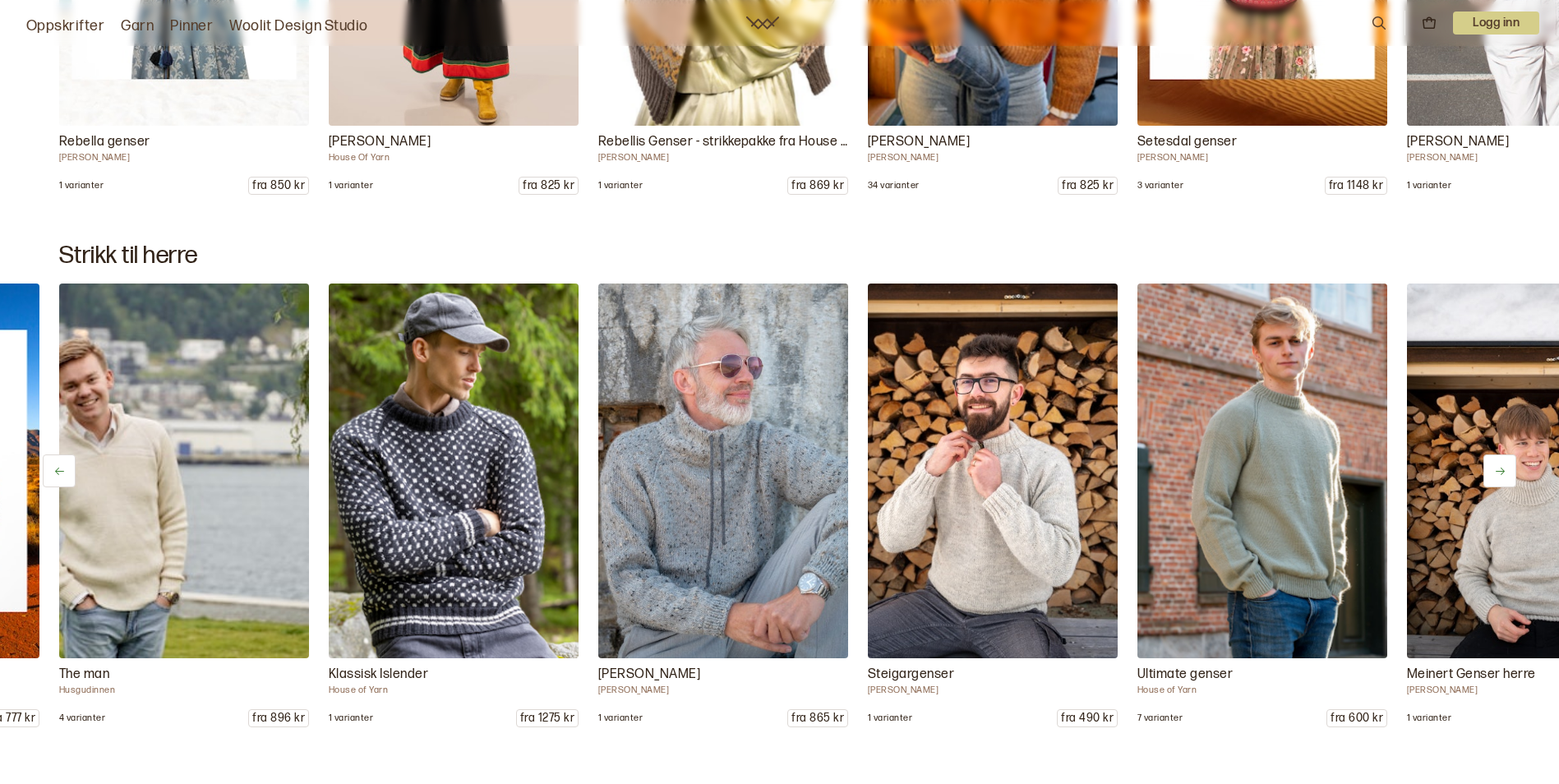
click at [1501, 456] on button at bounding box center [1500, 471] width 33 height 33
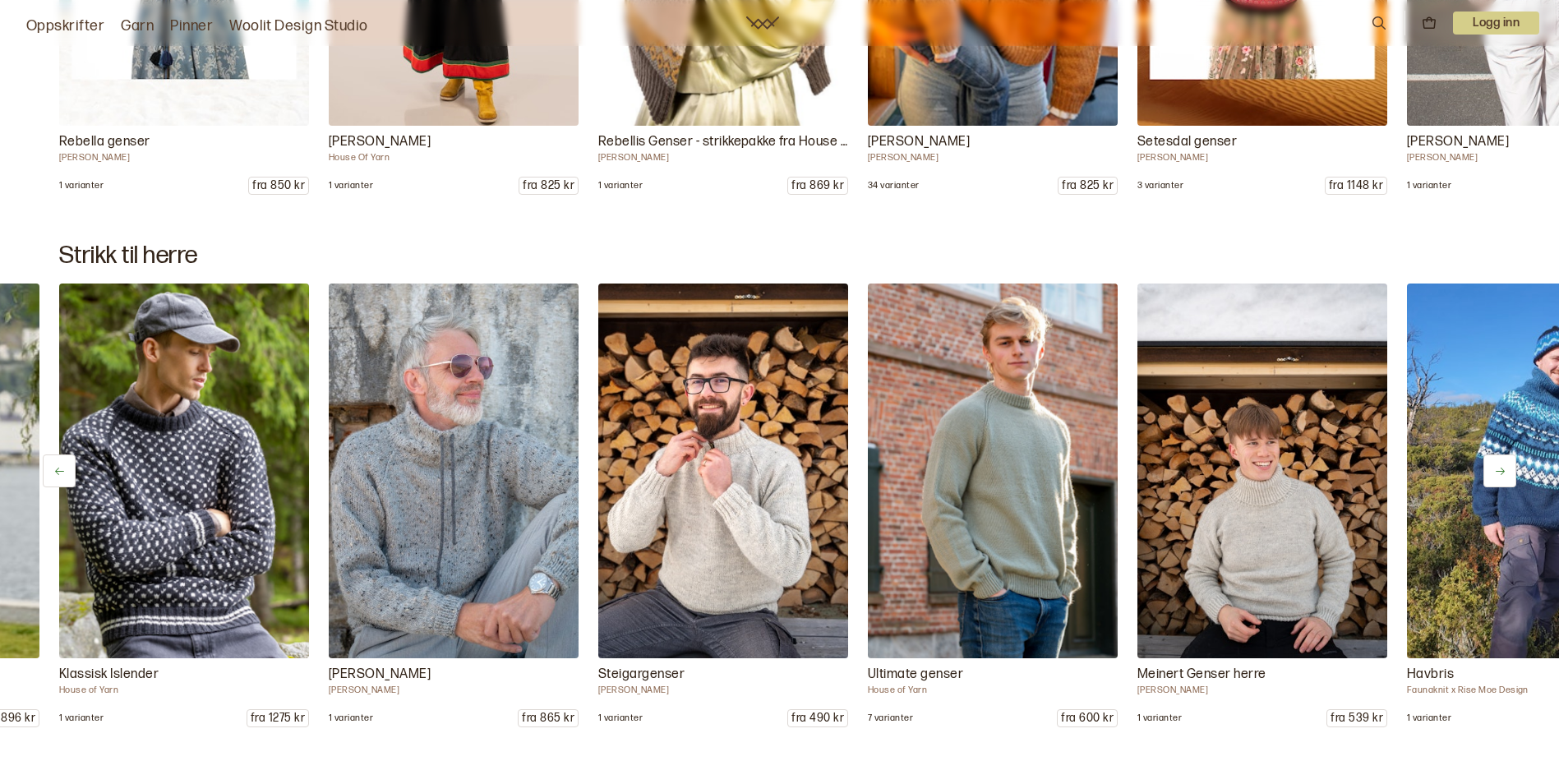
click at [1501, 456] on button at bounding box center [1500, 471] width 33 height 33
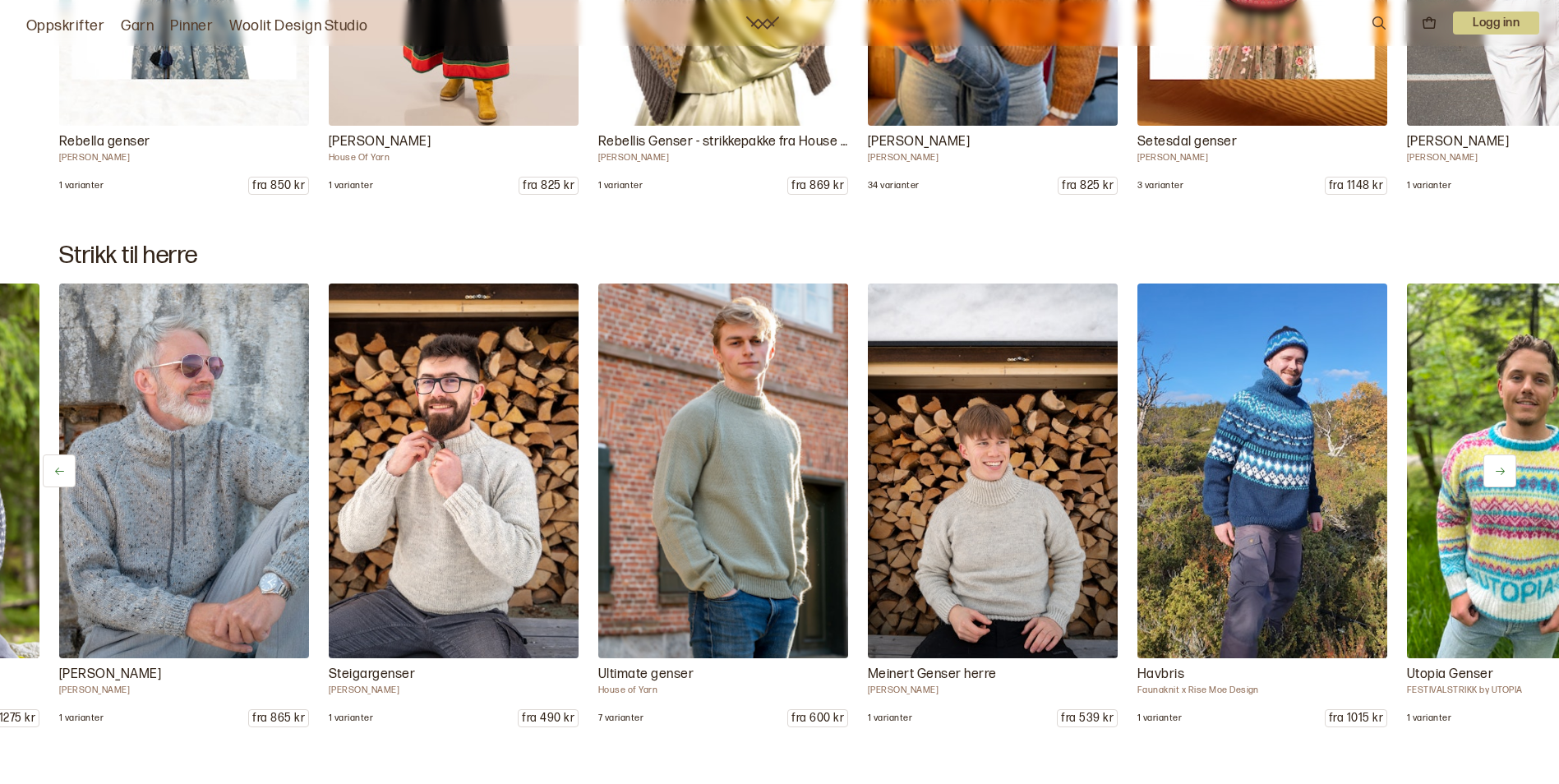
click at [1501, 456] on button at bounding box center [1500, 471] width 33 height 33
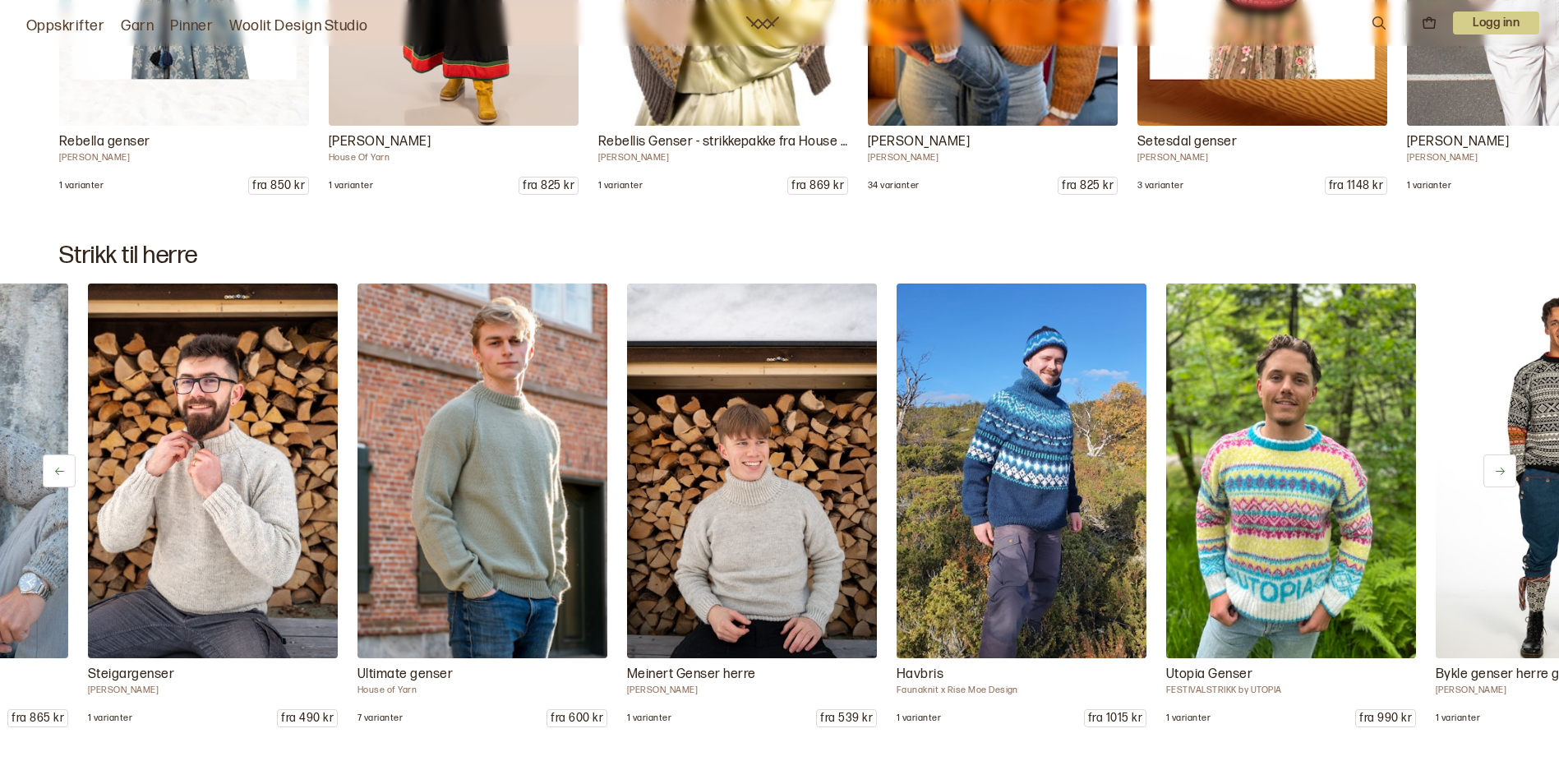
scroll to position [0, 2426]
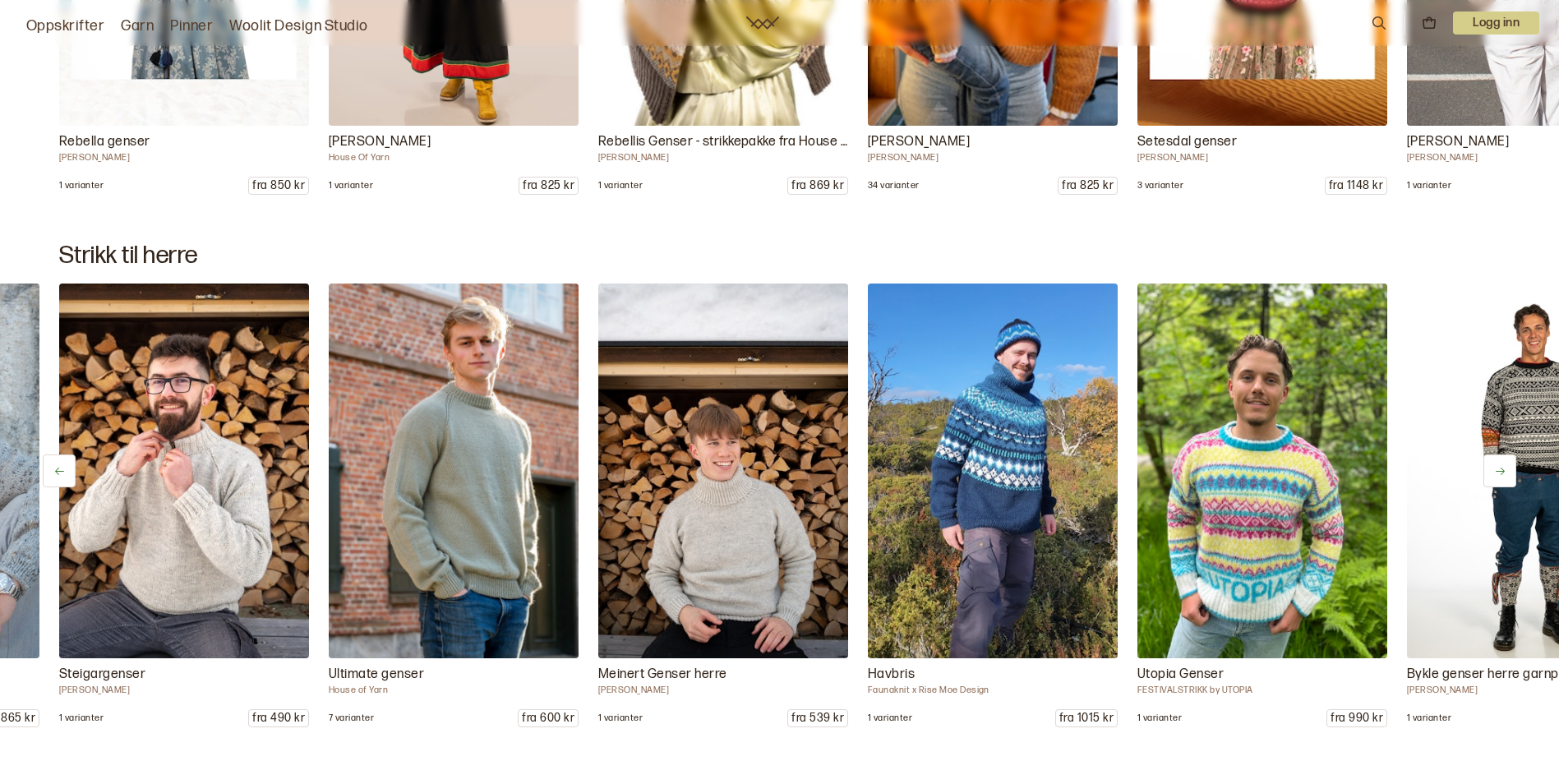
click at [979, 433] on img at bounding box center [992, 471] width 263 height 394
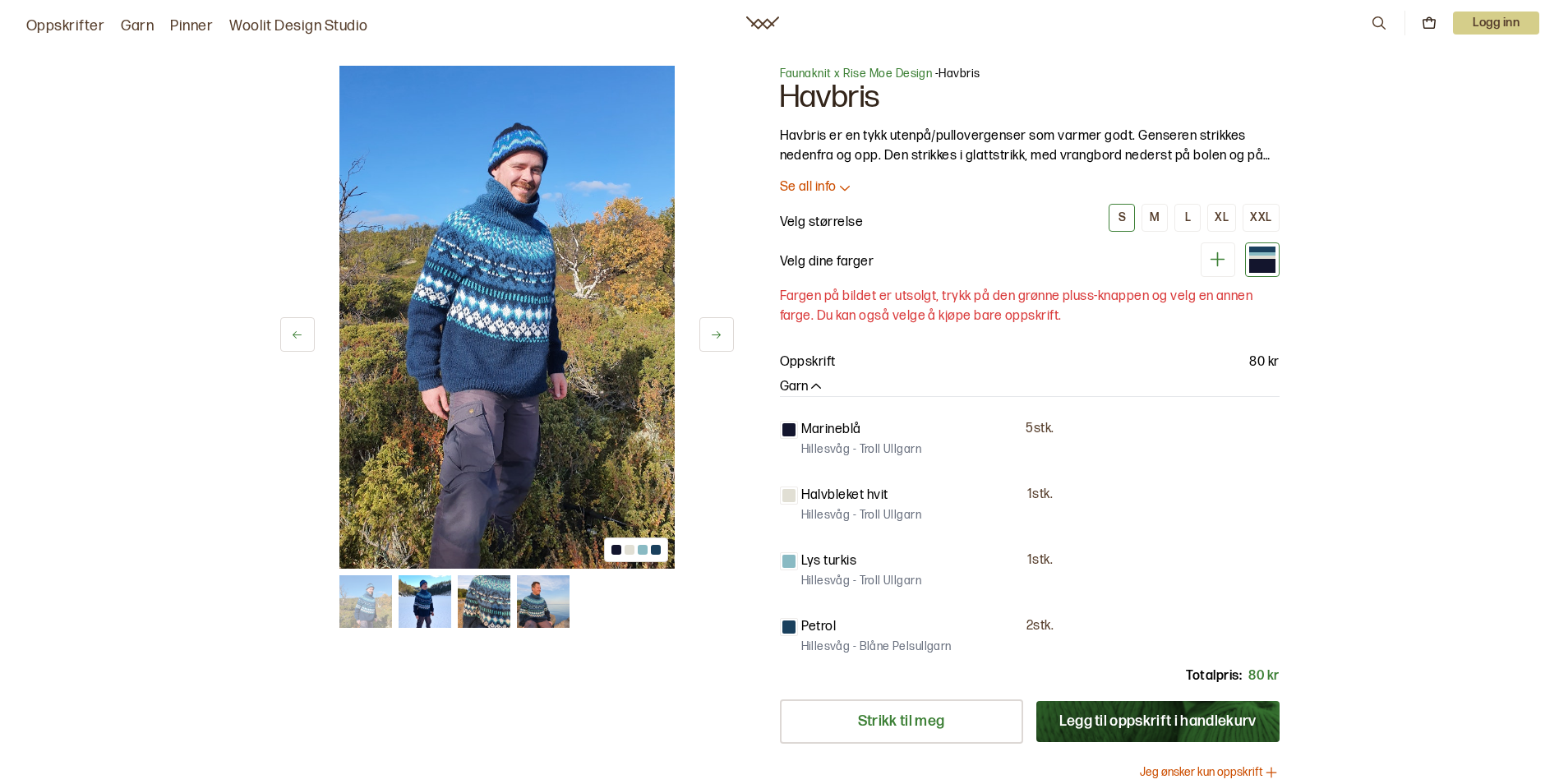
click at [1215, 259] on icon at bounding box center [1218, 259] width 14 height 14
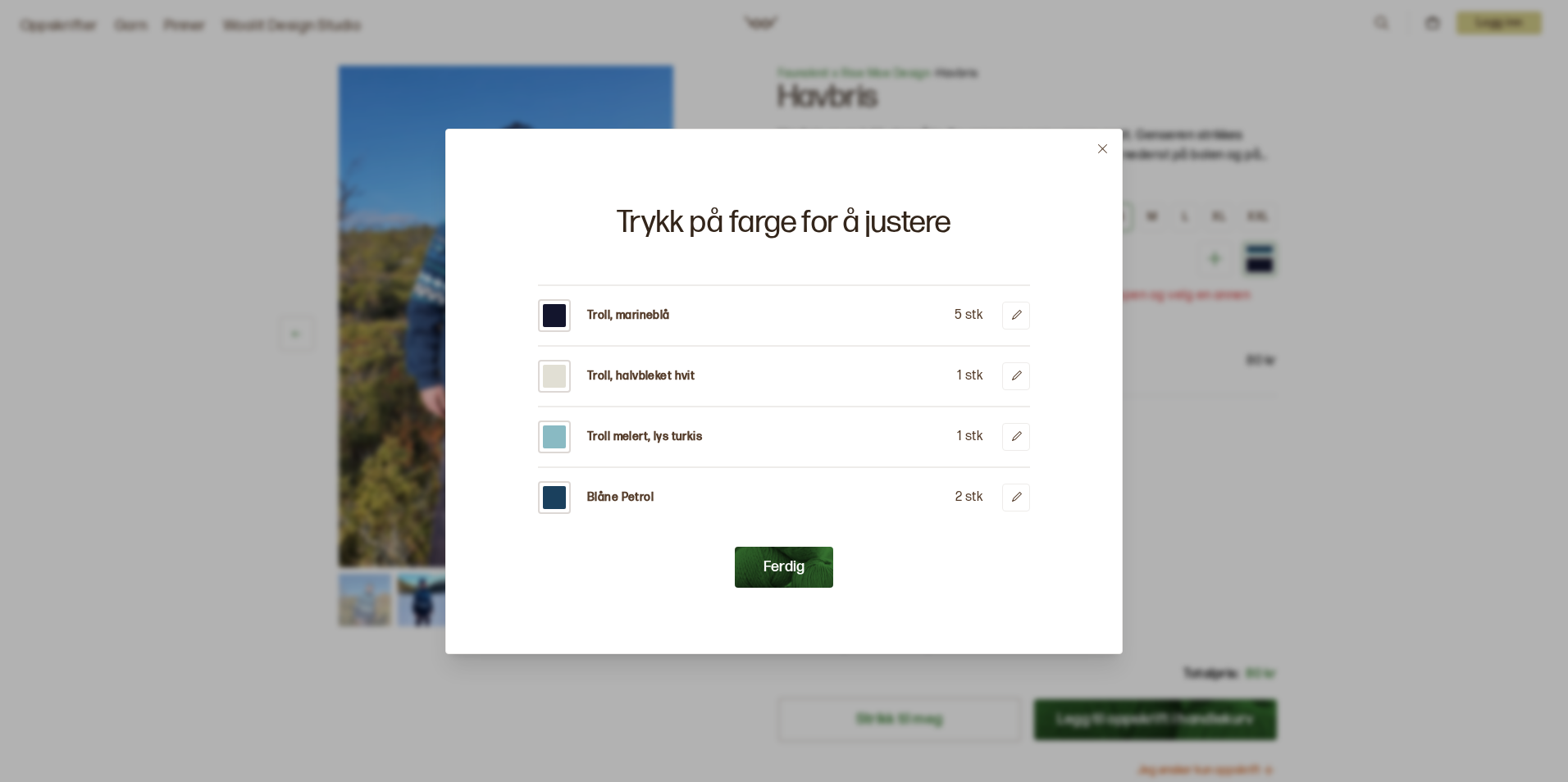
click at [562, 315] on div at bounding box center [554, 315] width 23 height 23
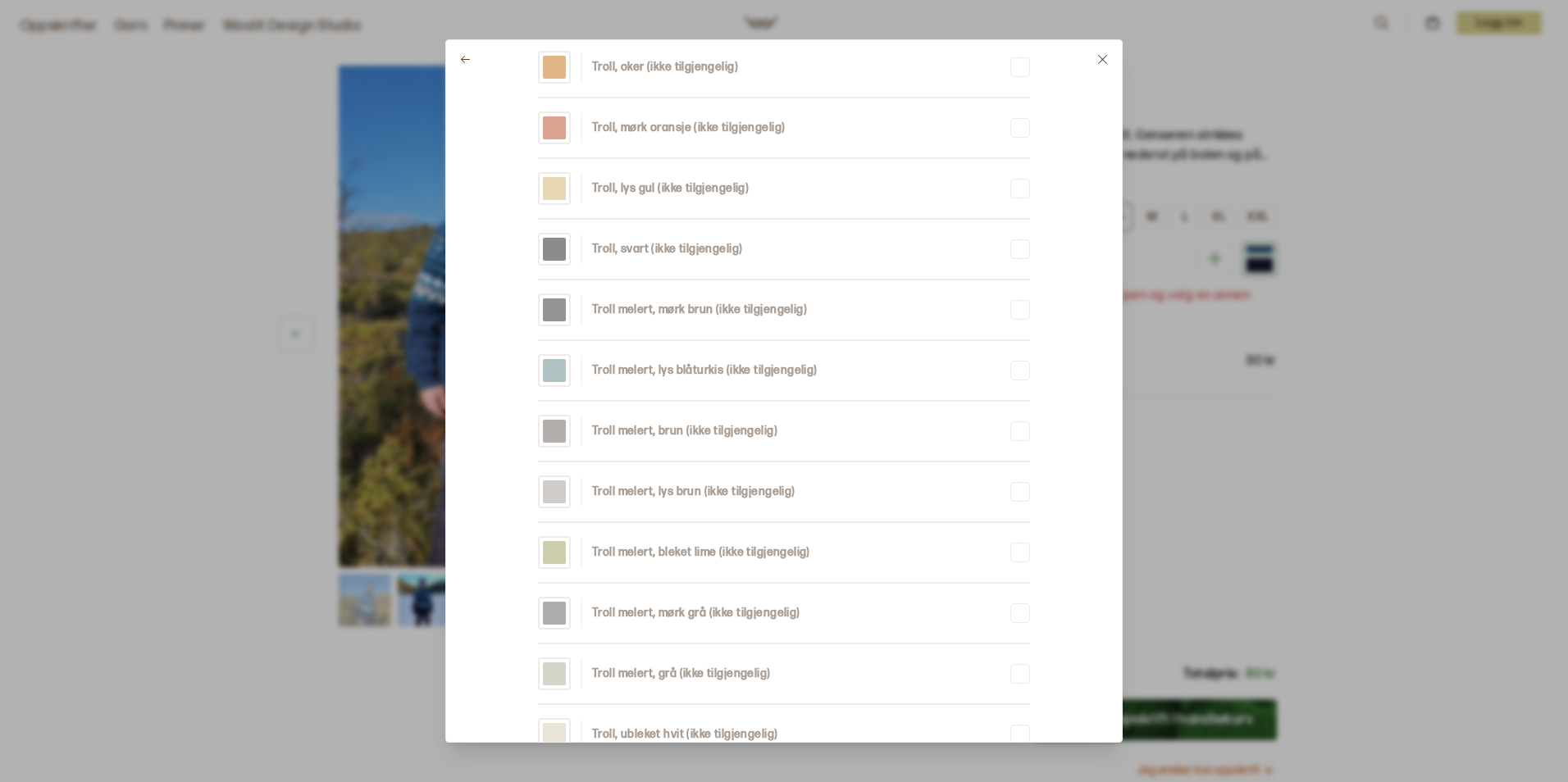
scroll to position [3113, 0]
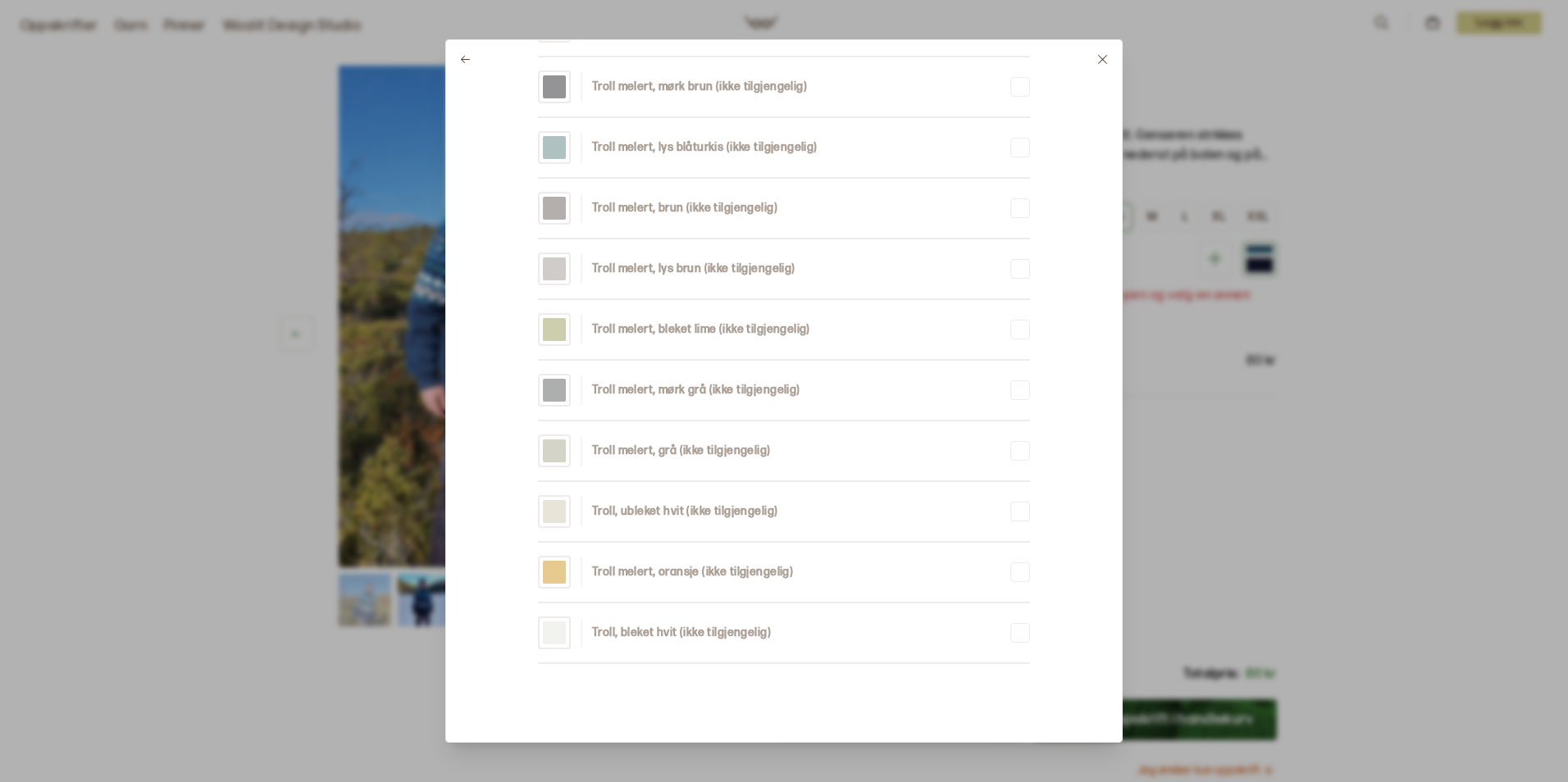
click at [1099, 57] on icon at bounding box center [1102, 59] width 13 height 13
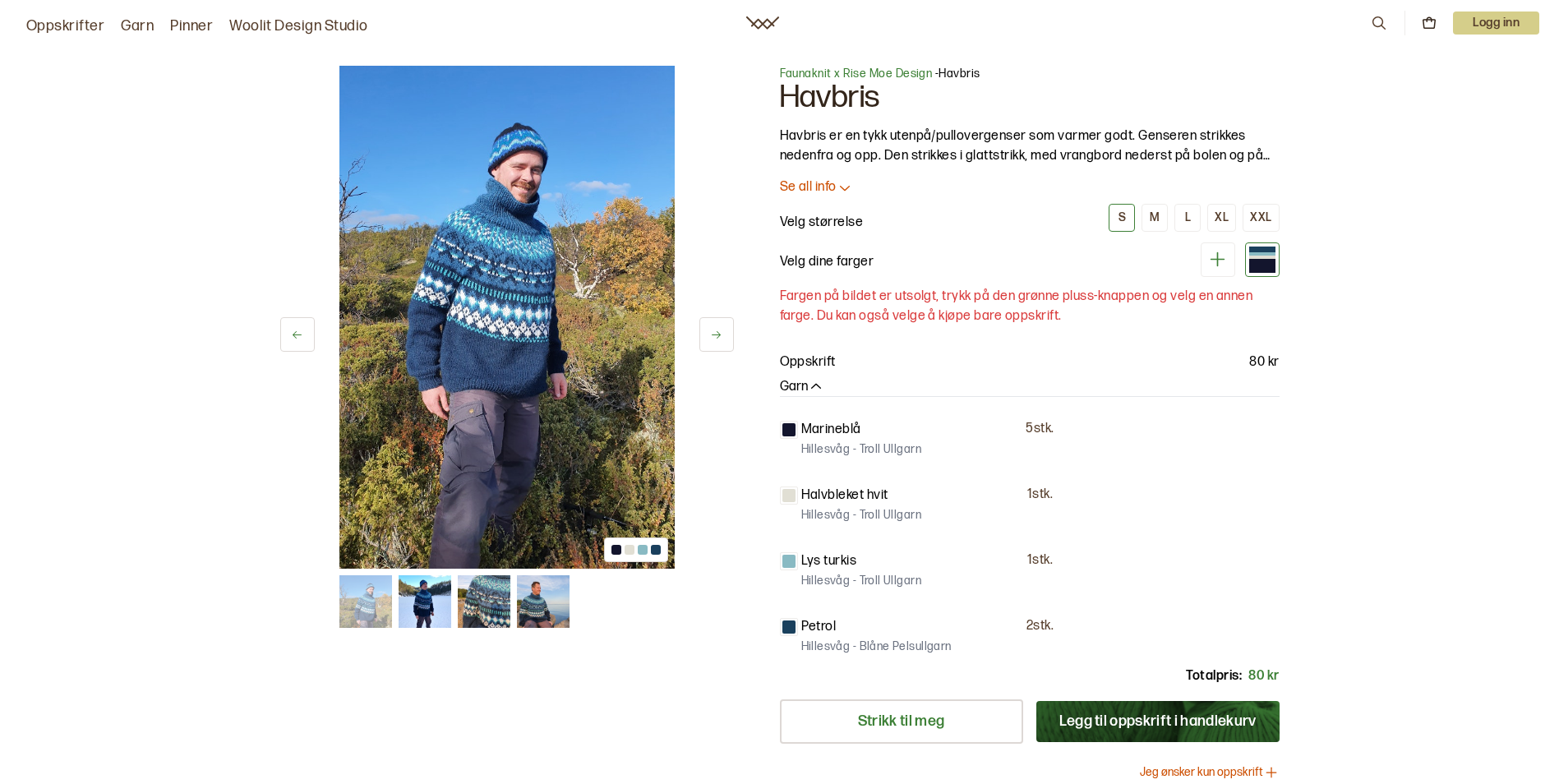
click at [1223, 262] on icon at bounding box center [1218, 259] width 20 height 20
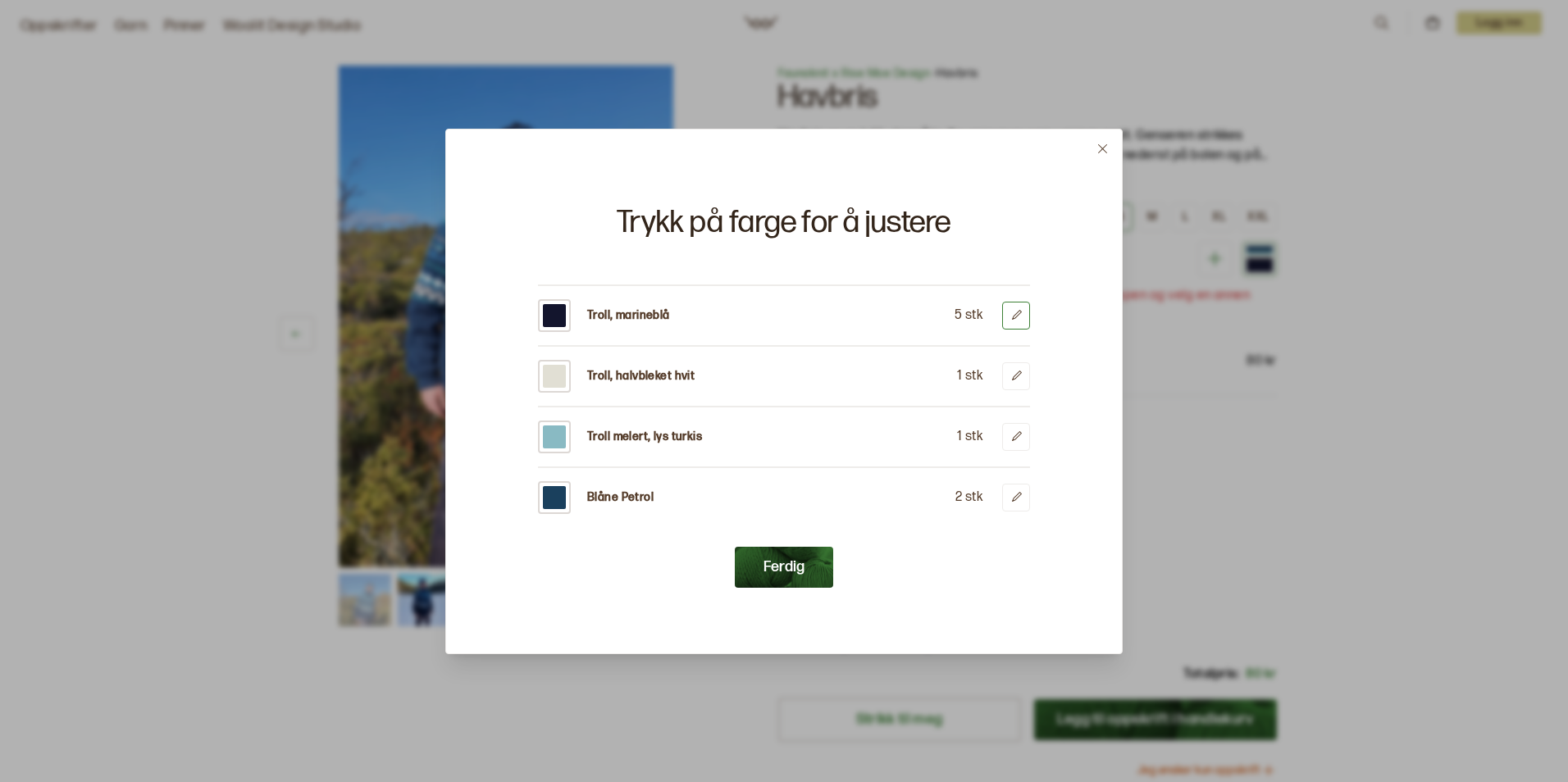
click at [1021, 318] on icon at bounding box center [1016, 315] width 13 height 13
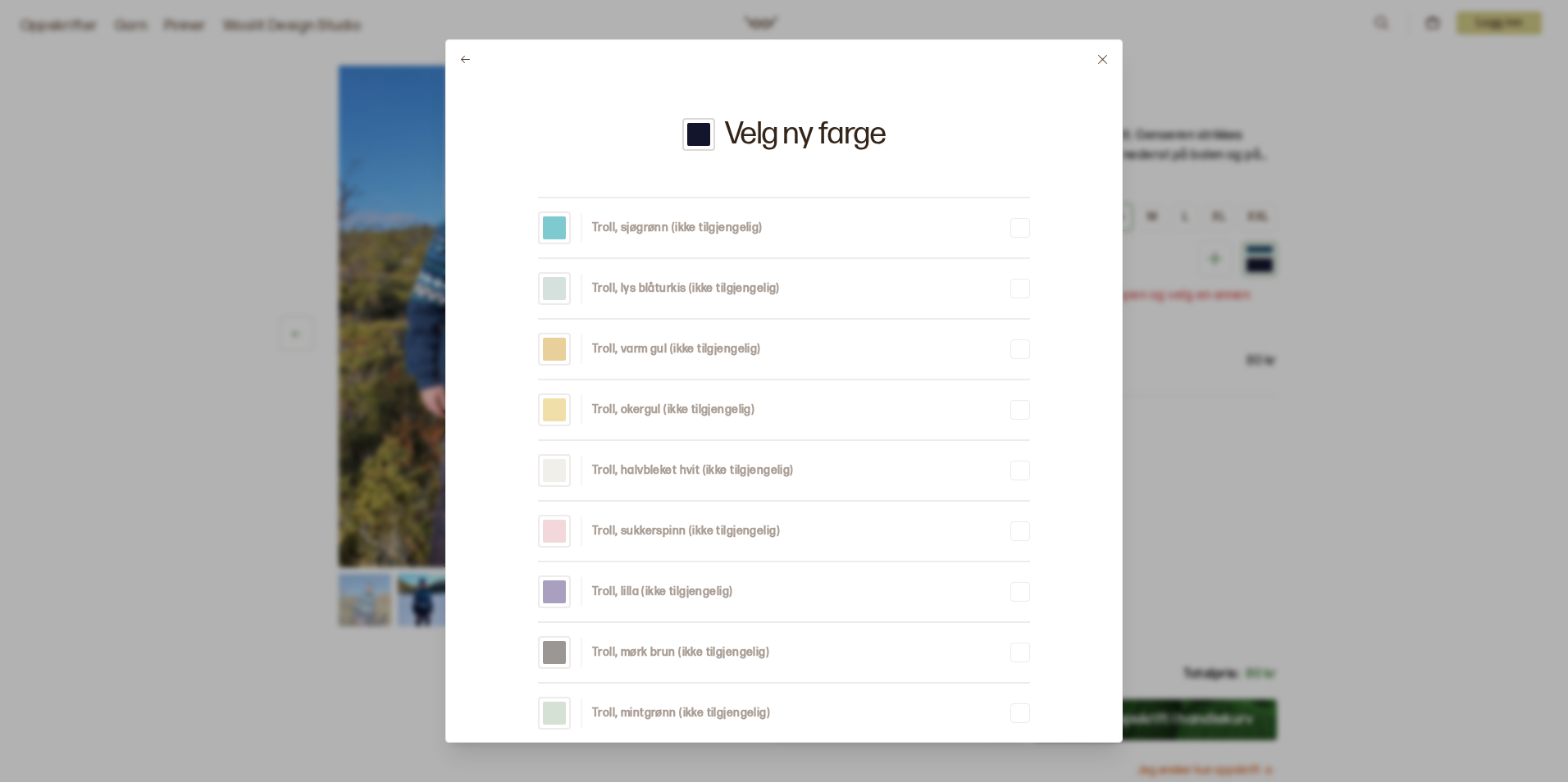
click at [466, 57] on icon at bounding box center [466, 59] width 13 height 13
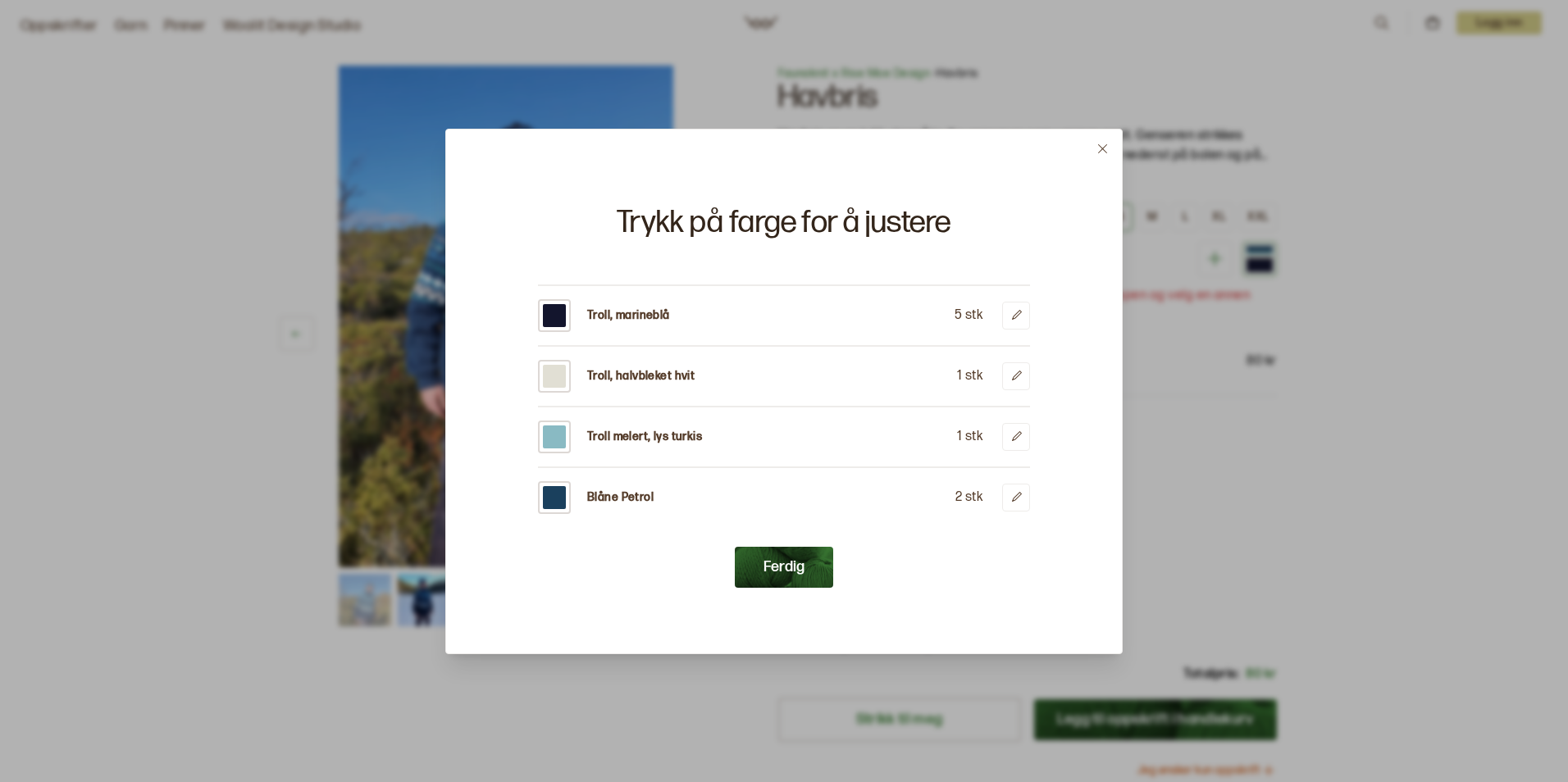
click at [603, 500] on p "Blåne Petrol" at bounding box center [620, 497] width 67 height 16
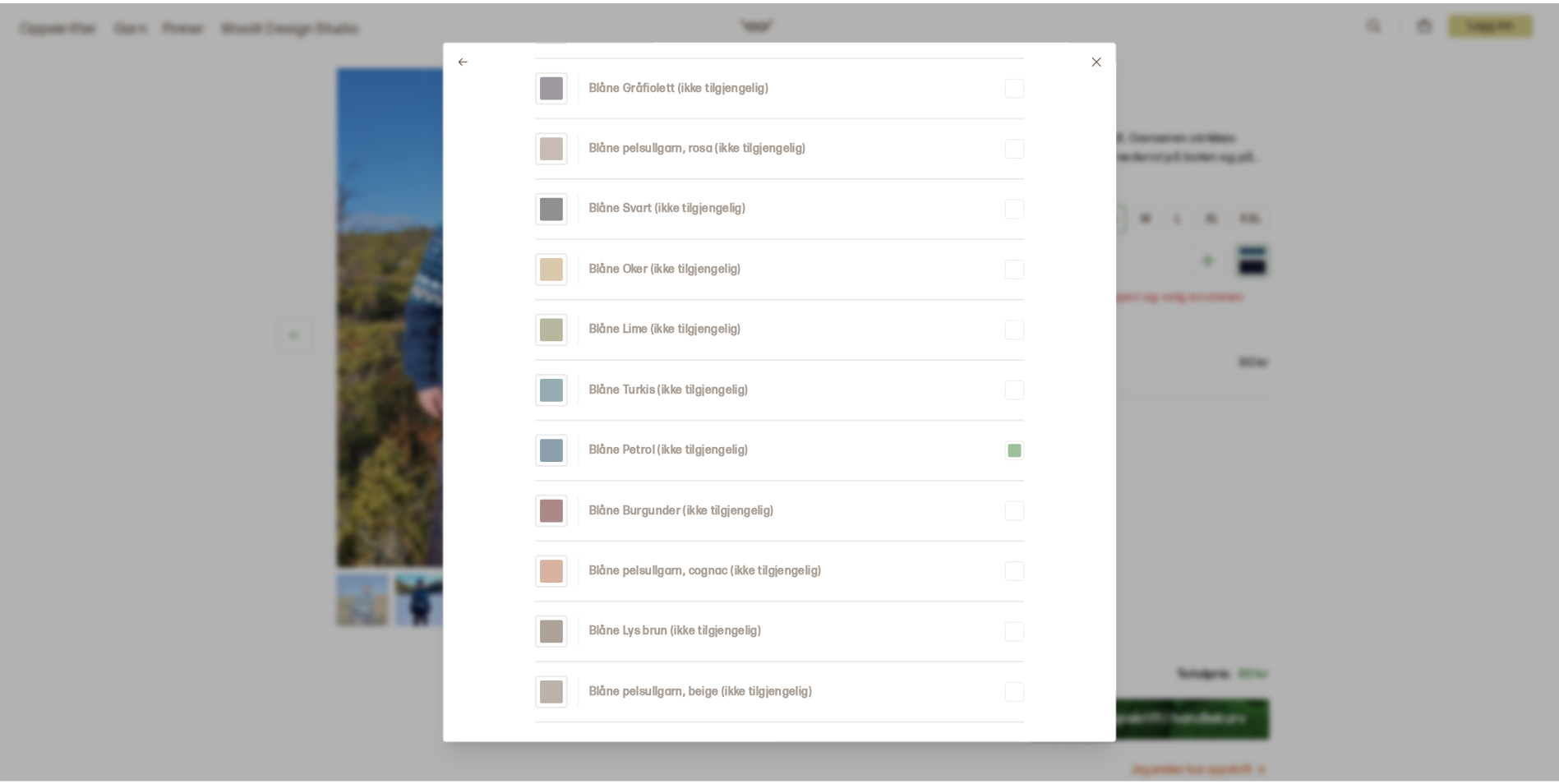
scroll to position [1722, 0]
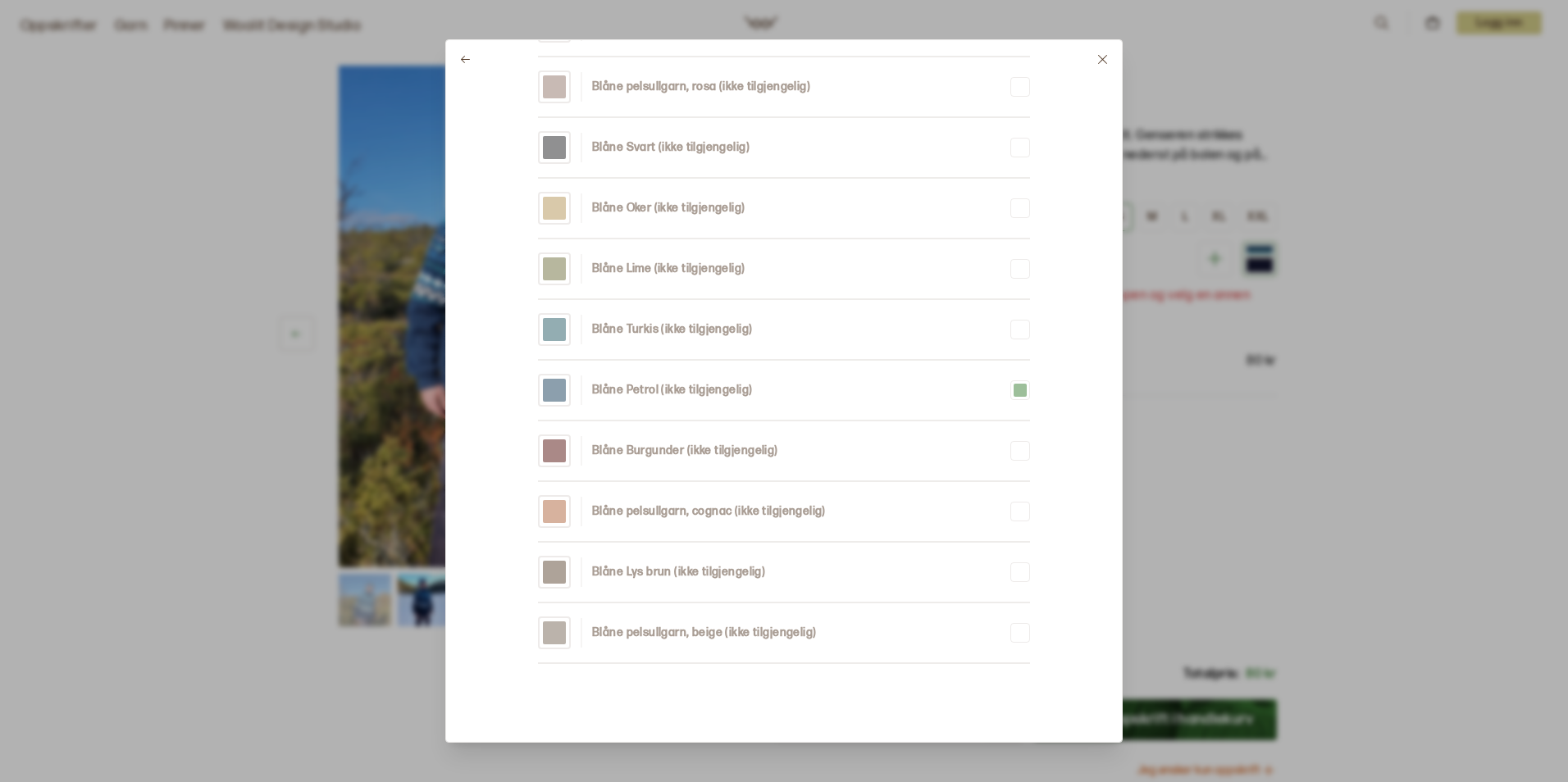
click at [1101, 58] on icon at bounding box center [1102, 59] width 9 height 9
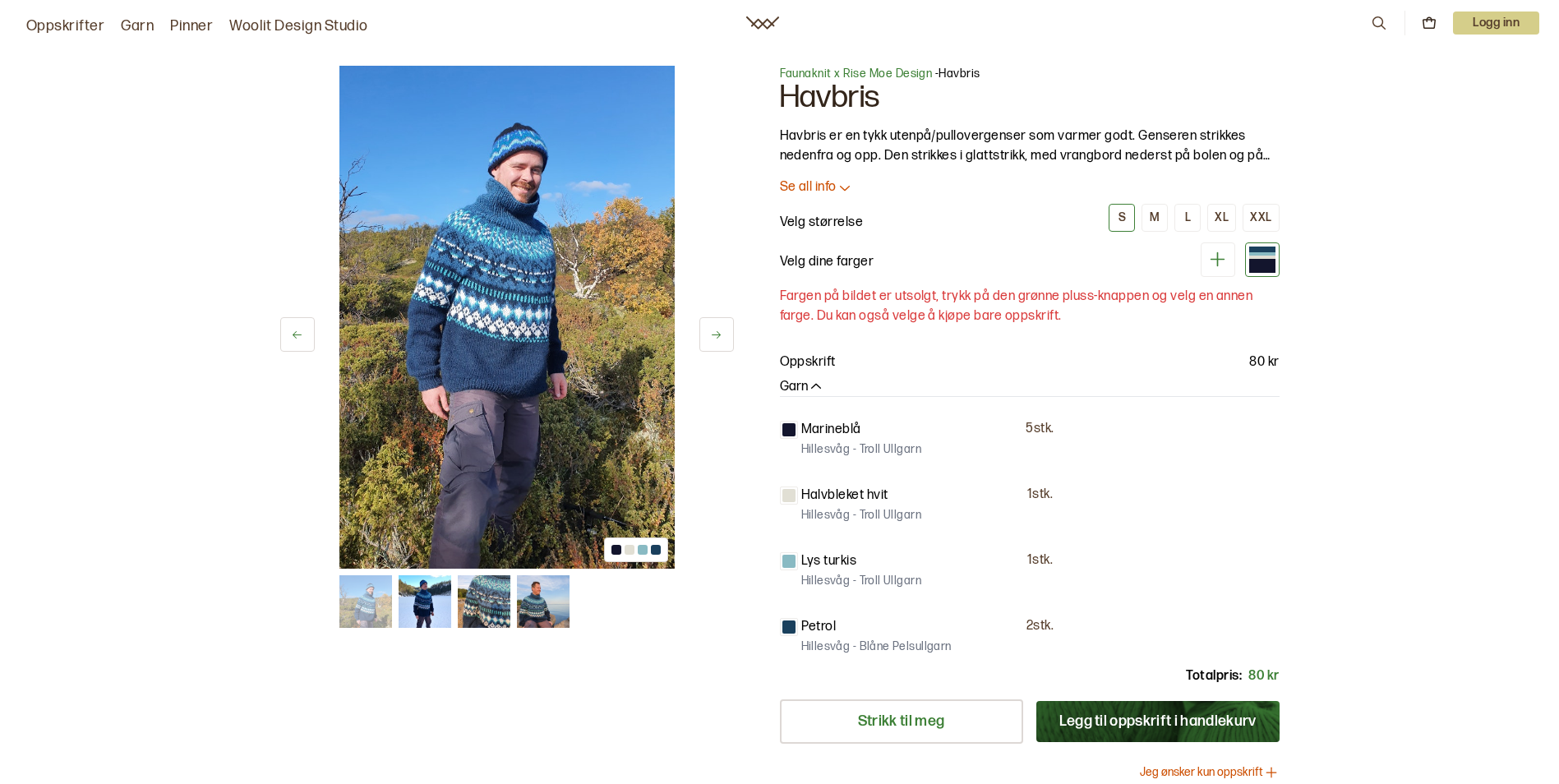
click at [616, 549] on div at bounding box center [616, 549] width 10 height 10
click at [722, 333] on button at bounding box center [716, 334] width 35 height 35
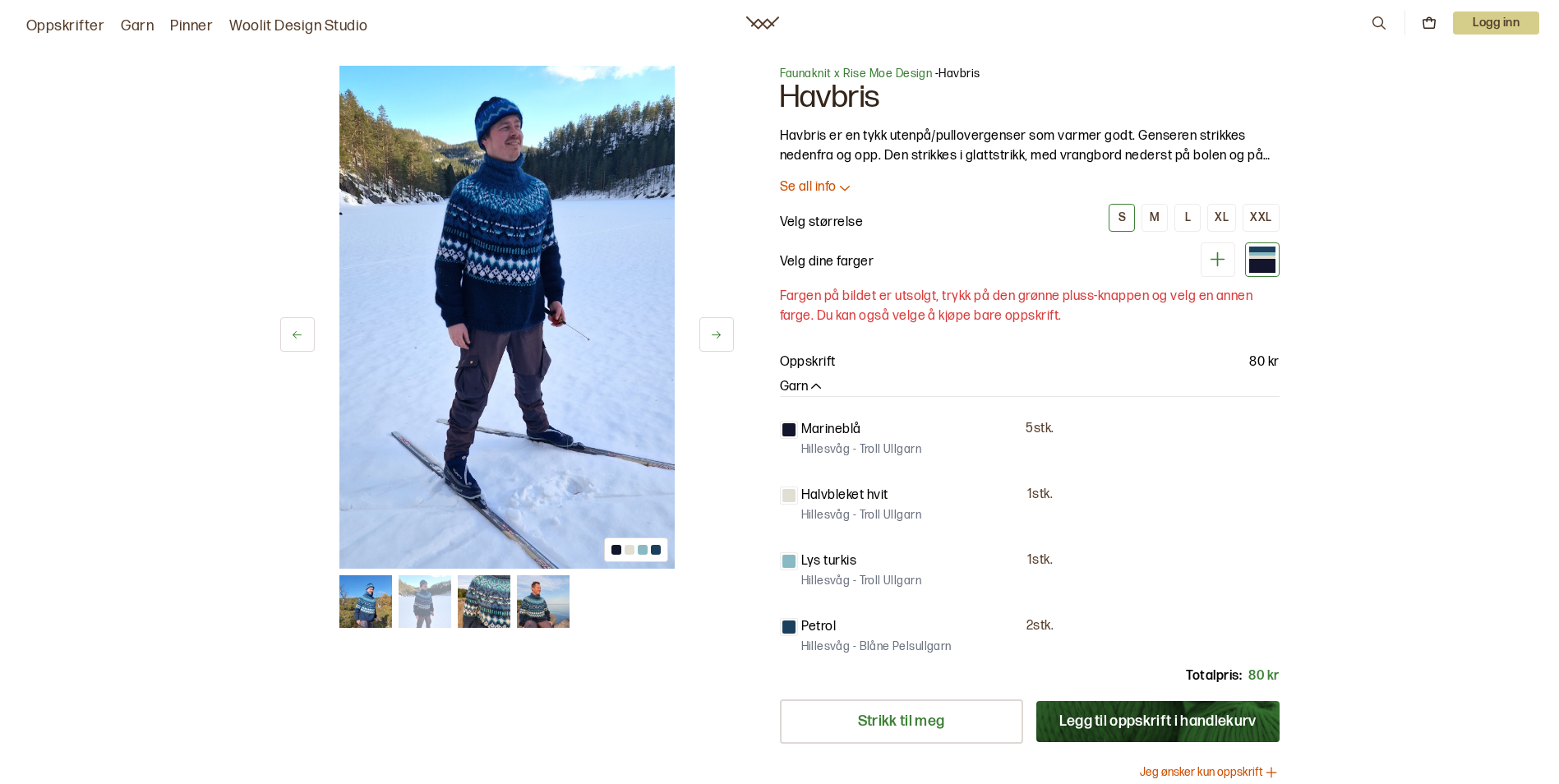
click at [722, 333] on button at bounding box center [716, 334] width 35 height 35
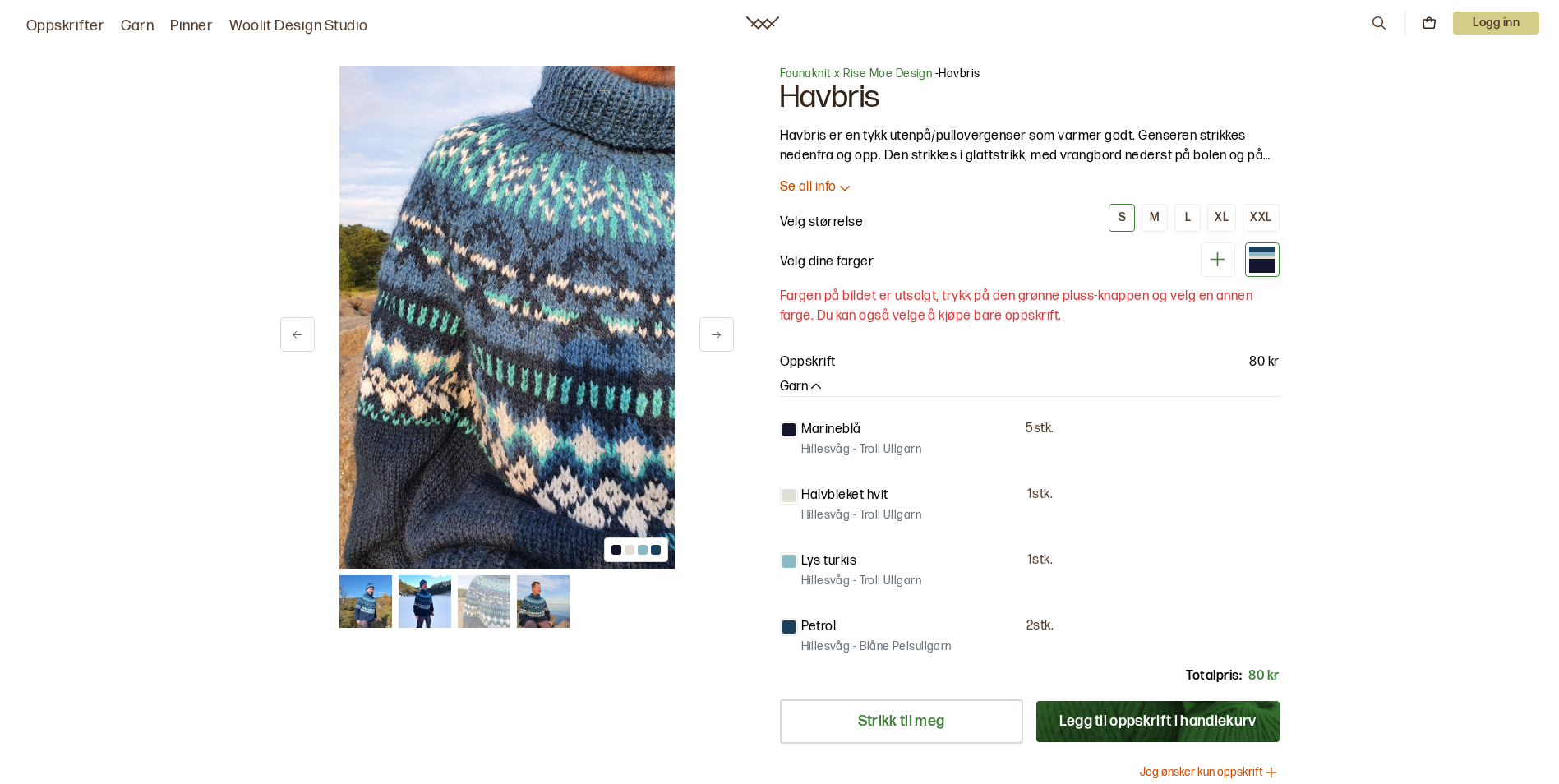
click at [722, 333] on button at bounding box center [716, 334] width 35 height 35
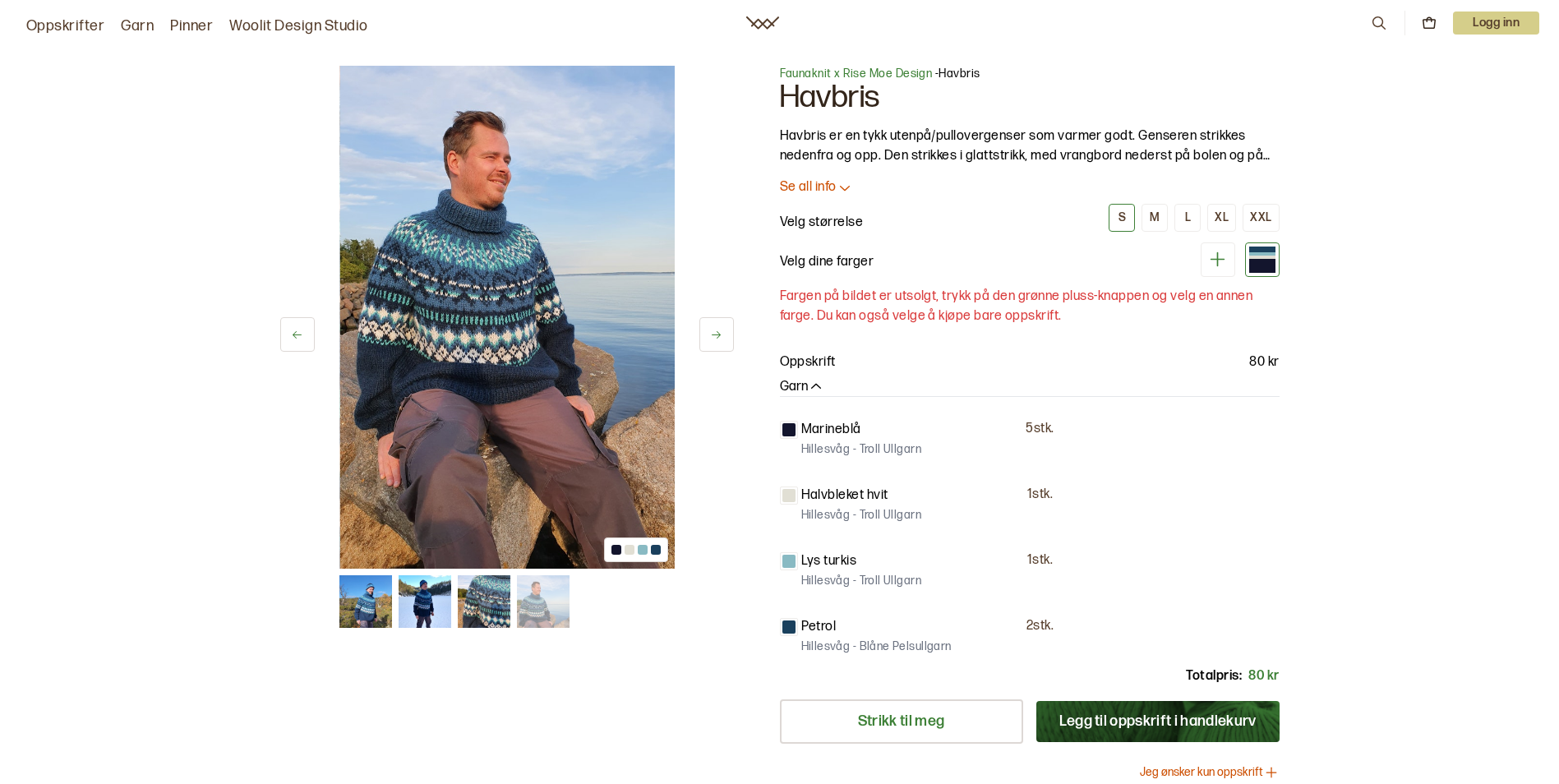
click at [722, 333] on button at bounding box center [716, 334] width 35 height 35
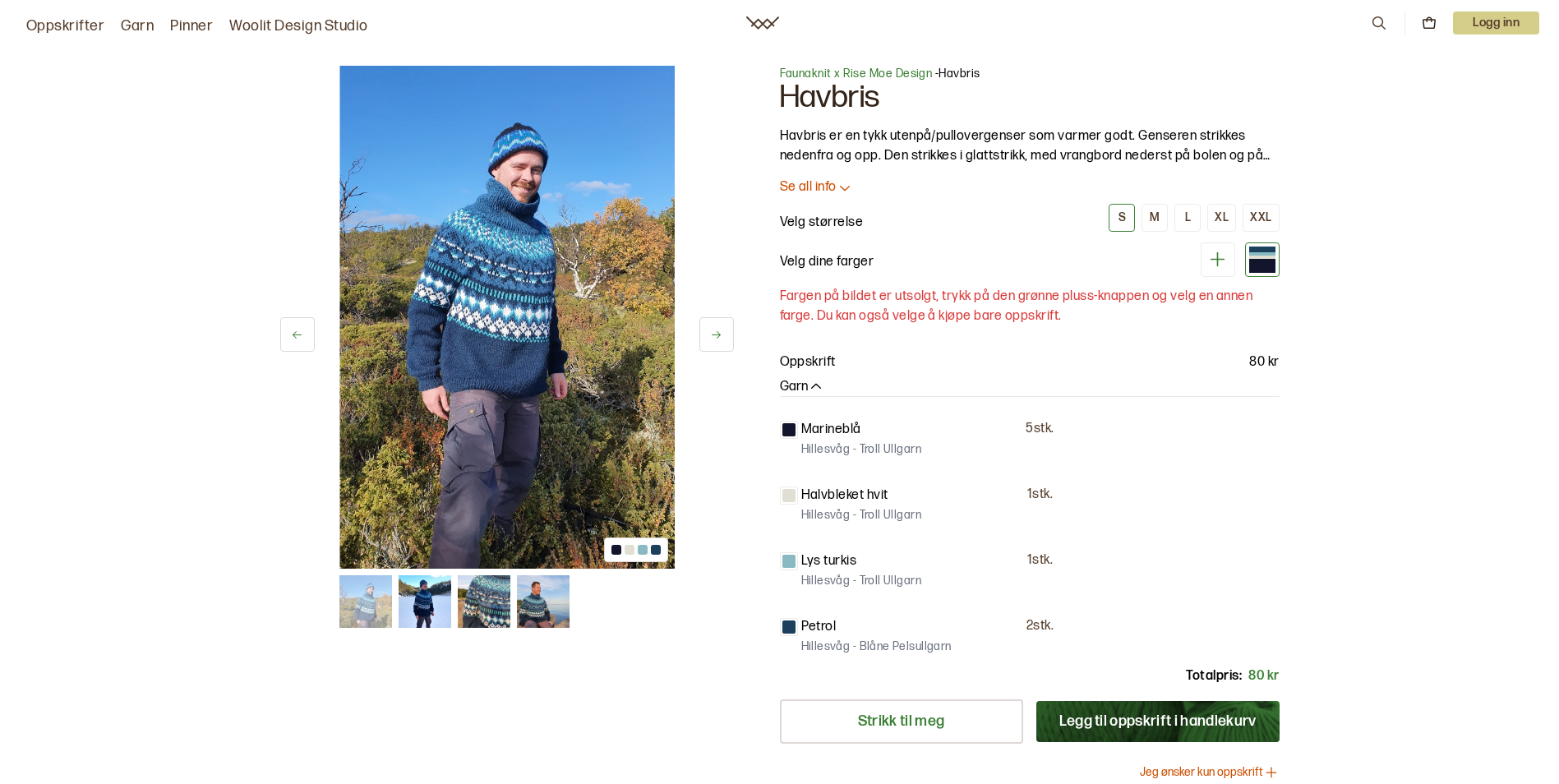
click at [722, 333] on button at bounding box center [716, 334] width 35 height 35
